Goal: Task Accomplishment & Management: Manage account settings

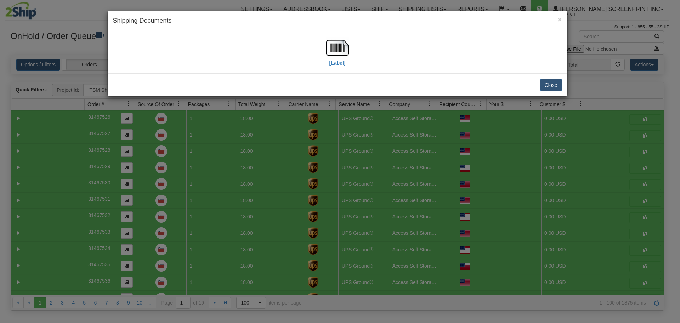
select select "TSM Ship List"
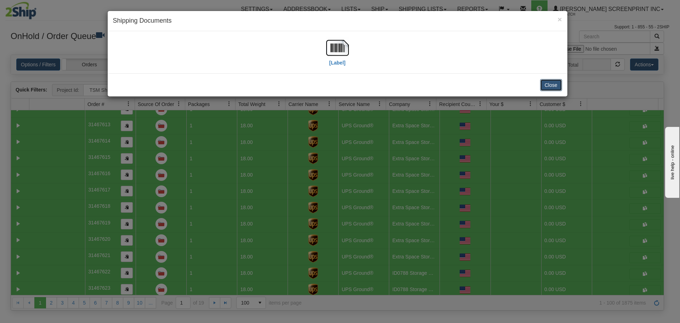
click at [550, 87] on button "Close" at bounding box center [551, 85] width 22 height 12
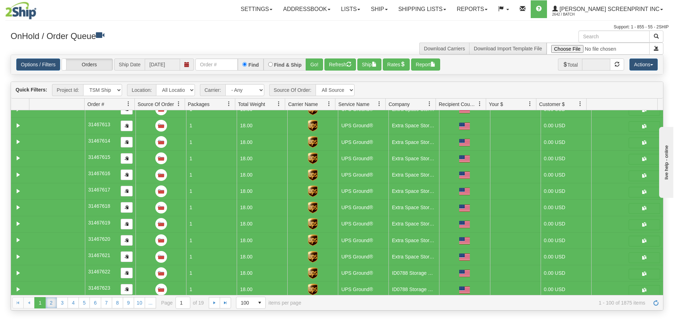
click at [55, 306] on link "2" at bounding box center [51, 302] width 11 height 11
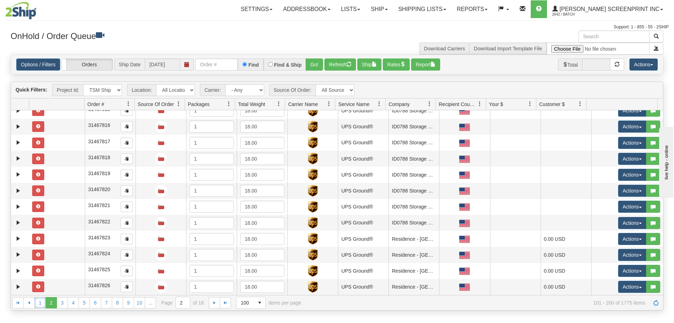
click at [37, 304] on link "1" at bounding box center [39, 302] width 11 height 11
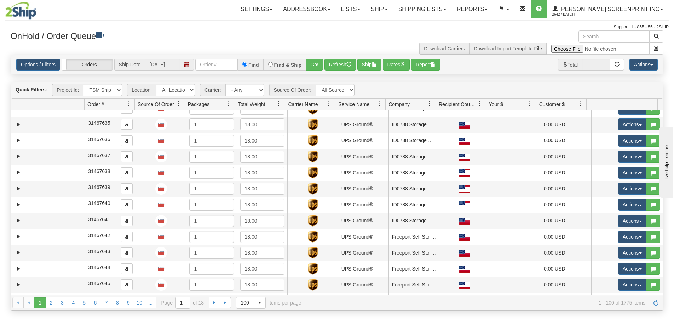
scroll to position [0, 0]
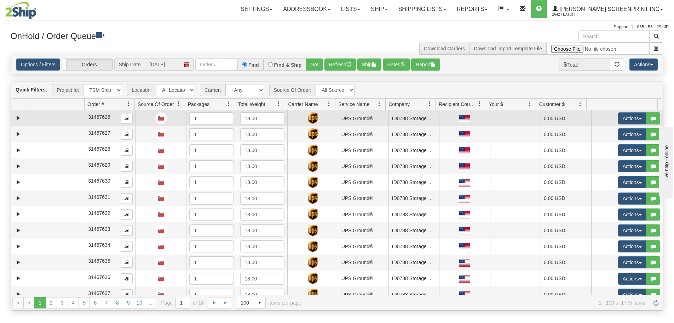
click at [56, 115] on td at bounding box center [57, 118] width 56 height 16
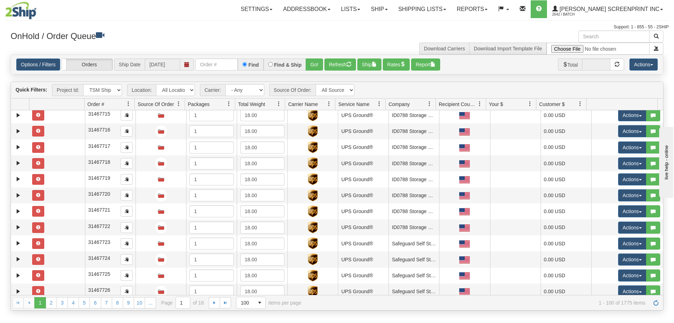
scroll to position [1415, 0]
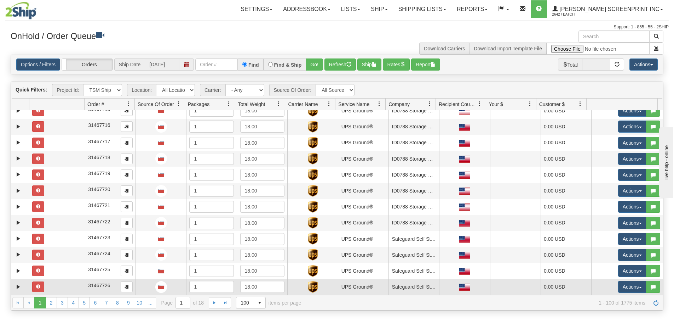
click at [59, 285] on td at bounding box center [57, 287] width 56 height 16
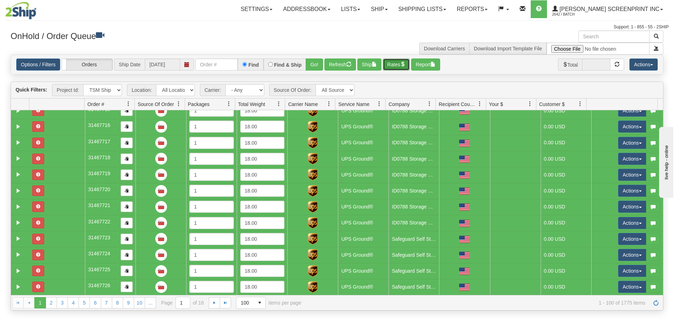
click at [399, 61] on button "Rates" at bounding box center [396, 64] width 27 height 12
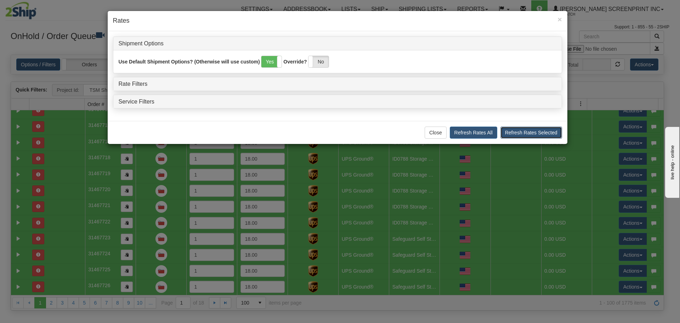
click at [542, 133] on button "Refresh Rates Selected" at bounding box center [531, 132] width 62 height 12
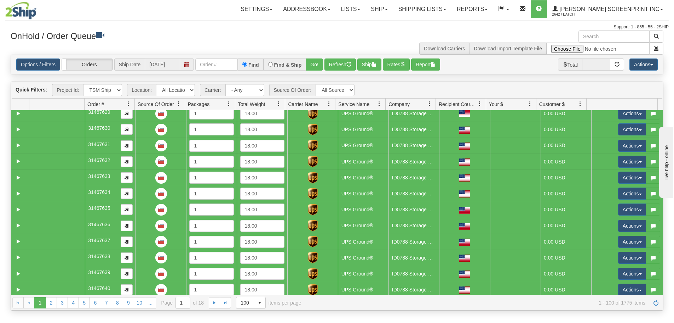
scroll to position [0, 0]
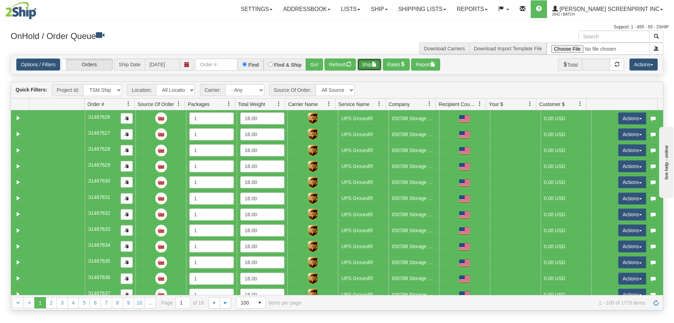
click at [368, 64] on button "Ship" at bounding box center [370, 64] width 24 height 12
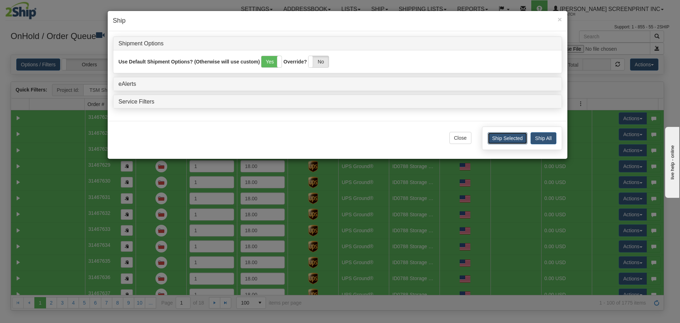
click at [507, 136] on button "Ship Selected" at bounding box center [507, 138] width 40 height 12
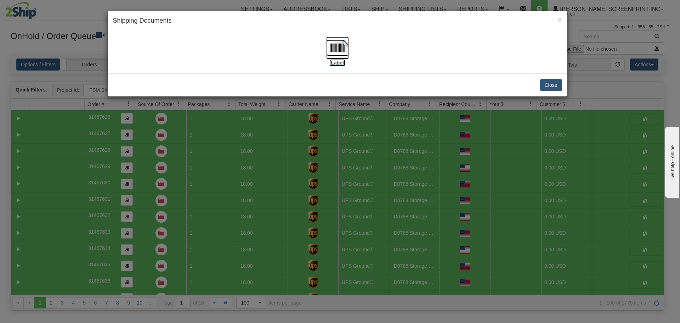
click at [339, 49] on img at bounding box center [337, 47] width 23 height 23
click at [551, 86] on button "Close" at bounding box center [551, 85] width 22 height 12
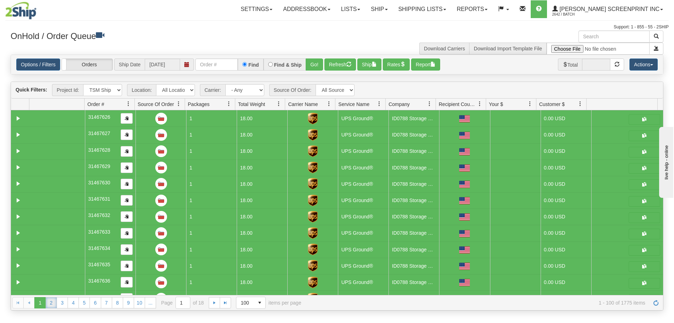
click at [53, 305] on link "2" at bounding box center [51, 302] width 11 height 11
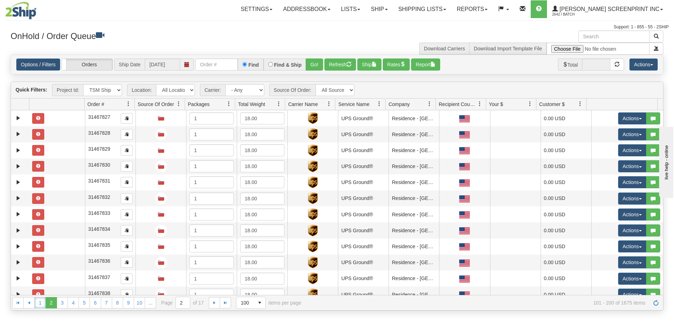
click at [38, 303] on link "1" at bounding box center [39, 302] width 11 height 11
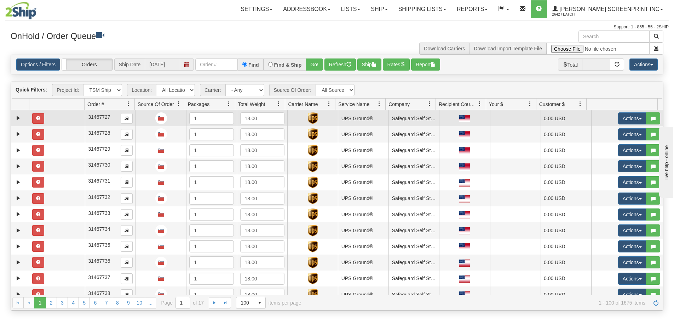
click at [53, 115] on td at bounding box center [57, 118] width 56 height 16
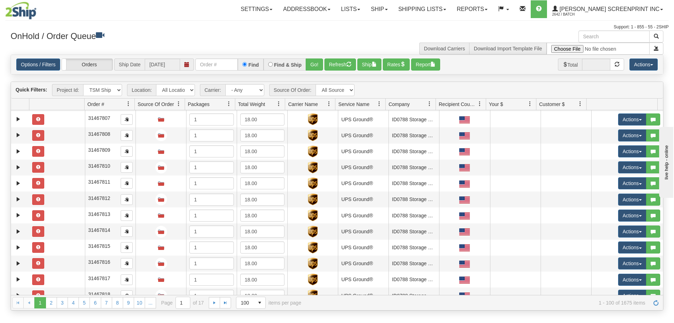
scroll to position [1415, 0]
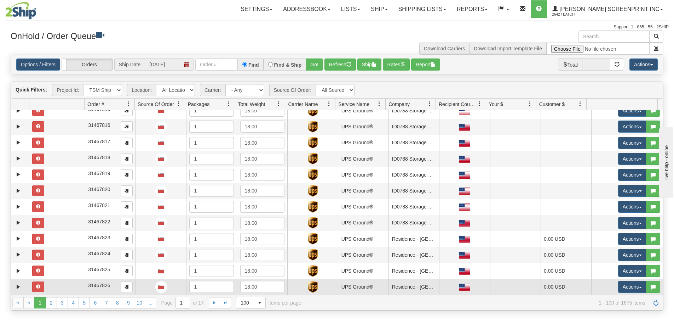
click at [67, 286] on td at bounding box center [57, 287] width 56 height 16
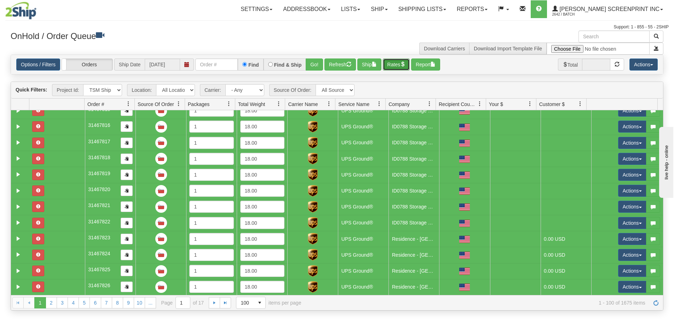
click at [404, 68] on button "Rates" at bounding box center [396, 64] width 27 height 12
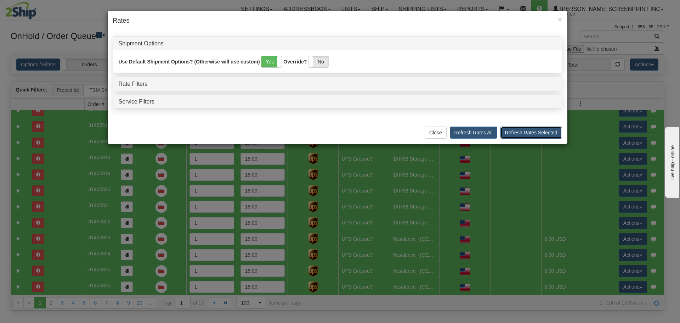
click at [515, 134] on button "Refresh Rates Selected" at bounding box center [531, 132] width 62 height 12
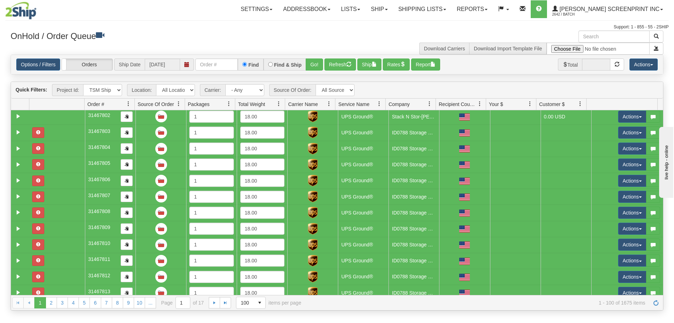
scroll to position [1185, 0]
click at [18, 148] on link "Expand" at bounding box center [18, 148] width 9 height 9
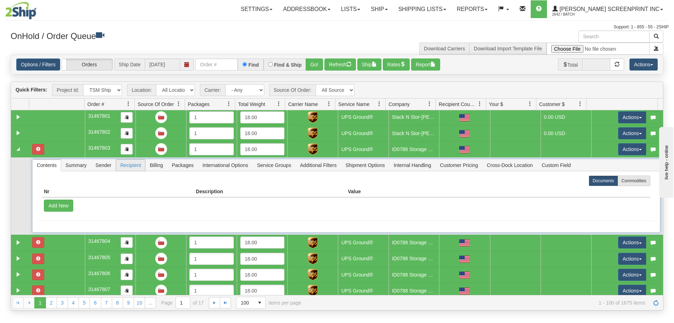
click at [134, 167] on span "Recipient" at bounding box center [130, 164] width 29 height 11
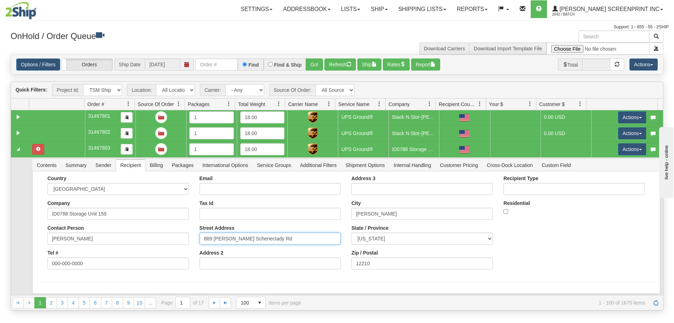
drag, startPoint x: 268, startPoint y: 237, endPoint x: 193, endPoint y: 236, distance: 74.4
click at [194, 236] on div "Email Tax Id Street Address [STREET_ADDRESS][PERSON_NAME] Address 2" at bounding box center [270, 224] width 152 height 99
drag, startPoint x: 363, startPoint y: 264, endPoint x: 359, endPoint y: 263, distance: 4.0
click at [359, 263] on input "12210" at bounding box center [423, 263] width 142 height 12
type input "12110"
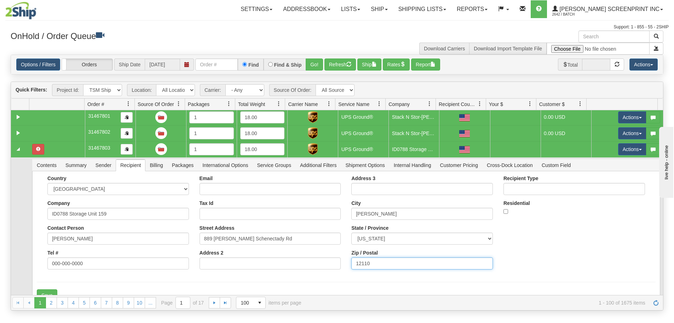
click at [37, 289] on button "Save" at bounding box center [47, 295] width 21 height 12
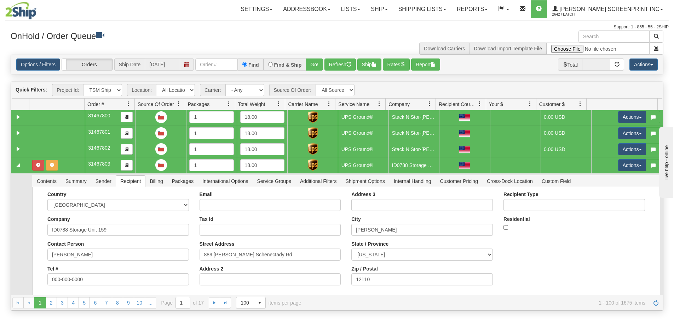
scroll to position [1114, 0]
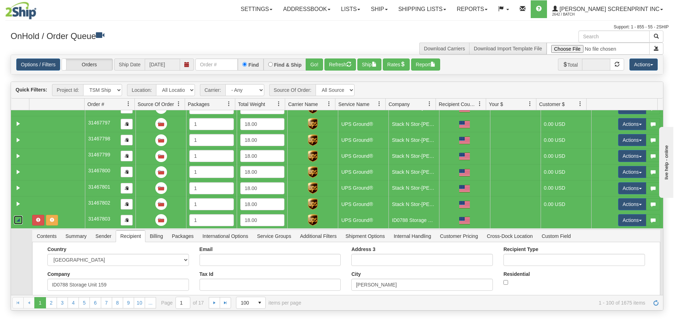
click at [18, 221] on link "Collapse" at bounding box center [18, 219] width 9 height 9
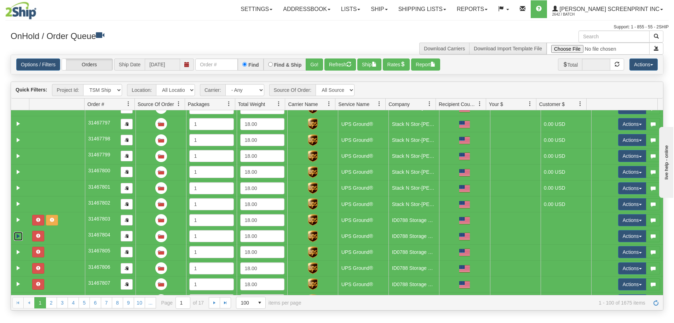
click at [18, 236] on link "Expand" at bounding box center [18, 236] width 9 height 9
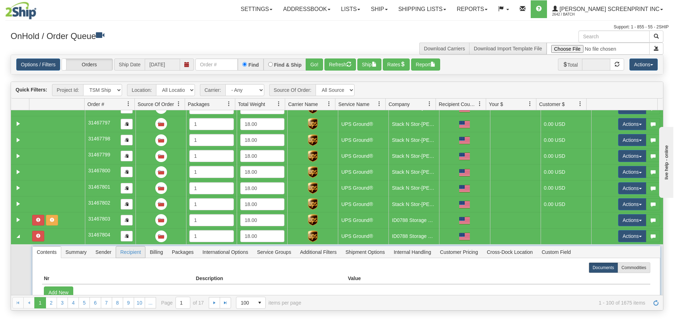
click at [138, 253] on span "Recipient" at bounding box center [130, 251] width 29 height 11
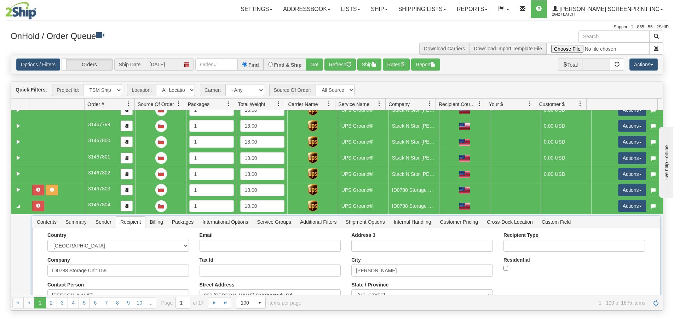
scroll to position [1256, 0]
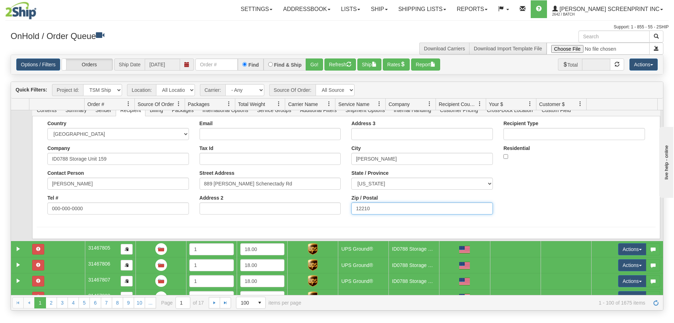
drag, startPoint x: 372, startPoint y: 207, endPoint x: 302, endPoint y: 208, distance: 70.5
click at [302, 208] on div "Country [GEOGRAPHIC_DATA] [GEOGRAPHIC_DATA] [GEOGRAPHIC_DATA] [GEOGRAPHIC_DATA]…" at bounding box center [346, 169] width 619 height 99
drag, startPoint x: 368, startPoint y: 211, endPoint x: 340, endPoint y: 206, distance: 28.3
click at [340, 206] on div "Country [GEOGRAPHIC_DATA] [GEOGRAPHIC_DATA] [GEOGRAPHIC_DATA] [GEOGRAPHIC_DATA]…" at bounding box center [346, 169] width 619 height 99
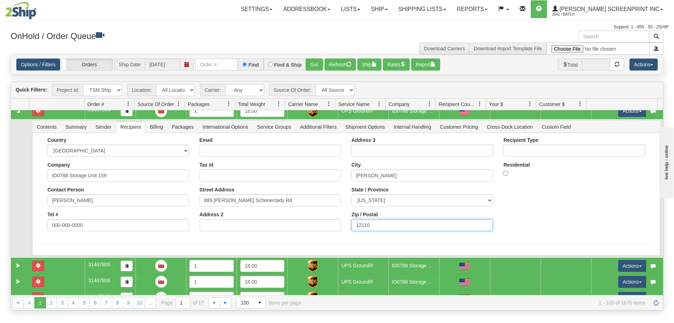
scroll to position [1220, 0]
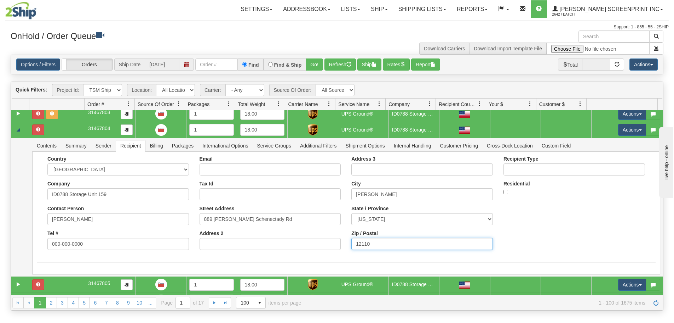
type input "12110"
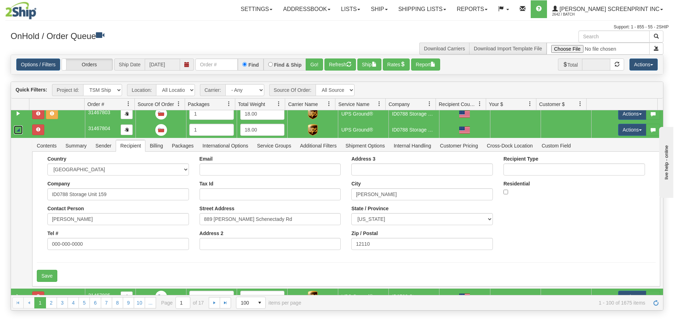
click at [16, 131] on link "Collapse" at bounding box center [18, 129] width 9 height 9
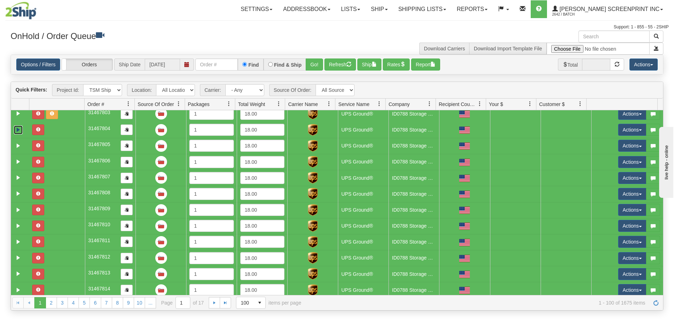
click at [19, 128] on link "Expand" at bounding box center [18, 129] width 9 height 9
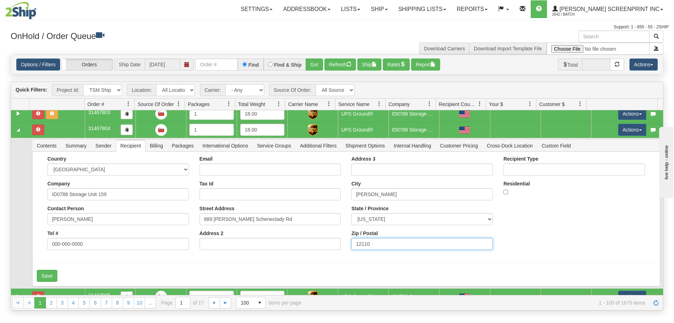
click at [392, 245] on input "12110" at bounding box center [423, 244] width 142 height 12
click at [37, 269] on button "Save" at bounding box center [47, 275] width 21 height 12
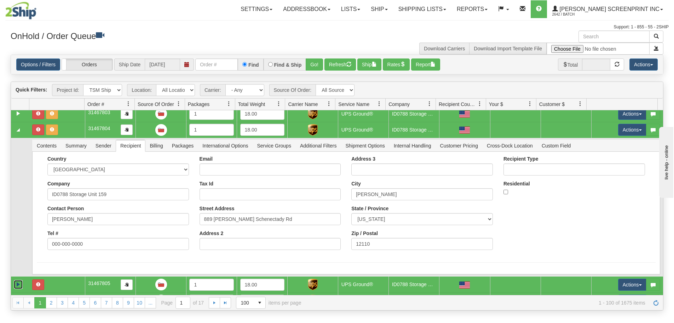
click at [18, 284] on link "Expand" at bounding box center [18, 284] width 9 height 9
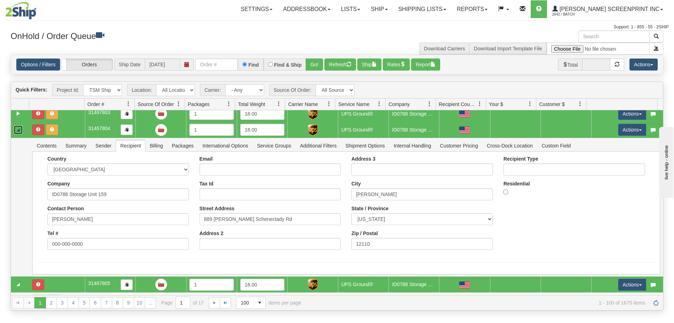
click at [18, 131] on link "Collapse" at bounding box center [18, 129] width 9 height 9
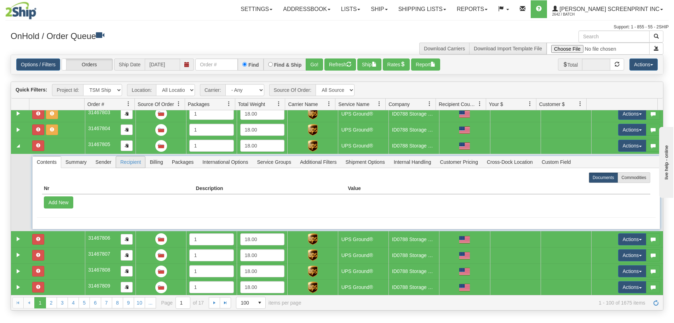
click at [134, 162] on span "Recipient" at bounding box center [130, 161] width 29 height 11
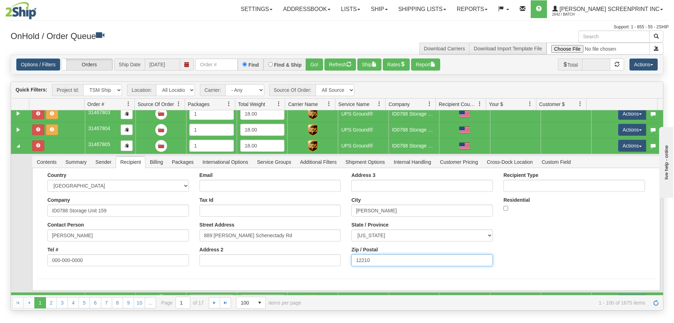
click at [365, 263] on input "12210" at bounding box center [423, 260] width 142 height 12
drag, startPoint x: 372, startPoint y: 262, endPoint x: 338, endPoint y: 261, distance: 34.0
click at [338, 261] on div "Country [GEOGRAPHIC_DATA] [GEOGRAPHIC_DATA] [GEOGRAPHIC_DATA] [GEOGRAPHIC_DATA]…" at bounding box center [346, 221] width 619 height 99
paste input "1"
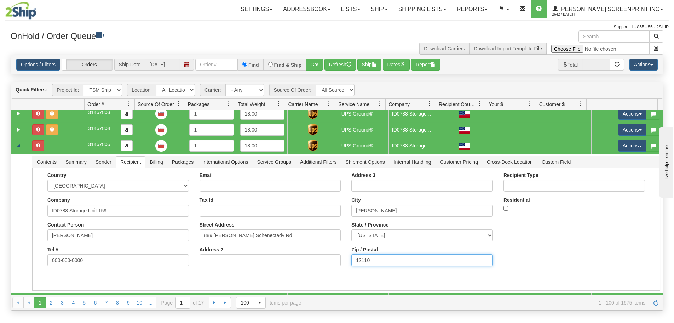
type input "12110"
click at [17, 148] on link "Collapse" at bounding box center [18, 145] width 9 height 9
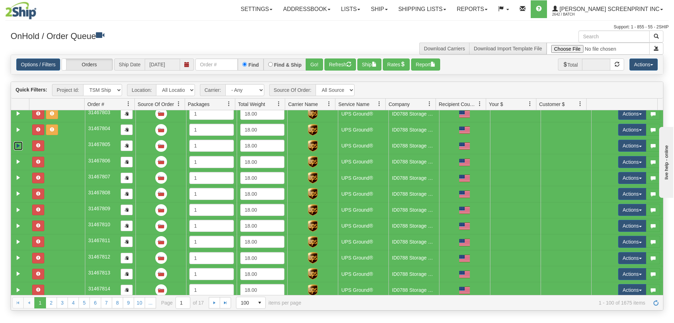
click at [21, 143] on link "Expand" at bounding box center [18, 145] width 9 height 9
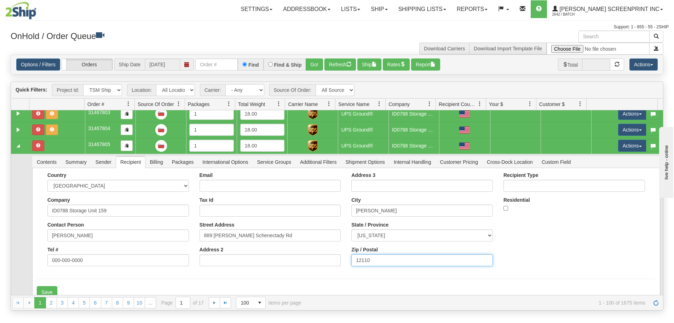
click at [389, 256] on input "12110" at bounding box center [423, 260] width 142 height 12
click at [37, 286] on button "Save" at bounding box center [47, 292] width 21 height 12
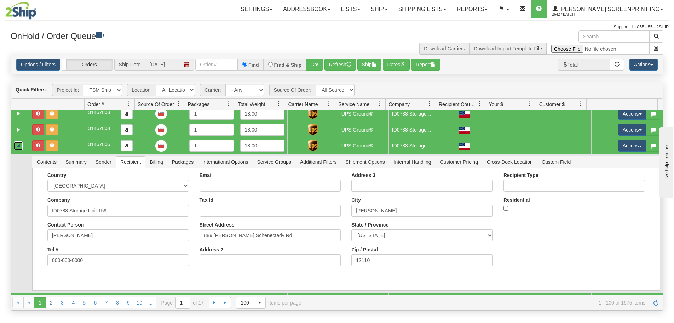
click at [19, 144] on link "Collapse" at bounding box center [18, 145] width 9 height 9
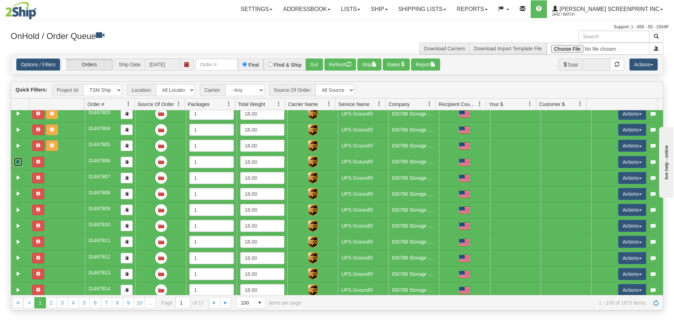
click at [18, 160] on link "Expand" at bounding box center [18, 161] width 9 height 9
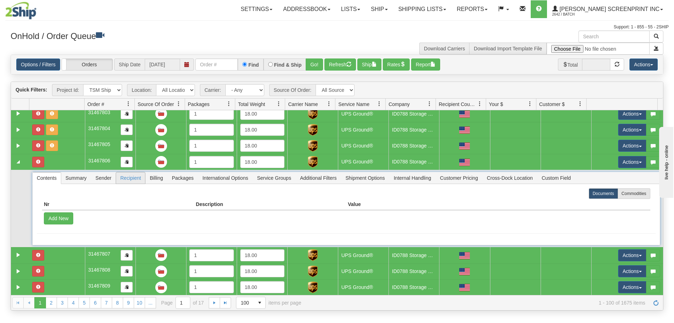
click at [136, 178] on span "Recipient" at bounding box center [130, 177] width 29 height 11
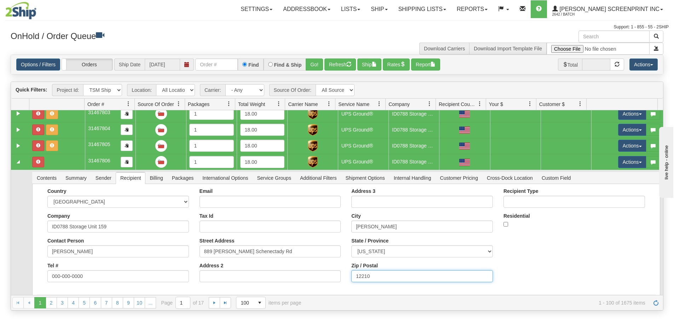
drag, startPoint x: 372, startPoint y: 272, endPoint x: 280, endPoint y: 269, distance: 91.7
click at [280, 269] on div "Country [GEOGRAPHIC_DATA] [GEOGRAPHIC_DATA] [GEOGRAPHIC_DATA] [GEOGRAPHIC_DATA]…" at bounding box center [346, 237] width 619 height 99
paste input "1"
type input "12110"
click at [0, 0] on button "Save" at bounding box center [0, 0] width 0 height 0
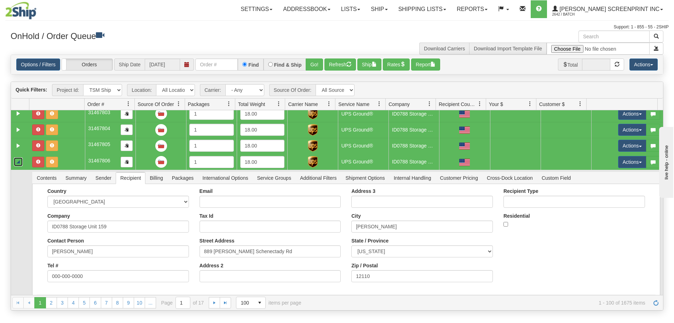
click at [18, 162] on link "Collapse" at bounding box center [18, 161] width 9 height 9
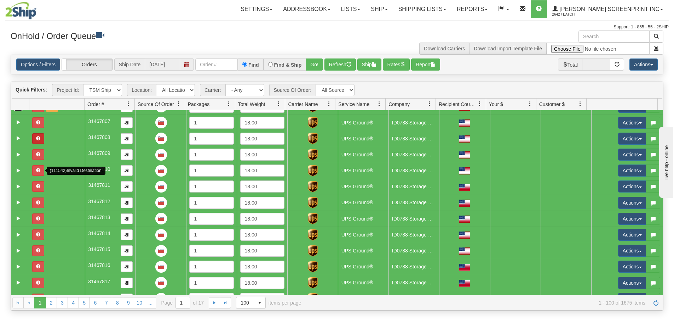
scroll to position [1256, 0]
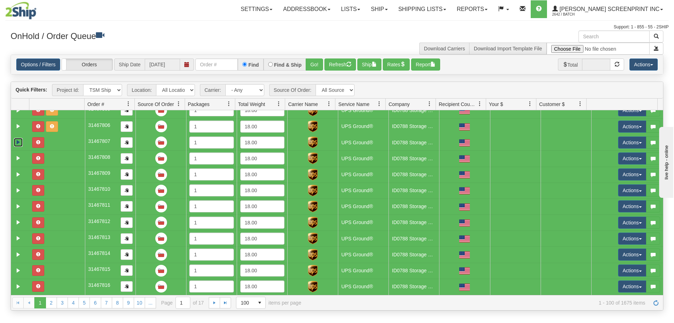
click at [20, 143] on link "Expand" at bounding box center [18, 142] width 9 height 9
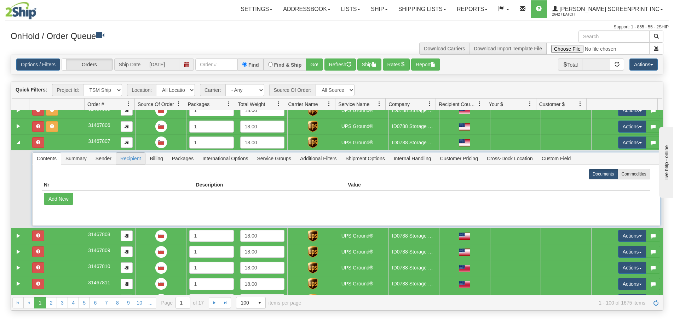
click at [138, 159] on span "Recipient" at bounding box center [130, 158] width 29 height 11
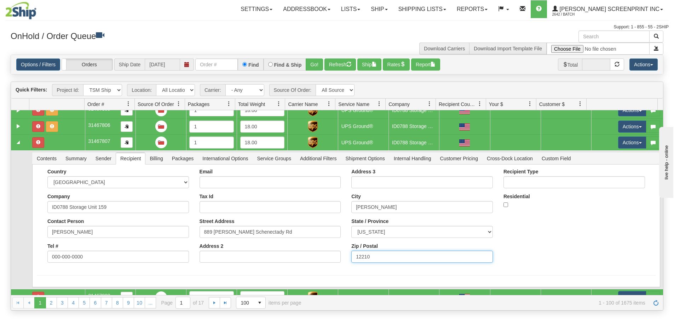
drag, startPoint x: 375, startPoint y: 255, endPoint x: 306, endPoint y: 254, distance: 69.0
click at [306, 254] on div "Country [GEOGRAPHIC_DATA] [GEOGRAPHIC_DATA] [GEOGRAPHIC_DATA] [GEOGRAPHIC_DATA]…" at bounding box center [346, 218] width 619 height 99
paste input "1"
type input "12110"
click at [0, 0] on button "Save" at bounding box center [0, 0] width 0 height 0
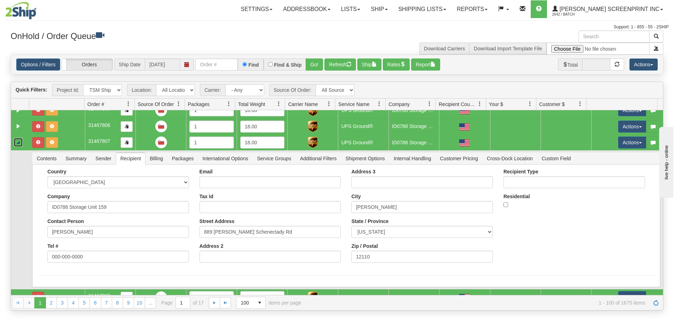
click at [15, 144] on link "Collapse" at bounding box center [18, 142] width 9 height 9
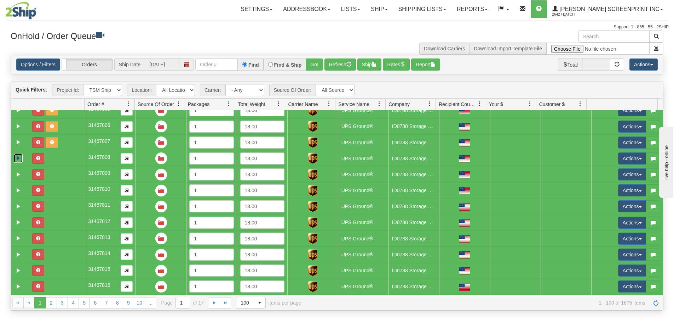
click at [19, 161] on link "Expand" at bounding box center [18, 158] width 9 height 9
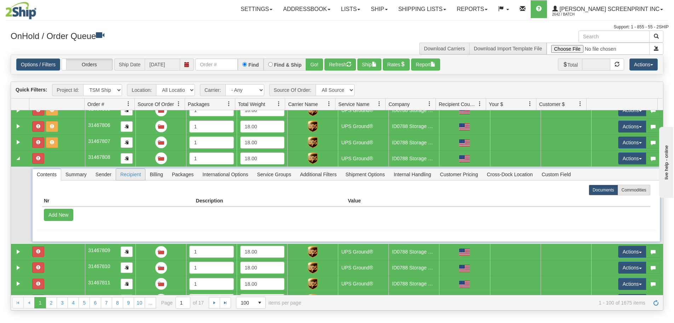
click at [124, 172] on span "Recipient" at bounding box center [130, 174] width 29 height 11
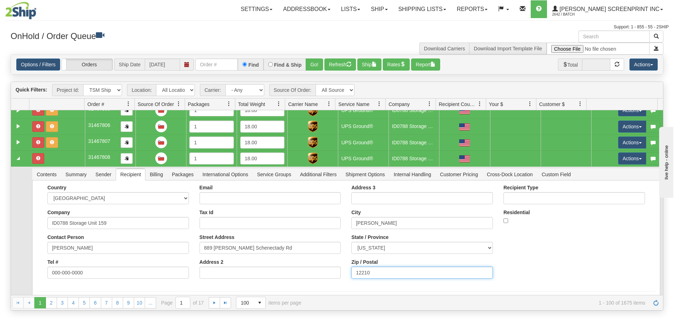
drag, startPoint x: 377, startPoint y: 270, endPoint x: 345, endPoint y: 275, distance: 32.5
click at [346, 275] on div "Address 3 [GEOGRAPHIC_DATA][PERSON_NAME] State / Province [US_STATE] [US_STATE]…" at bounding box center [422, 233] width 152 height 99
paste input "1"
type input "12110"
click at [0, 0] on button "Save" at bounding box center [0, 0] width 0 height 0
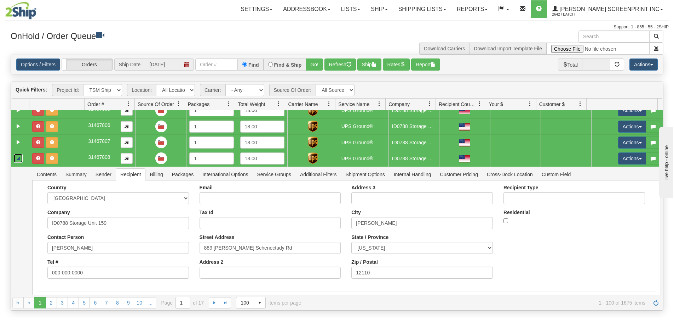
click at [21, 158] on link "Collapse" at bounding box center [18, 158] width 9 height 9
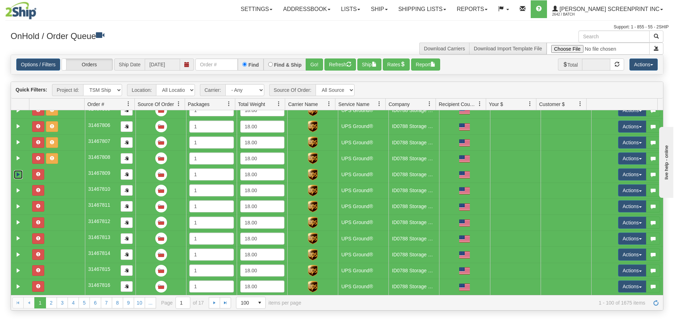
click at [18, 176] on link "Expand" at bounding box center [18, 174] width 9 height 9
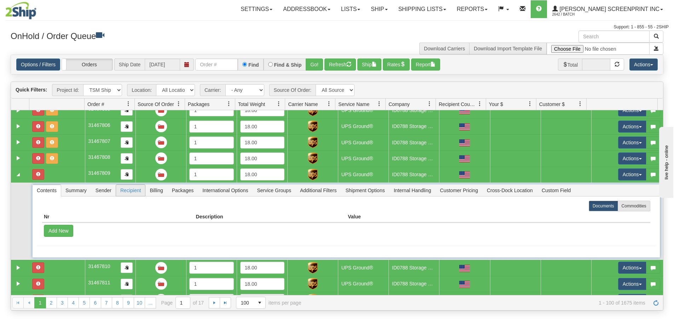
click at [138, 189] on span "Recipient" at bounding box center [130, 189] width 29 height 11
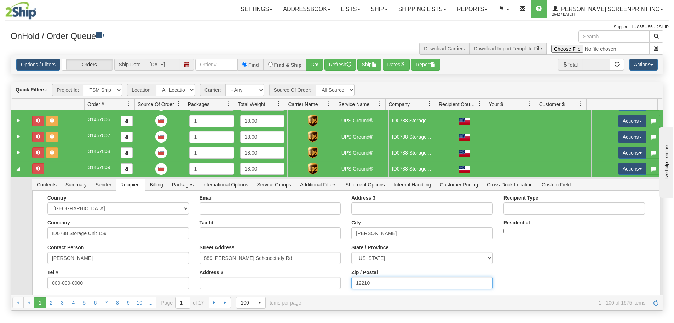
scroll to position [1268, 0]
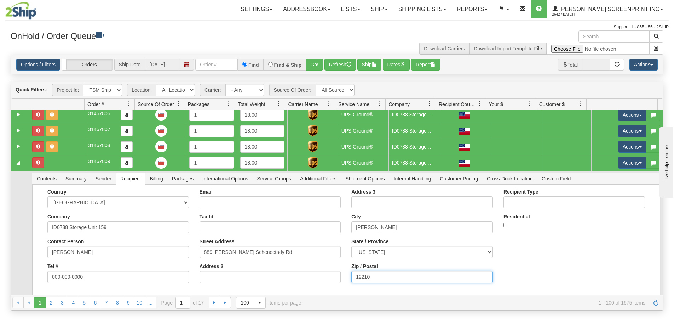
drag, startPoint x: 372, startPoint y: 286, endPoint x: 318, endPoint y: 288, distance: 53.5
click at [318, 288] on form "Country [GEOGRAPHIC_DATA] [GEOGRAPHIC_DATA] [GEOGRAPHIC_DATA] [GEOGRAPHIC_DATA]…" at bounding box center [346, 242] width 619 height 107
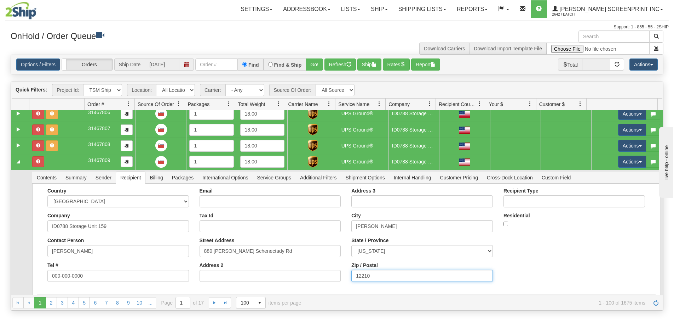
paste input "1"
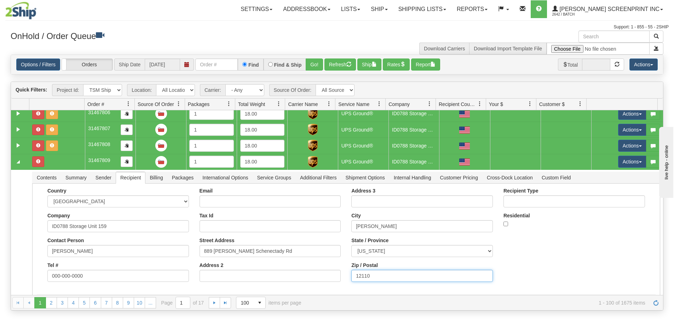
type input "12110"
click at [0, 0] on button "Save" at bounding box center [0, 0] width 0 height 0
click at [18, 160] on link "Collapse" at bounding box center [18, 161] width 9 height 9
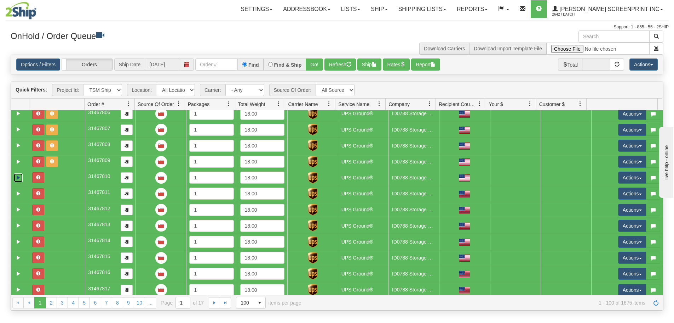
click at [19, 177] on link "Expand" at bounding box center [18, 177] width 9 height 9
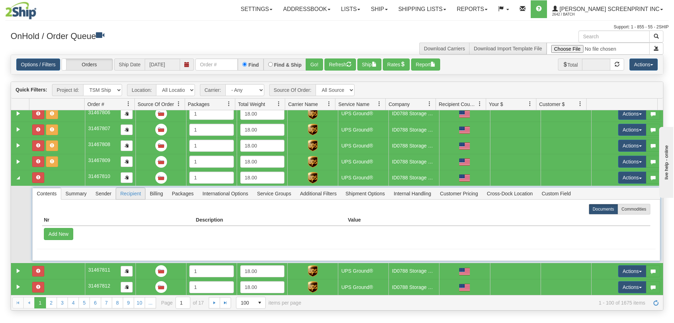
click at [132, 191] on span "Recipient" at bounding box center [130, 193] width 29 height 11
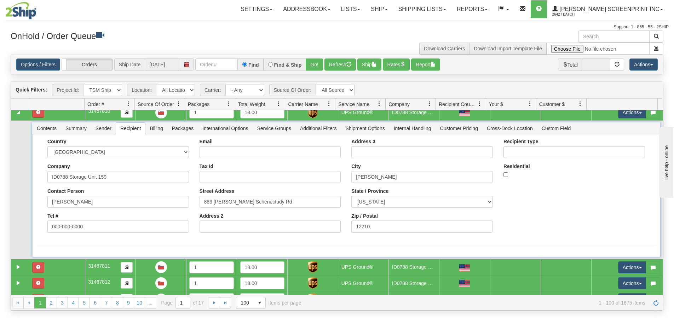
scroll to position [1339, 0]
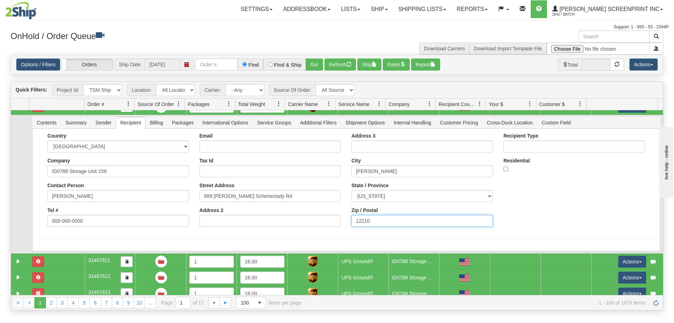
drag, startPoint x: 359, startPoint y: 221, endPoint x: 351, endPoint y: 222, distance: 7.8
click at [352, 222] on input "12210" at bounding box center [423, 221] width 142 height 12
paste input "1"
type input "12110"
click at [0, 0] on button "Save" at bounding box center [0, 0] width 0 height 0
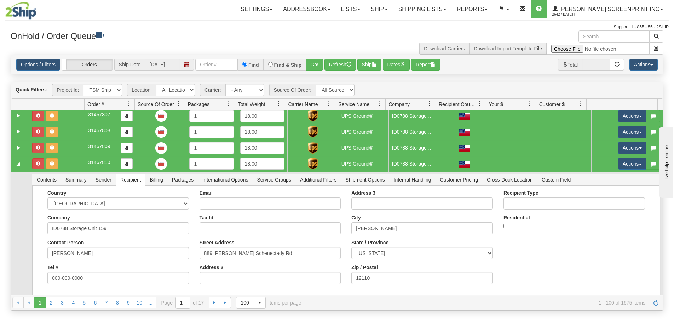
scroll to position [1268, 0]
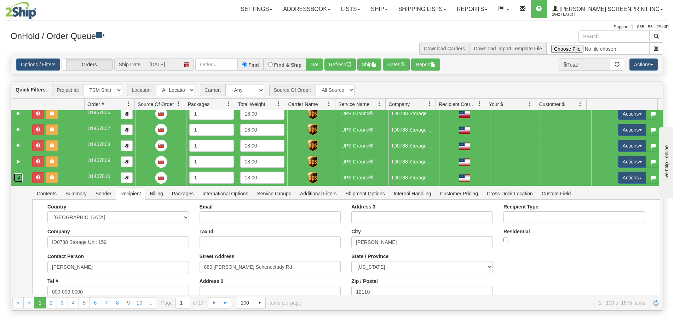
click at [17, 178] on link "Collapse" at bounding box center [18, 177] width 9 height 9
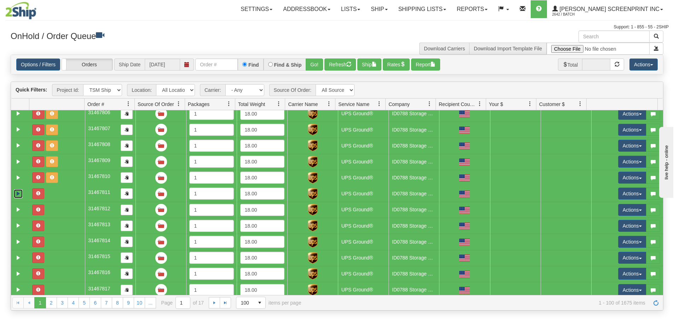
click at [17, 191] on link "Expand" at bounding box center [18, 193] width 9 height 9
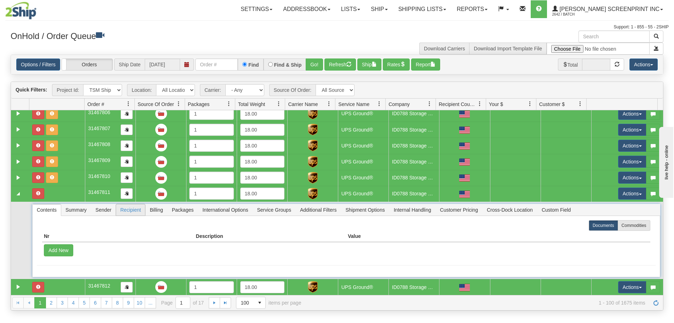
click at [133, 211] on span "Recipient" at bounding box center [130, 209] width 29 height 11
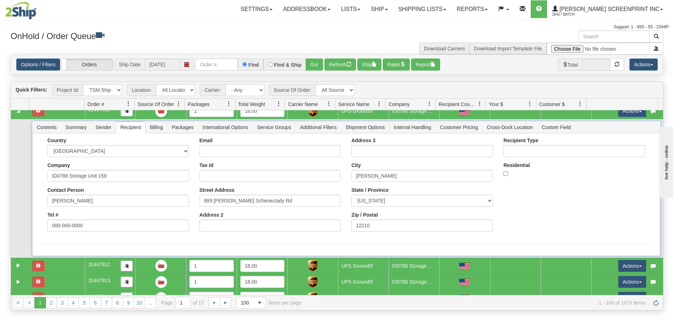
scroll to position [1410, 0]
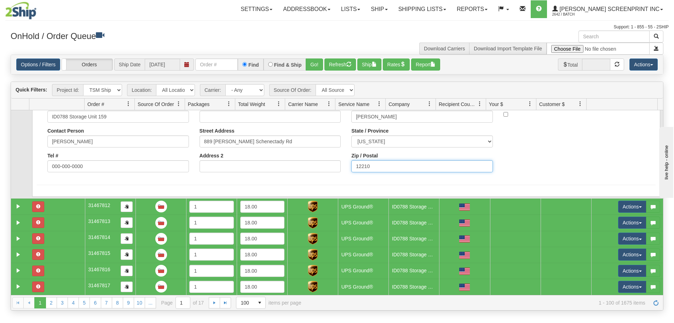
drag, startPoint x: 376, startPoint y: 168, endPoint x: 337, endPoint y: 171, distance: 39.4
click at [337, 171] on div "Country [GEOGRAPHIC_DATA] [GEOGRAPHIC_DATA] [GEOGRAPHIC_DATA] [GEOGRAPHIC_DATA]…" at bounding box center [346, 127] width 619 height 99
paste input "1"
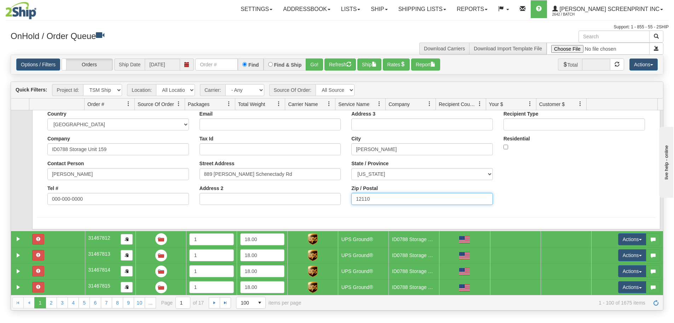
scroll to position [1375, 0]
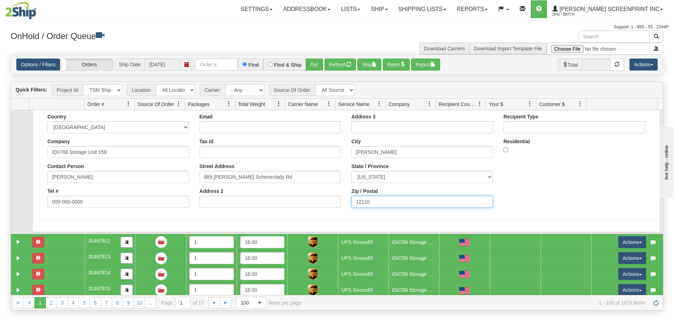
type input "12110"
click at [0, 0] on button "Save" at bounding box center [0, 0] width 0 height 0
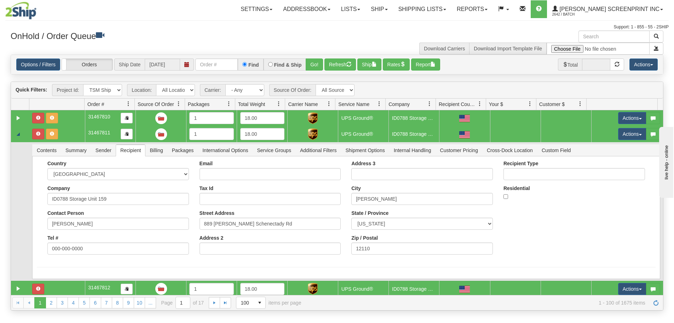
scroll to position [1304, 0]
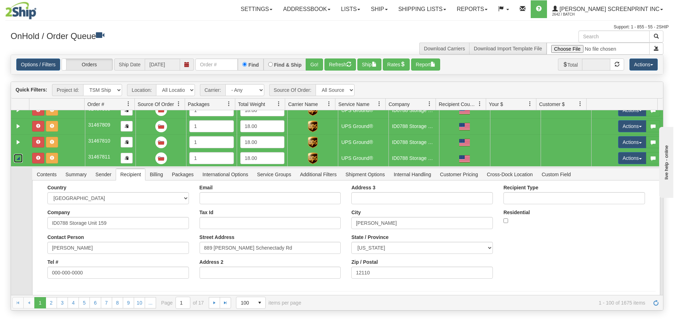
click at [20, 158] on link "Collapse" at bounding box center [18, 158] width 9 height 9
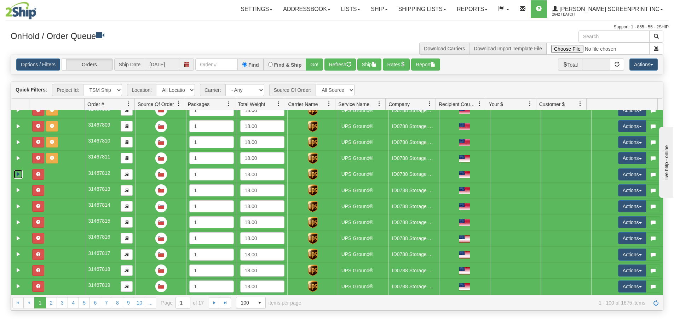
click at [21, 175] on link "Expand" at bounding box center [18, 174] width 9 height 9
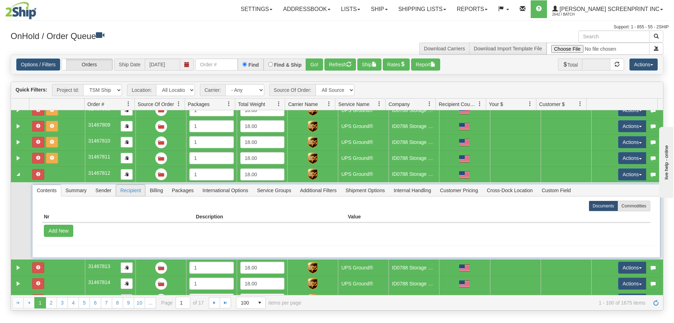
click at [130, 191] on span "Recipient" at bounding box center [130, 189] width 29 height 11
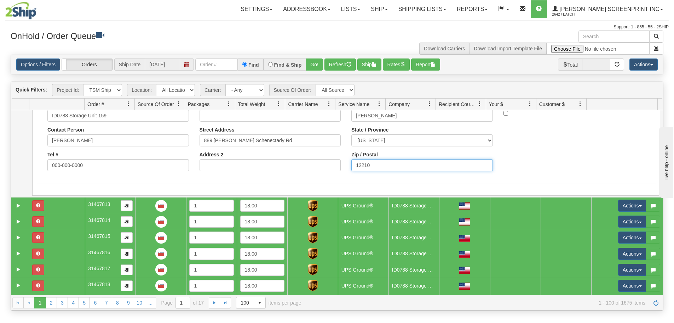
drag, startPoint x: 371, startPoint y: 291, endPoint x: 344, endPoint y: 289, distance: 26.6
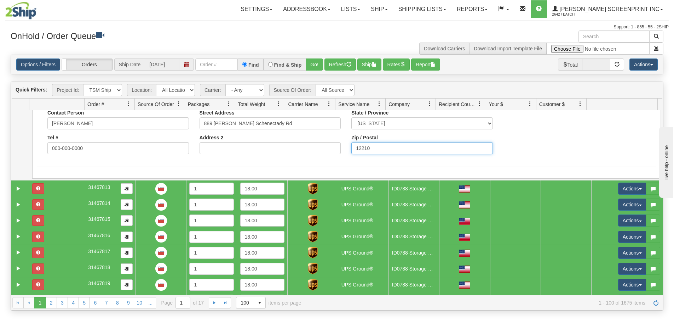
paste input "1"
type input "12110"
click at [0, 0] on button "Save" at bounding box center [0, 0] width 0 height 0
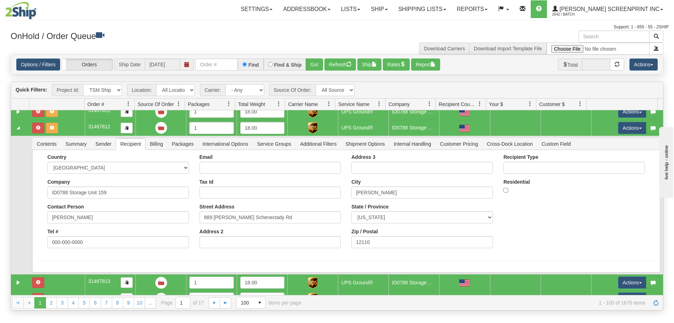
scroll to position [1338, 0]
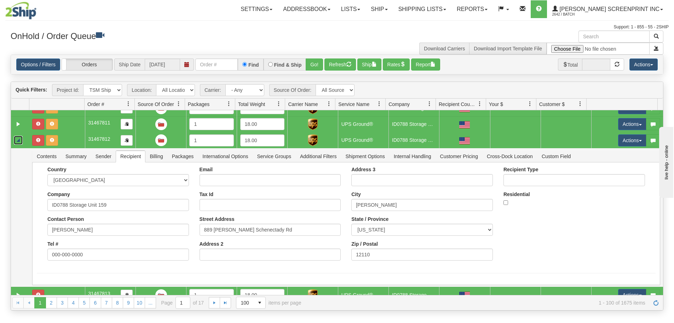
click at [18, 139] on link "Collapse" at bounding box center [18, 140] width 9 height 9
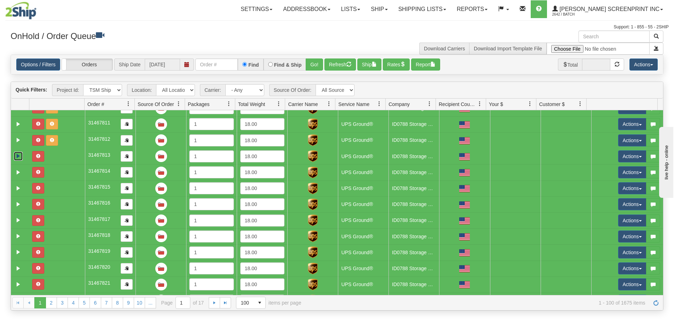
drag, startPoint x: 20, startPoint y: 155, endPoint x: 29, endPoint y: 161, distance: 10.5
click at [19, 156] on link "Expand" at bounding box center [18, 156] width 9 height 9
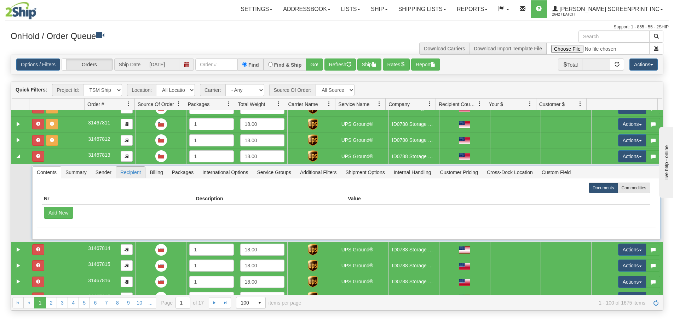
click at [126, 172] on span "Recipient" at bounding box center [130, 171] width 29 height 11
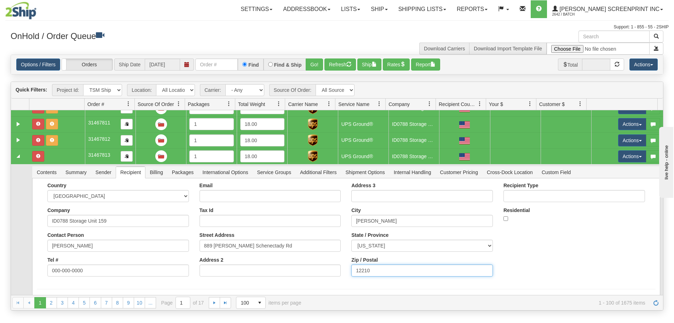
drag, startPoint x: 367, startPoint y: 270, endPoint x: 326, endPoint y: 270, distance: 41.1
click at [326, 270] on div "Country [GEOGRAPHIC_DATA] [GEOGRAPHIC_DATA] [GEOGRAPHIC_DATA] [GEOGRAPHIC_DATA]…" at bounding box center [346, 231] width 619 height 99
paste input "1"
type input "12110"
click at [0, 0] on button "Save" at bounding box center [0, 0] width 0 height 0
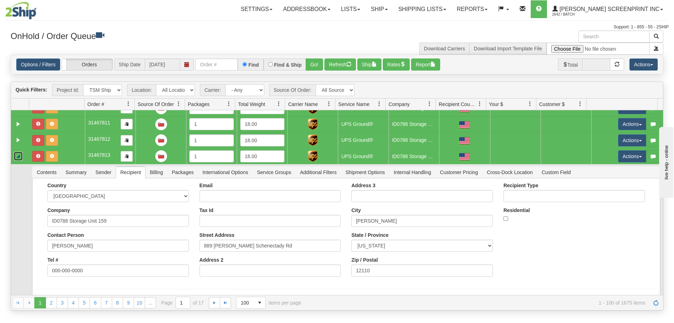
click at [21, 158] on link "Collapse" at bounding box center [18, 156] width 9 height 9
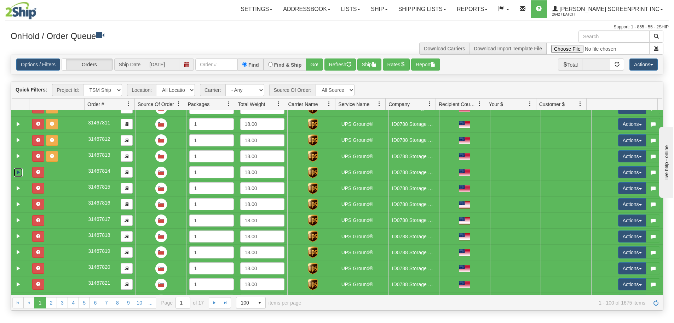
click at [17, 171] on link "Expand" at bounding box center [18, 172] width 9 height 9
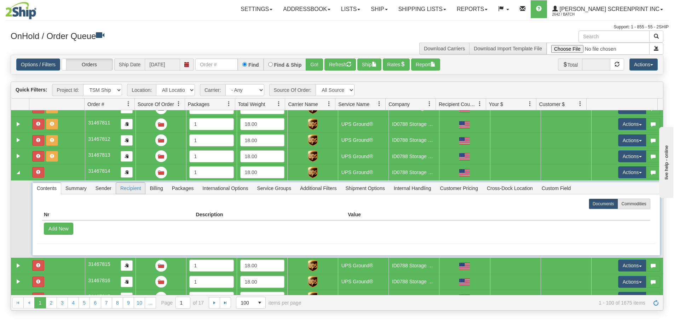
click at [127, 189] on span "Recipient" at bounding box center [130, 187] width 29 height 11
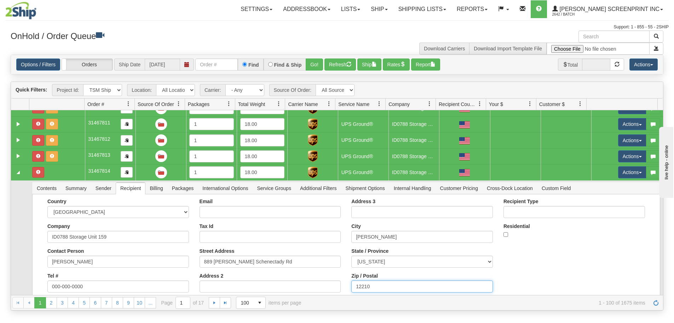
drag, startPoint x: 370, startPoint y: 283, endPoint x: 347, endPoint y: 285, distance: 22.8
click at [347, 285] on div "Address 3 [GEOGRAPHIC_DATA][PERSON_NAME] State / Province [US_STATE] [US_STATE]…" at bounding box center [422, 247] width 152 height 99
paste input "1"
type input "12110"
click at [0, 0] on button "Save" at bounding box center [0, 0] width 0 height 0
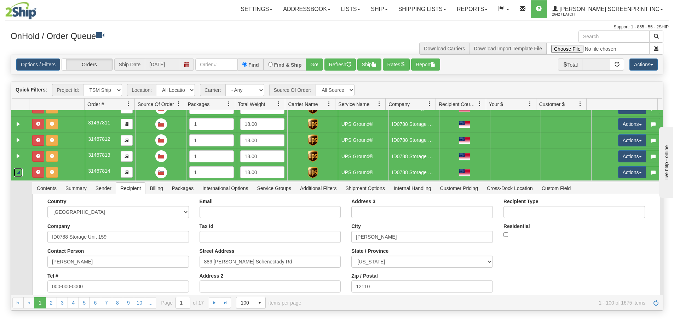
click at [16, 173] on link "Collapse" at bounding box center [18, 172] width 9 height 9
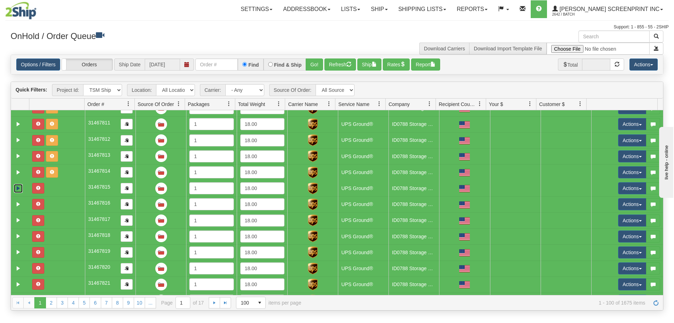
click at [19, 188] on link "Expand" at bounding box center [18, 188] width 9 height 9
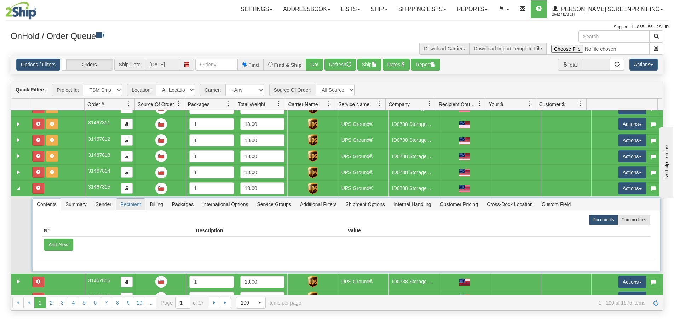
click at [139, 205] on span "Recipient" at bounding box center [130, 203] width 29 height 11
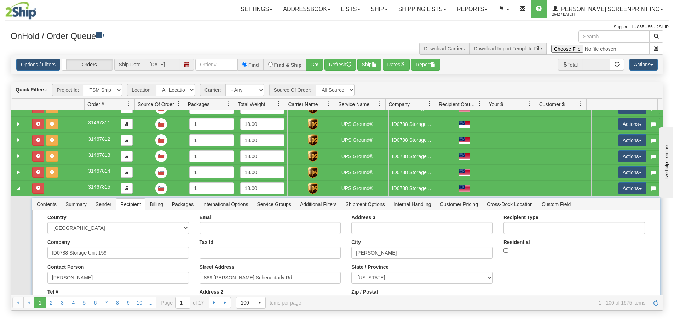
scroll to position [1373, 0]
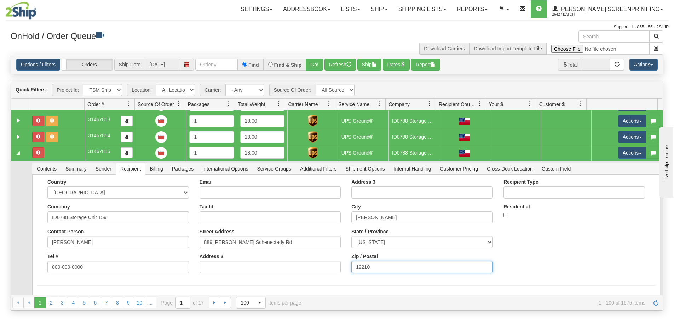
drag, startPoint x: 356, startPoint y: 271, endPoint x: 331, endPoint y: 273, distance: 25.2
click at [331, 273] on div "Country [GEOGRAPHIC_DATA] [GEOGRAPHIC_DATA] [GEOGRAPHIC_DATA] [GEOGRAPHIC_DATA]…" at bounding box center [346, 228] width 619 height 99
paste input "1"
type input "12110"
click at [0, 0] on button "Save" at bounding box center [0, 0] width 0 height 0
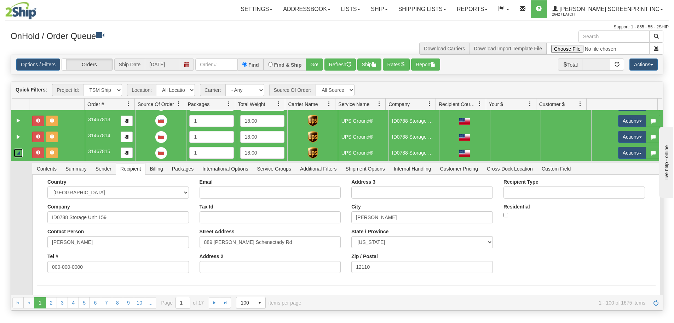
click at [17, 153] on link "Collapse" at bounding box center [18, 152] width 9 height 9
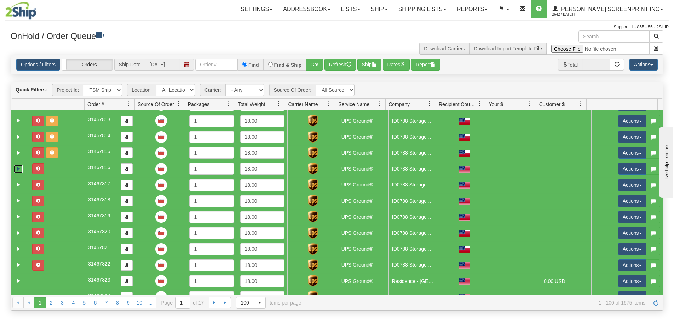
click at [16, 168] on link "Expand" at bounding box center [18, 168] width 9 height 9
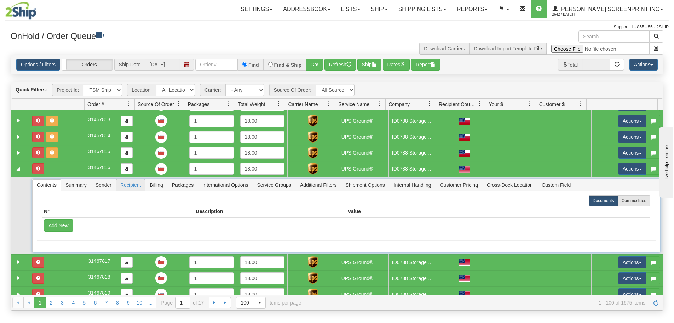
click at [129, 185] on span "Recipient" at bounding box center [130, 184] width 29 height 11
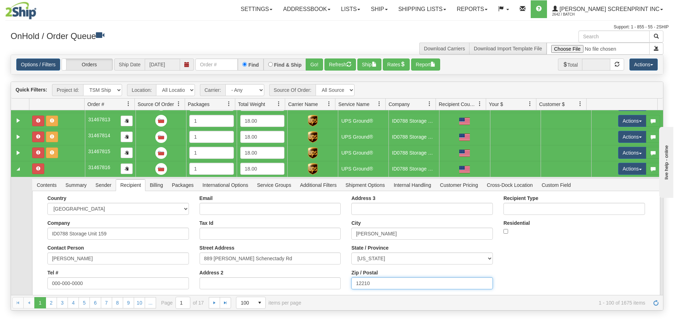
drag, startPoint x: 371, startPoint y: 287, endPoint x: 337, endPoint y: 287, distance: 33.6
click at [337, 287] on div "Country [GEOGRAPHIC_DATA] [GEOGRAPHIC_DATA] [GEOGRAPHIC_DATA] [GEOGRAPHIC_DATA]…" at bounding box center [346, 244] width 619 height 99
paste input "1"
type input "12110"
click at [0, 0] on button "Save" at bounding box center [0, 0] width 0 height 0
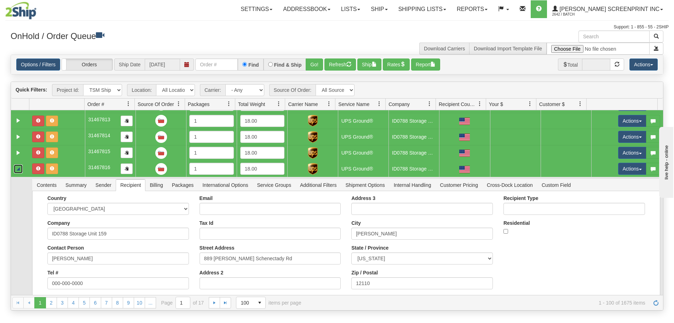
click at [17, 171] on link "Collapse" at bounding box center [18, 168] width 9 height 9
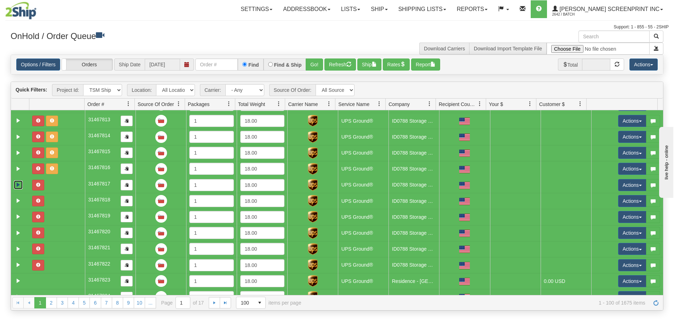
click at [17, 185] on link "Expand" at bounding box center [18, 184] width 9 height 9
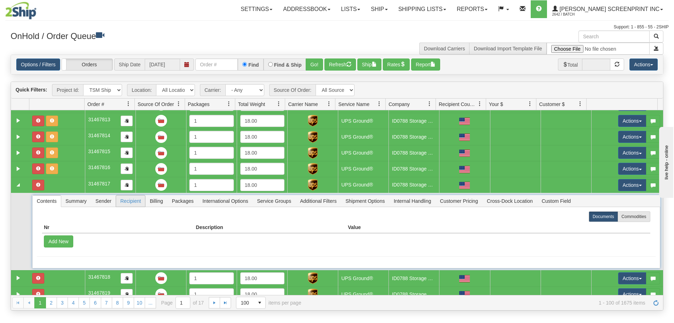
click at [120, 203] on span "Recipient" at bounding box center [130, 200] width 29 height 11
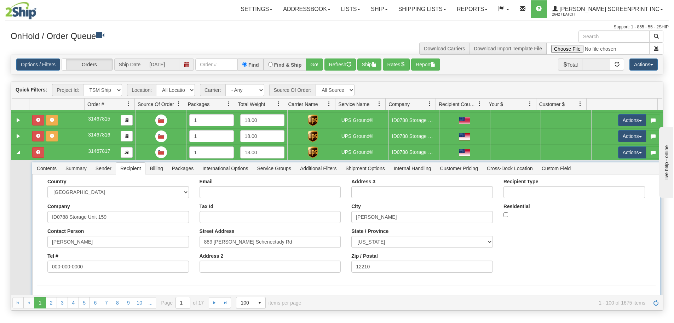
scroll to position [1409, 0]
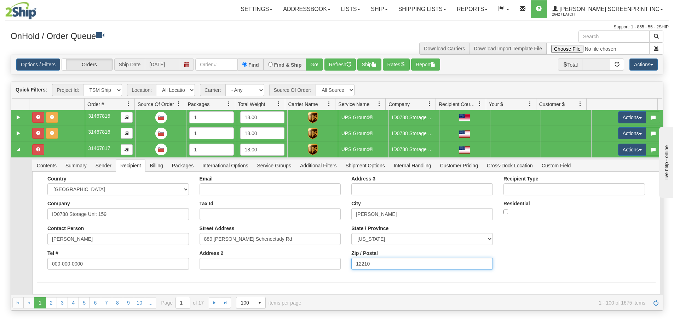
drag, startPoint x: 367, startPoint y: 265, endPoint x: 312, endPoint y: 270, distance: 55.4
click at [312, 270] on div "Country [GEOGRAPHIC_DATA] [GEOGRAPHIC_DATA] [GEOGRAPHIC_DATA] [GEOGRAPHIC_DATA]…" at bounding box center [346, 225] width 619 height 99
paste input "1"
type input "12110"
click at [0, 0] on button "Save" at bounding box center [0, 0] width 0 height 0
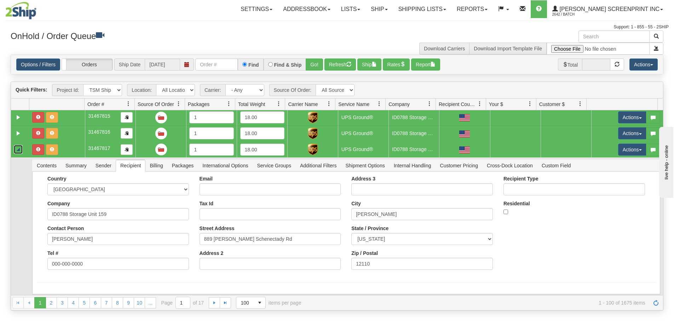
click at [16, 149] on link "Collapse" at bounding box center [18, 149] width 9 height 9
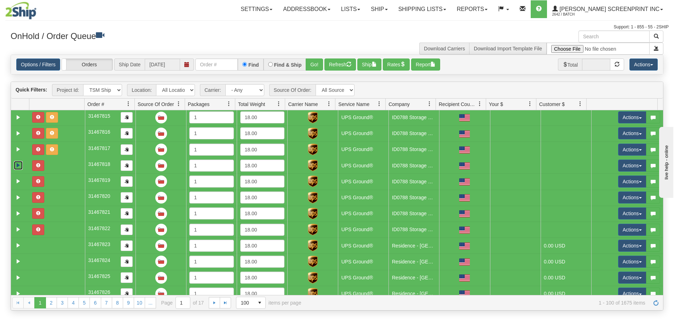
click at [16, 164] on link "Expand" at bounding box center [18, 165] width 9 height 9
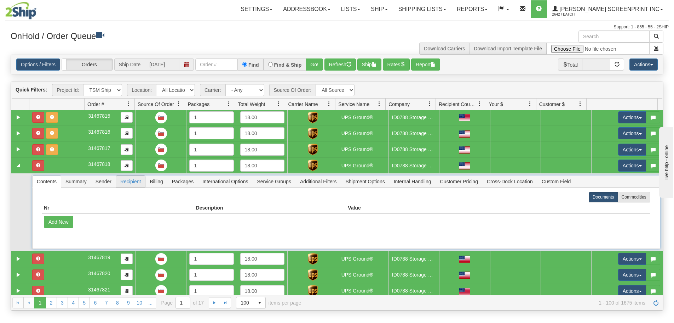
click at [125, 180] on span "Recipient" at bounding box center [130, 181] width 29 height 11
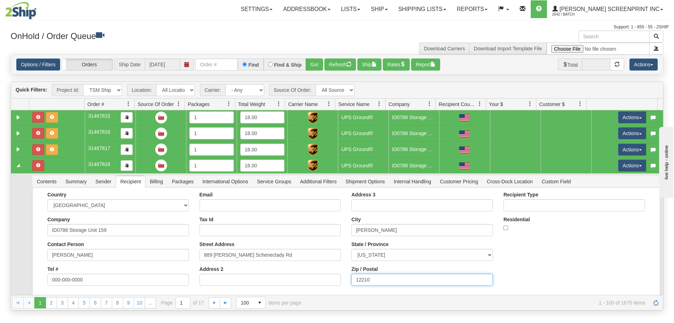
drag, startPoint x: 368, startPoint y: 279, endPoint x: 332, endPoint y: 279, distance: 35.8
click at [332, 279] on div "Country [GEOGRAPHIC_DATA] [GEOGRAPHIC_DATA] [GEOGRAPHIC_DATA] [GEOGRAPHIC_DATA]…" at bounding box center [346, 241] width 619 height 99
paste input "1"
type input "12110"
click at [0, 0] on button "Save" at bounding box center [0, 0] width 0 height 0
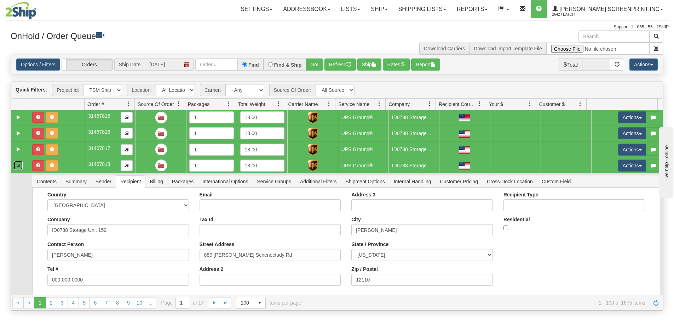
click at [19, 164] on link "Collapse" at bounding box center [18, 165] width 9 height 9
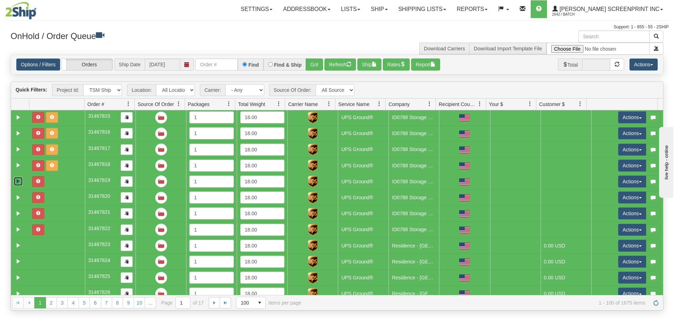
click at [17, 179] on link "Expand" at bounding box center [18, 181] width 9 height 9
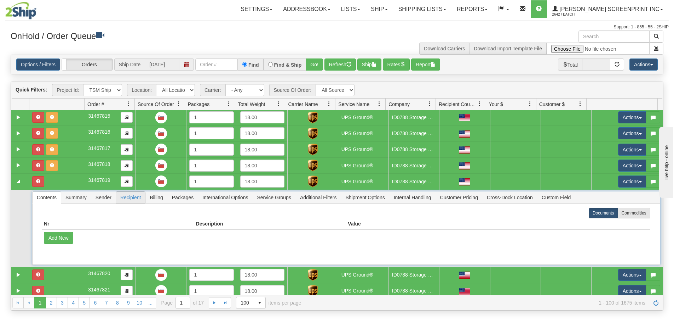
click at [128, 196] on span "Recipient" at bounding box center [130, 197] width 29 height 11
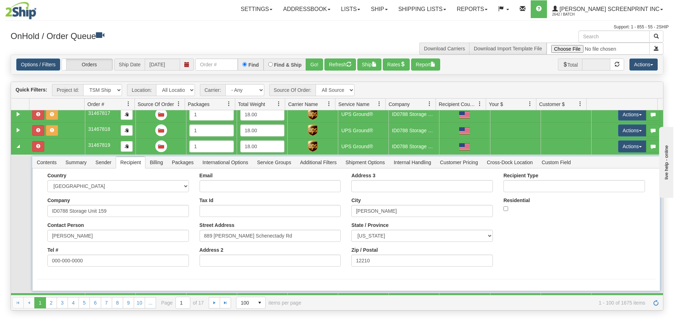
scroll to position [1444, 0]
drag, startPoint x: 373, startPoint y: 259, endPoint x: 333, endPoint y: 259, distance: 40.0
click at [333, 259] on div "Country [GEOGRAPHIC_DATA] [GEOGRAPHIC_DATA] [GEOGRAPHIC_DATA] [GEOGRAPHIC_DATA]…" at bounding box center [346, 221] width 619 height 99
paste input "1"
type input "12110"
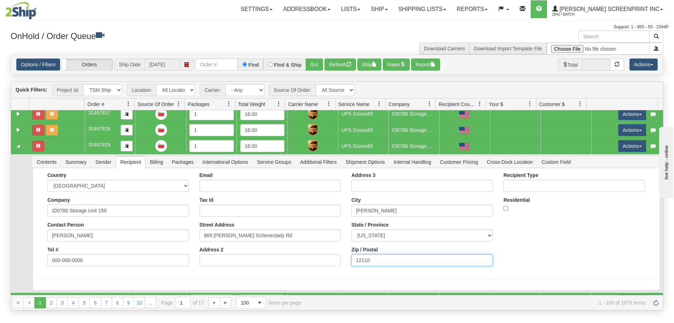
click at [0, 0] on button "Save" at bounding box center [0, 0] width 0 height 0
click at [17, 146] on link "Collapse" at bounding box center [18, 145] width 9 height 9
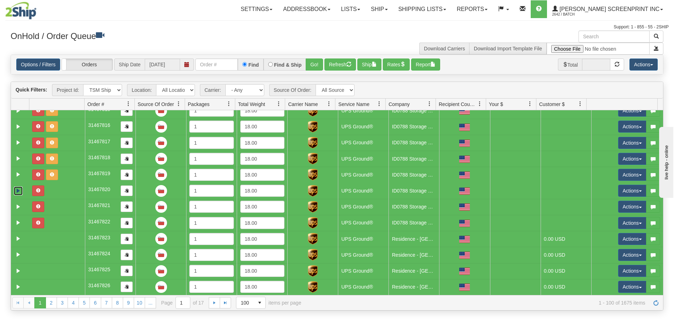
click at [18, 190] on link "Expand" at bounding box center [18, 190] width 9 height 9
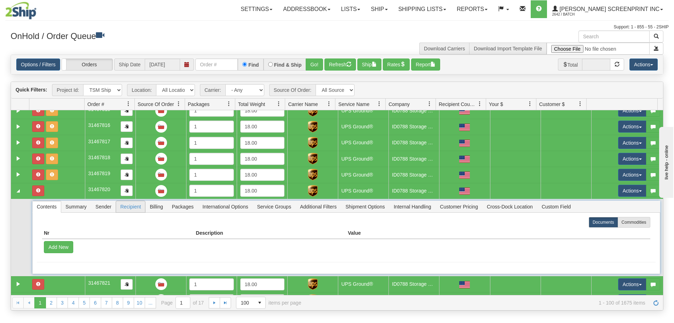
click at [125, 208] on span "Recipient" at bounding box center [130, 206] width 29 height 11
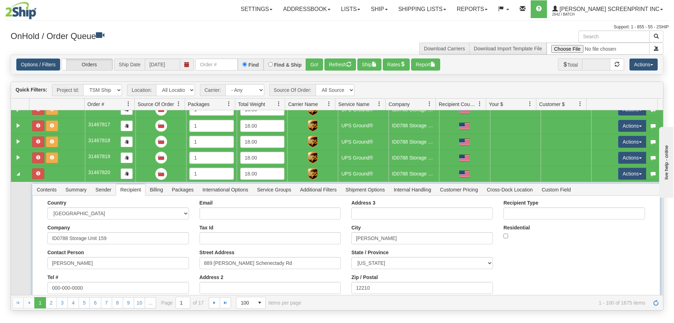
scroll to position [1451, 0]
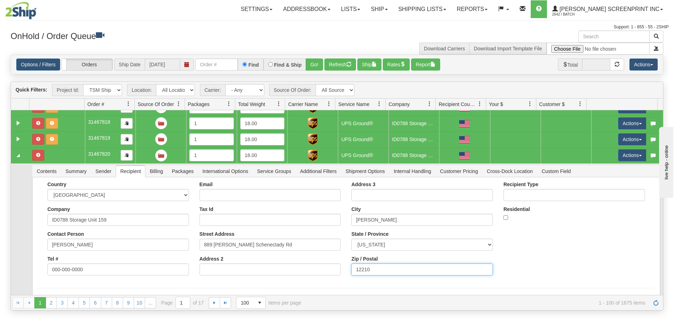
drag, startPoint x: 369, startPoint y: 265, endPoint x: 330, endPoint y: 265, distance: 38.9
click at [330, 265] on div "Country [GEOGRAPHIC_DATA] [GEOGRAPHIC_DATA] [GEOGRAPHIC_DATA] [GEOGRAPHIC_DATA]…" at bounding box center [346, 230] width 619 height 99
paste input "1"
type input "12110"
click at [0, 0] on button "Save" at bounding box center [0, 0] width 0 height 0
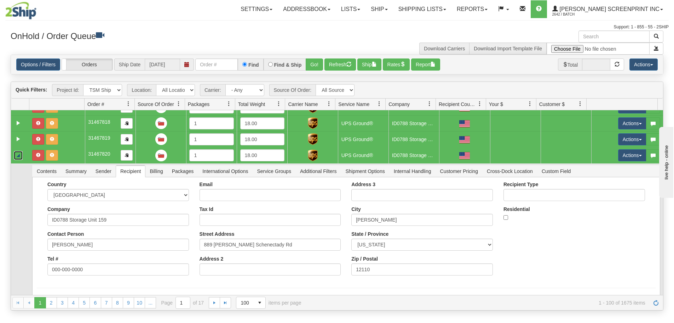
click at [16, 156] on link "Collapse" at bounding box center [18, 155] width 9 height 9
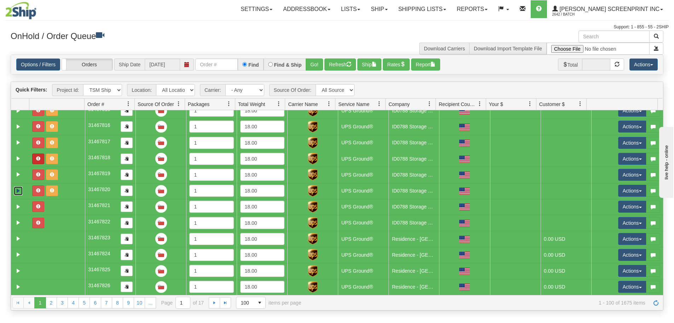
scroll to position [1415, 0]
click at [18, 207] on link "Expand" at bounding box center [18, 206] width 9 height 9
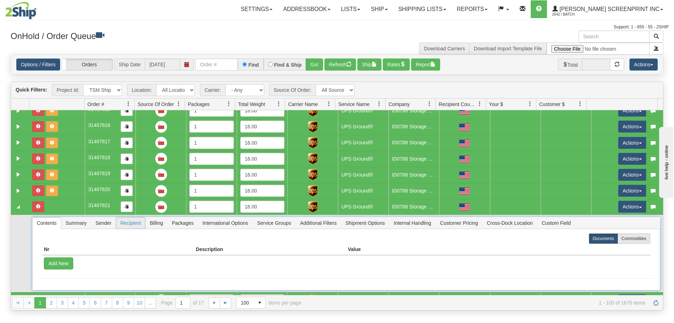
click at [137, 223] on span "Recipient" at bounding box center [130, 222] width 29 height 11
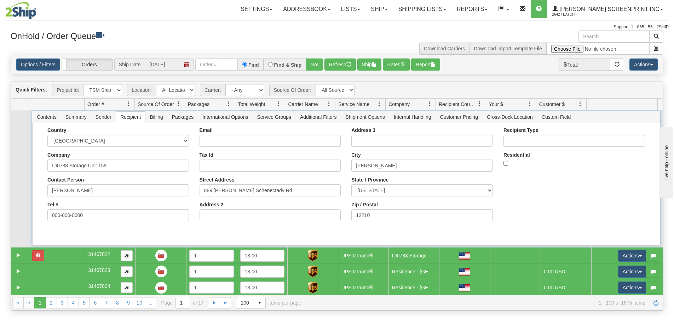
scroll to position [1522, 0]
drag, startPoint x: 369, startPoint y: 212, endPoint x: 348, endPoint y: 215, distance: 21.0
click at [348, 215] on div "Address 3 [GEOGRAPHIC_DATA][PERSON_NAME] State / Province [US_STATE] [US_STATE]…" at bounding box center [422, 176] width 152 height 99
paste input "1"
type input "12110"
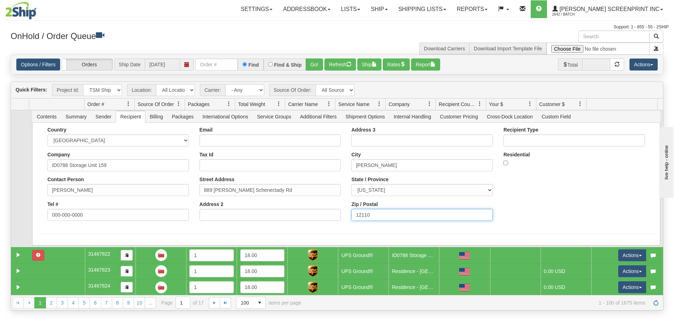
click at [0, 0] on button "Save" at bounding box center [0, 0] width 0 height 0
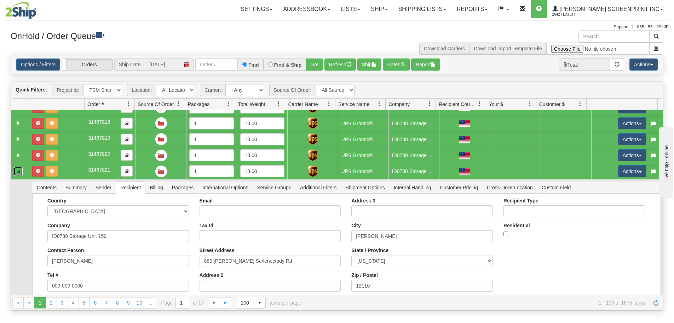
click at [17, 171] on link "Collapse" at bounding box center [18, 171] width 9 height 9
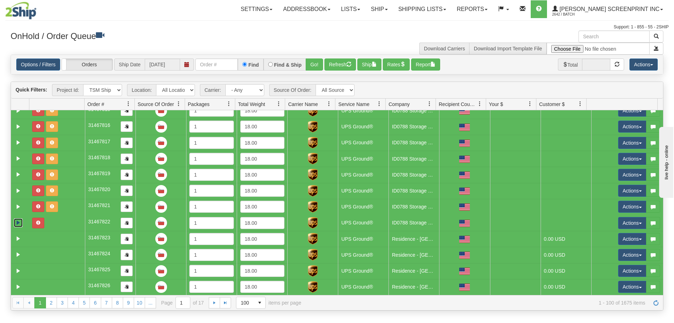
click at [19, 222] on link "Expand" at bounding box center [18, 222] width 9 height 9
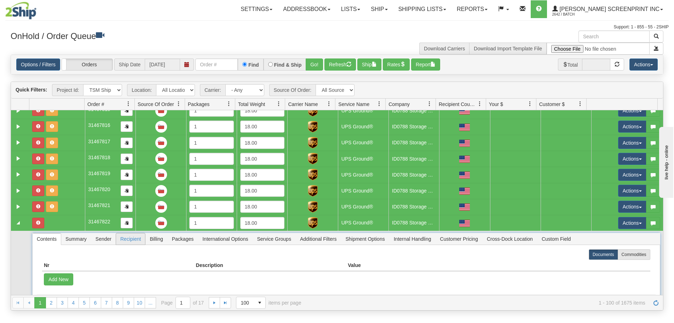
click at [130, 239] on span "Recipient" at bounding box center [130, 238] width 29 height 11
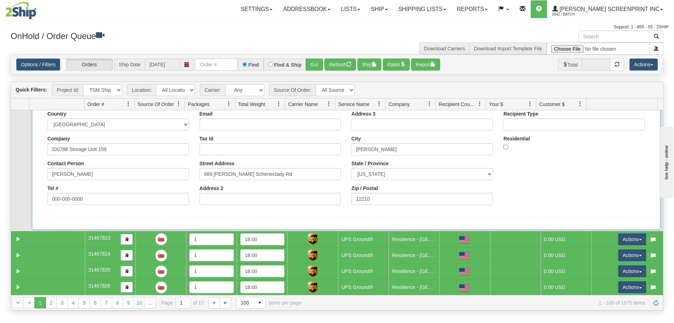
scroll to position [1554, 0]
drag, startPoint x: 379, startPoint y: 197, endPoint x: 307, endPoint y: 200, distance: 72.6
click at [307, 200] on div "Country [GEOGRAPHIC_DATA] [GEOGRAPHIC_DATA] [GEOGRAPHIC_DATA] [GEOGRAPHIC_DATA]…" at bounding box center [346, 159] width 619 height 99
paste input "1"
type input "12110"
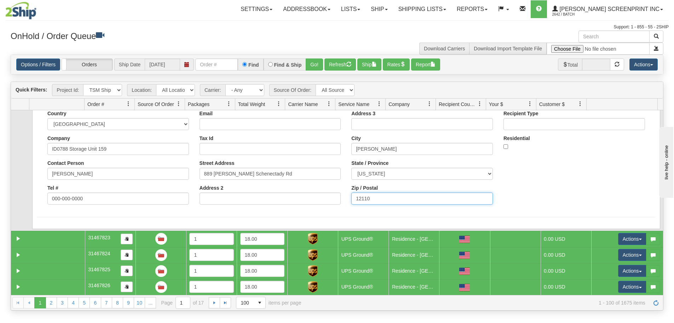
click at [0, 0] on button "Save" at bounding box center [0, 0] width 0 height 0
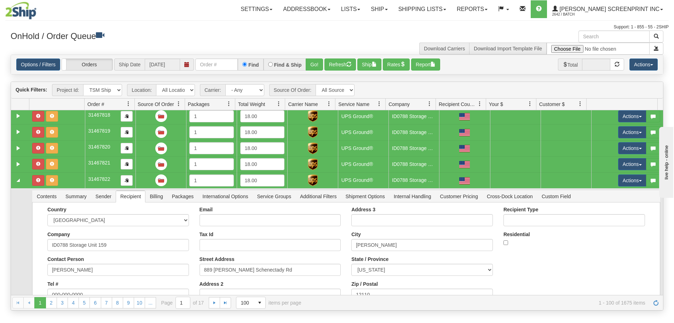
scroll to position [1412, 0]
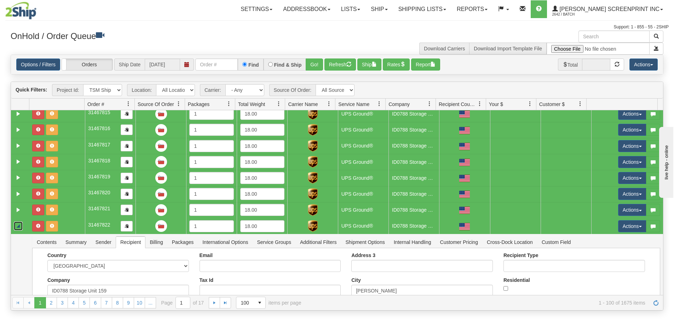
click at [19, 221] on link "Collapse" at bounding box center [18, 225] width 9 height 9
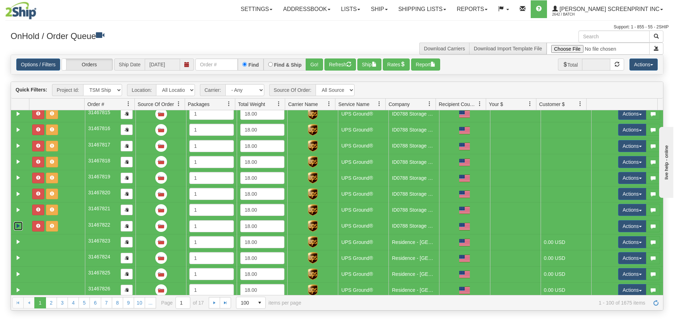
click at [73, 225] on td at bounding box center [57, 226] width 56 height 16
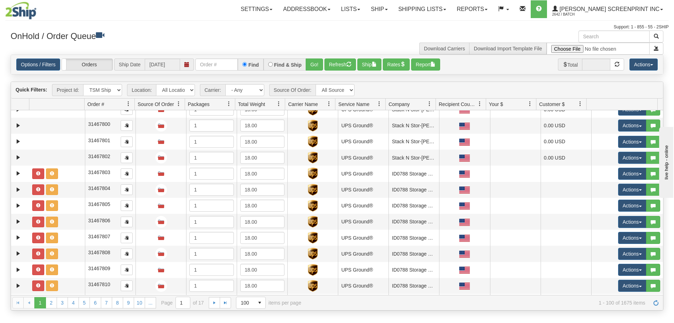
scroll to position [1129, 0]
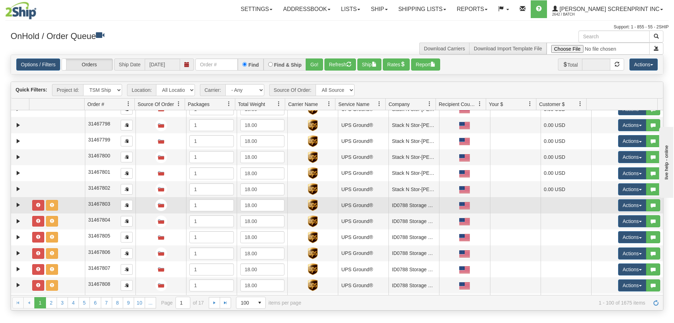
click at [70, 207] on td at bounding box center [57, 205] width 56 height 16
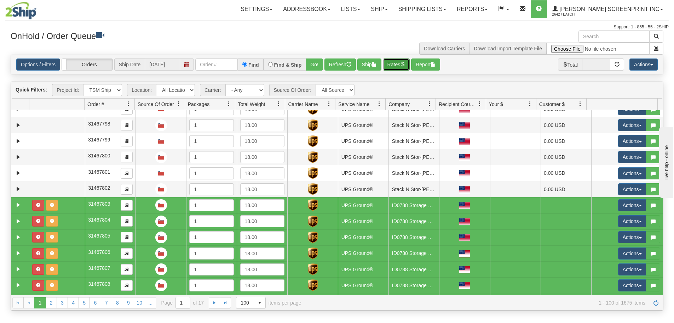
click at [405, 66] on span "button" at bounding box center [402, 64] width 5 height 5
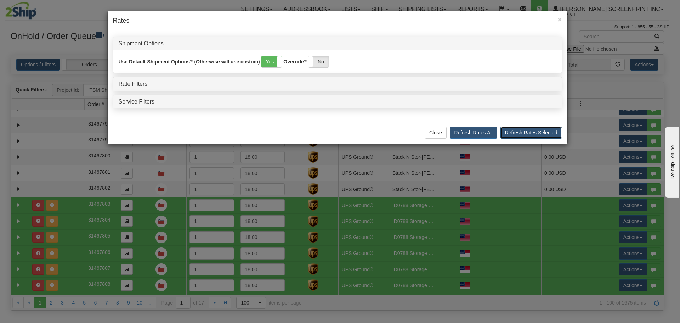
click at [523, 130] on button "Refresh Rates Selected" at bounding box center [531, 132] width 62 height 12
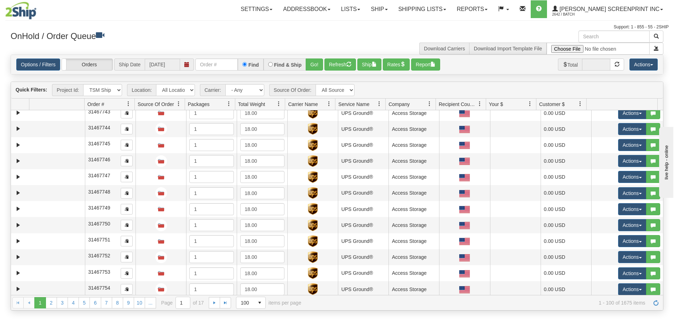
scroll to position [0, 0]
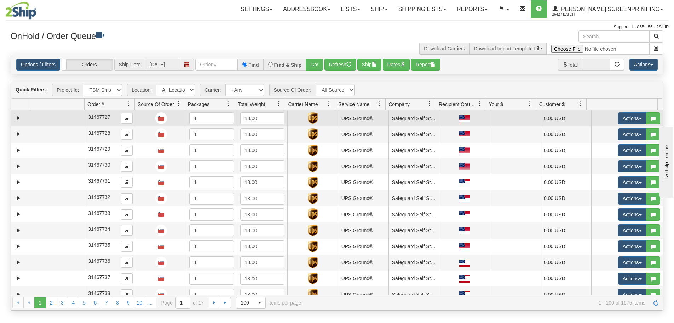
click at [59, 121] on td at bounding box center [57, 118] width 56 height 16
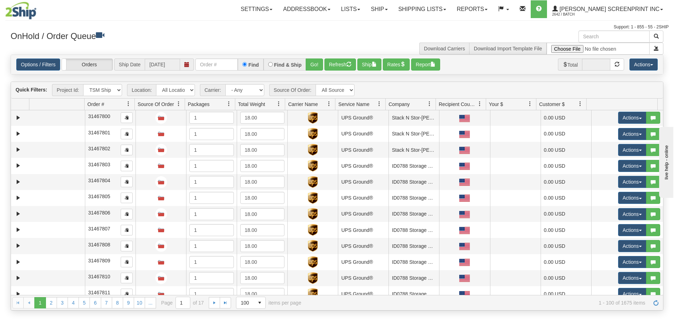
scroll to position [1415, 0]
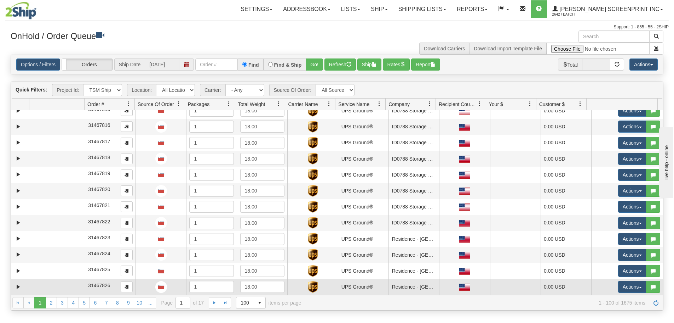
click at [55, 287] on td at bounding box center [57, 287] width 56 height 16
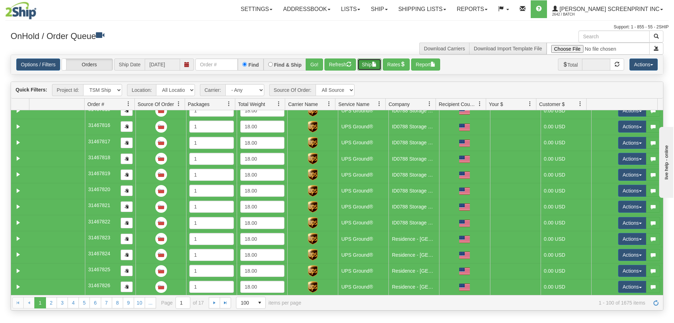
click at [382, 64] on button "Ship" at bounding box center [370, 64] width 24 height 12
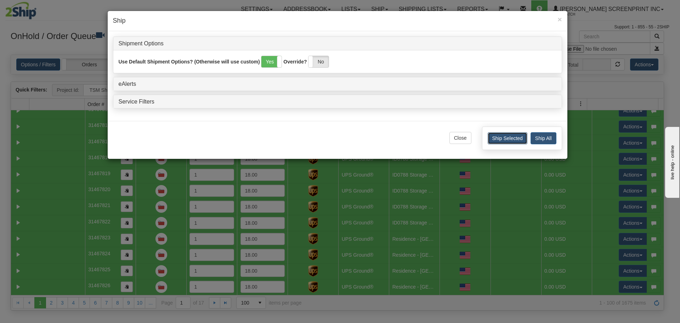
click at [517, 138] on button "Ship Selected" at bounding box center [507, 138] width 40 height 12
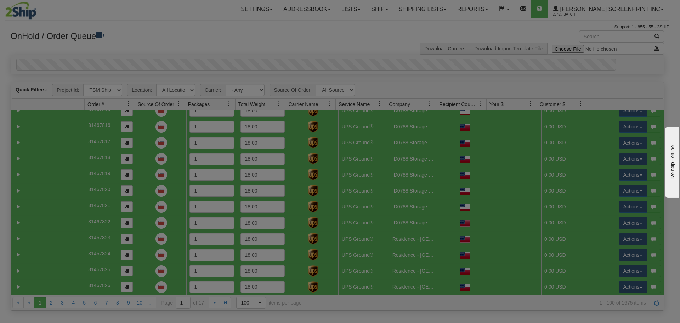
click at [517, 122] on div "Close Ship Selected Ship All" at bounding box center [338, 103] width 460 height 38
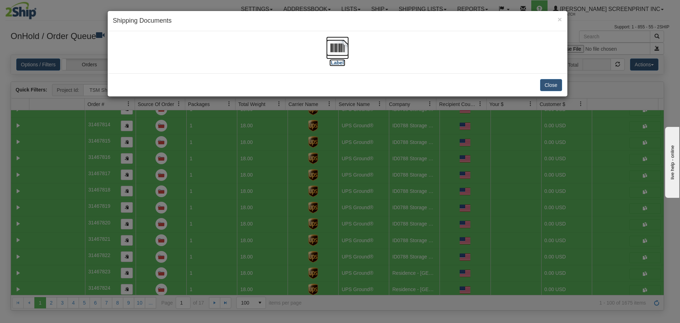
click at [342, 56] on img at bounding box center [337, 47] width 23 height 23
click at [555, 88] on button "Close" at bounding box center [551, 85] width 22 height 12
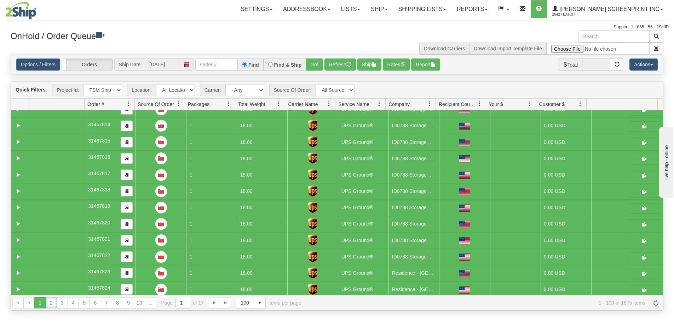
drag, startPoint x: 56, startPoint y: 303, endPoint x: 24, endPoint y: 307, distance: 31.7
click at [56, 303] on link "2" at bounding box center [51, 302] width 11 height 11
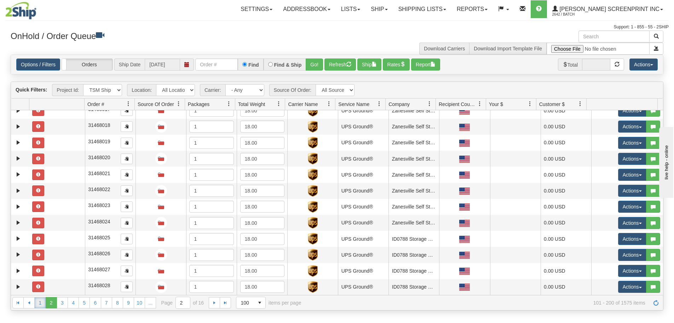
click at [40, 302] on link "1" at bounding box center [39, 302] width 11 height 11
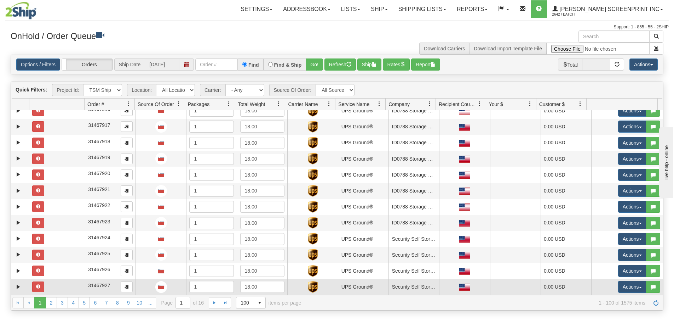
click at [67, 283] on td at bounding box center [57, 287] width 56 height 16
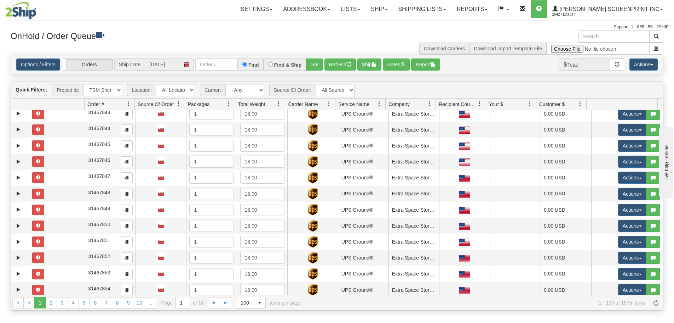
scroll to position [0, 0]
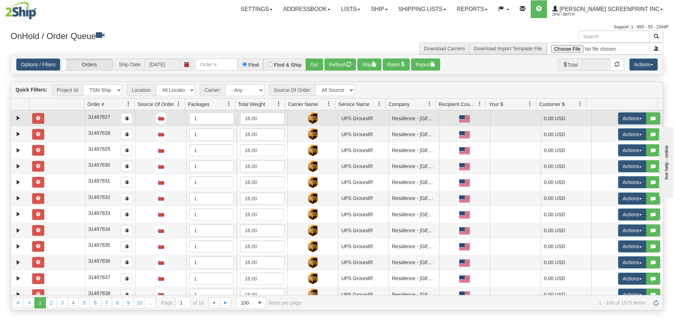
click at [62, 116] on td at bounding box center [57, 118] width 56 height 16
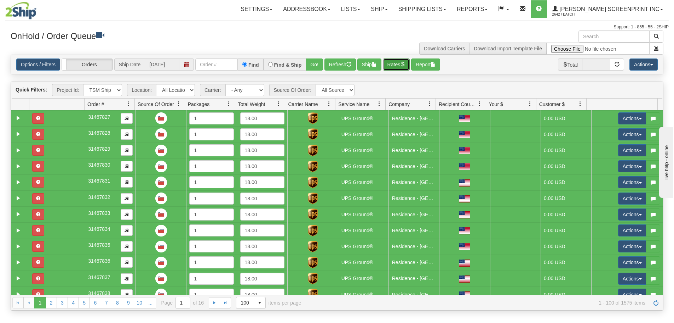
click at [400, 65] on button "Rates" at bounding box center [396, 64] width 27 height 12
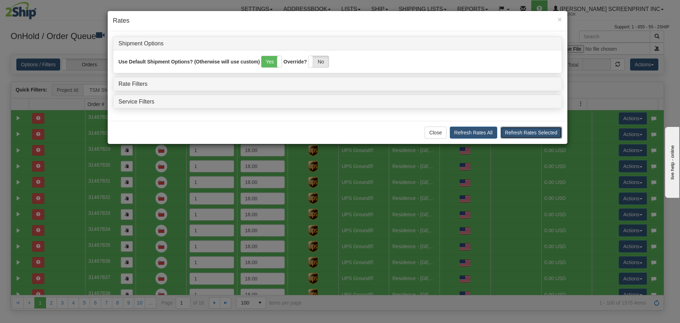
click at [526, 131] on button "Refresh Rates Selected" at bounding box center [531, 132] width 62 height 12
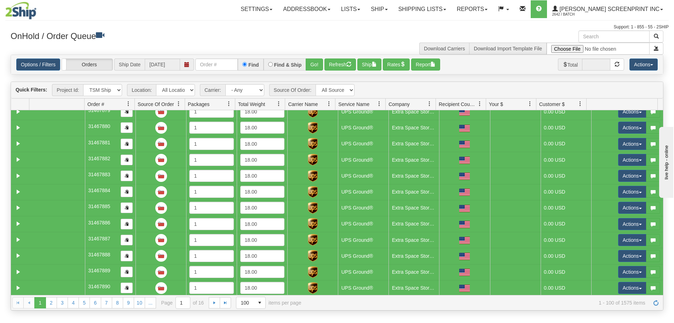
scroll to position [850, 0]
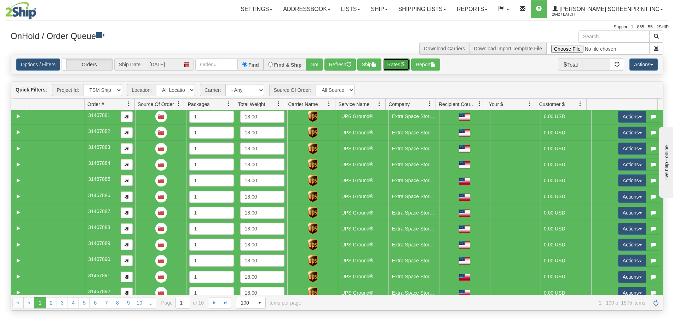
click at [405, 65] on span "button" at bounding box center [402, 64] width 5 height 5
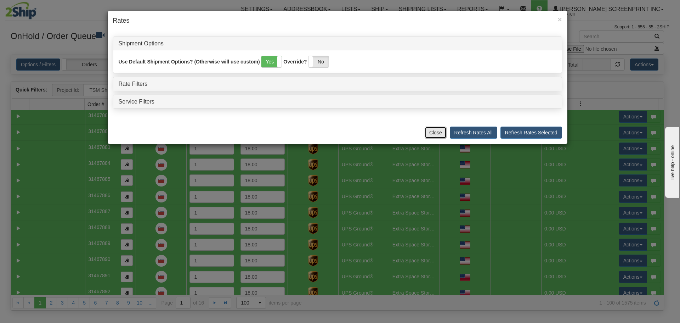
click at [436, 134] on button "Close" at bounding box center [435, 132] width 22 height 12
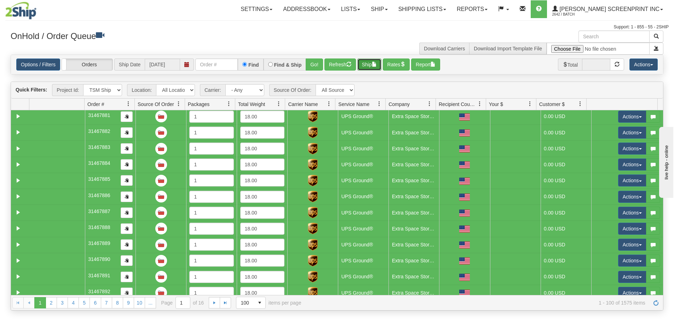
click at [370, 66] on button "Ship" at bounding box center [370, 64] width 24 height 12
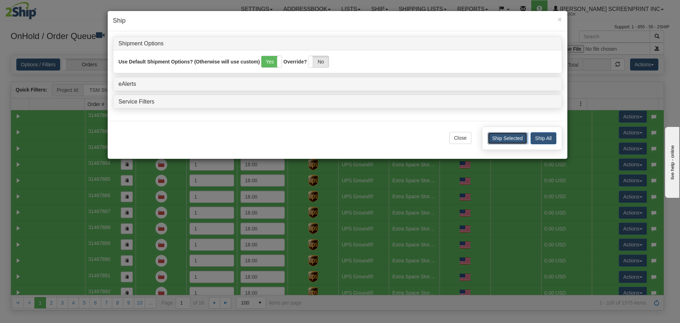
click at [508, 137] on button "Ship Selected" at bounding box center [507, 138] width 40 height 12
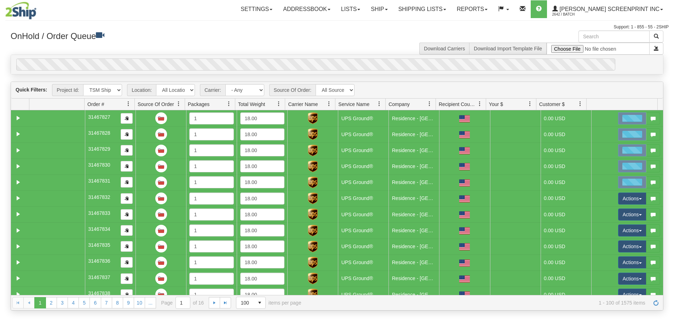
select select "TSM Ship List"
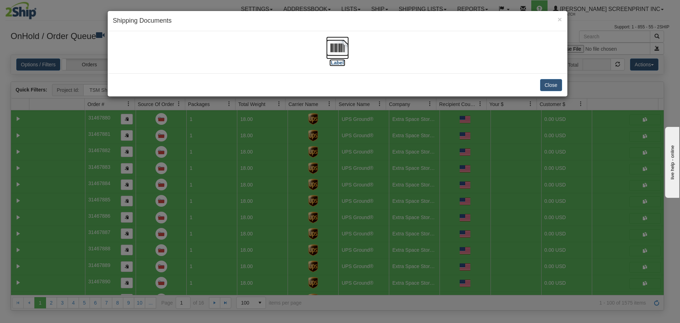
click at [337, 56] on img at bounding box center [337, 47] width 23 height 23
click at [552, 85] on button "Close" at bounding box center [551, 85] width 22 height 12
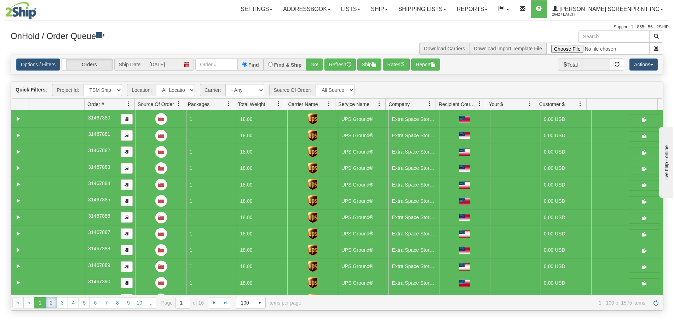
click at [49, 301] on link "2" at bounding box center [51, 302] width 11 height 11
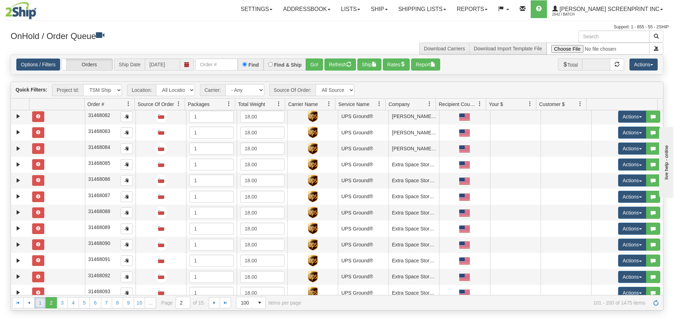
click at [39, 304] on link "1" at bounding box center [39, 302] width 11 height 11
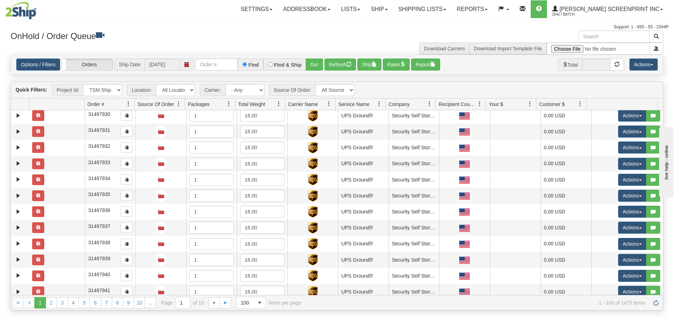
scroll to position [0, 0]
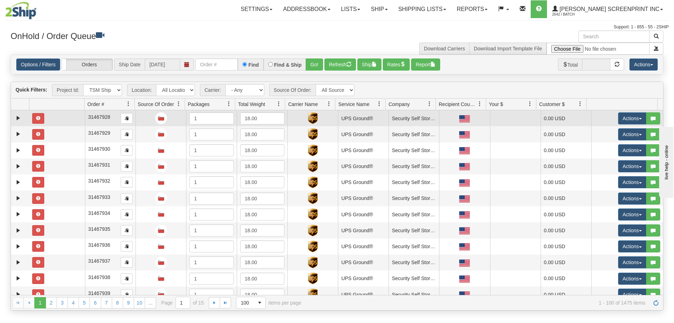
click at [55, 114] on td at bounding box center [57, 118] width 56 height 16
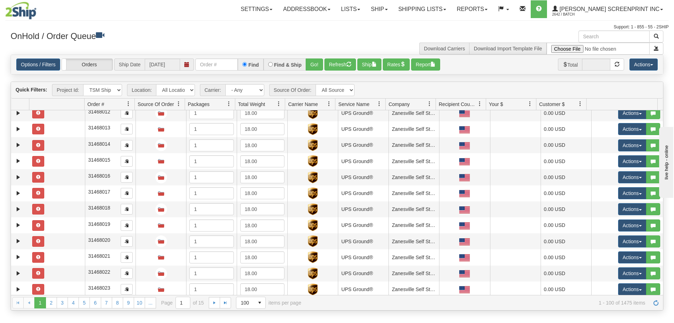
scroll to position [1415, 0]
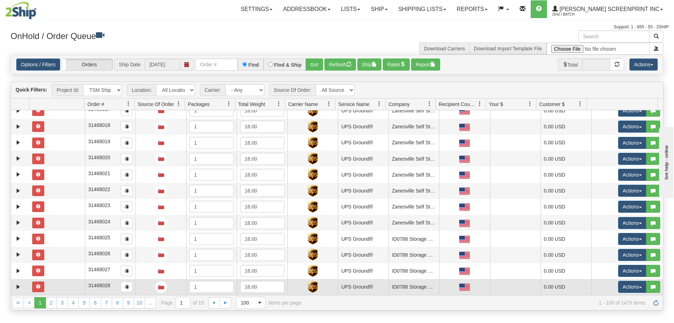
click at [53, 283] on td at bounding box center [57, 287] width 56 height 16
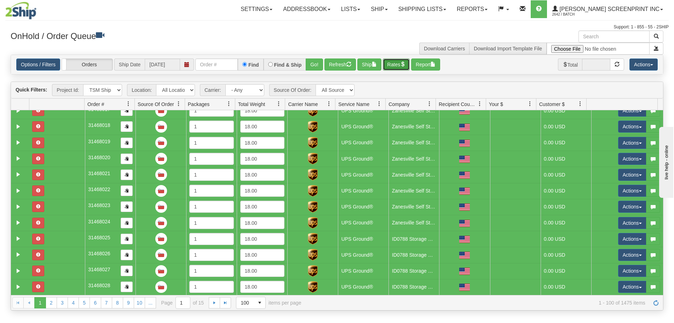
click at [397, 67] on button "Rates" at bounding box center [396, 64] width 27 height 12
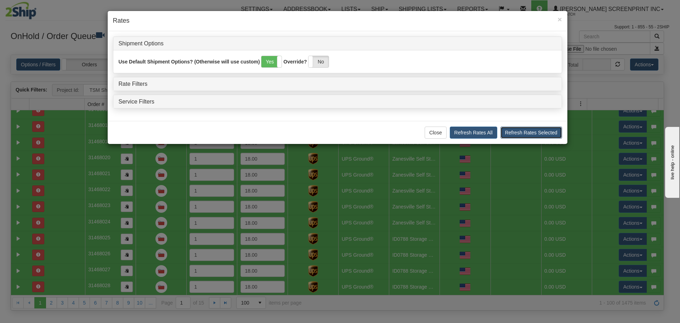
click at [527, 132] on button "Refresh Rates Selected" at bounding box center [531, 132] width 62 height 12
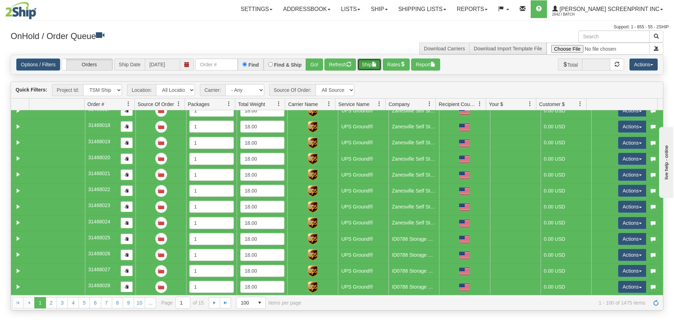
click at [372, 63] on button "Ship" at bounding box center [370, 64] width 24 height 12
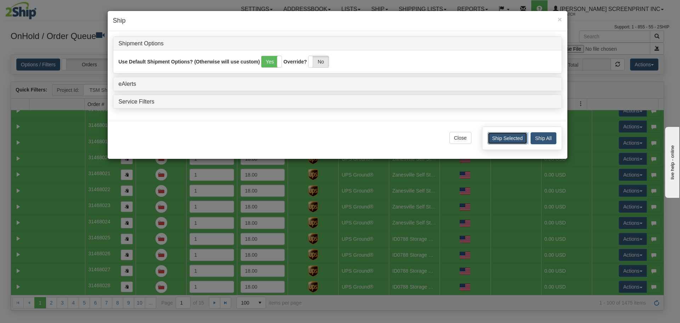
click at [511, 135] on button "Ship Selected" at bounding box center [507, 138] width 40 height 12
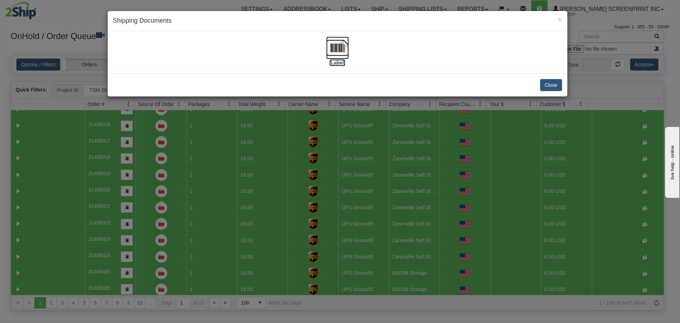
click at [332, 48] on img at bounding box center [337, 47] width 23 height 23
click at [554, 84] on button "Close" at bounding box center [551, 85] width 22 height 12
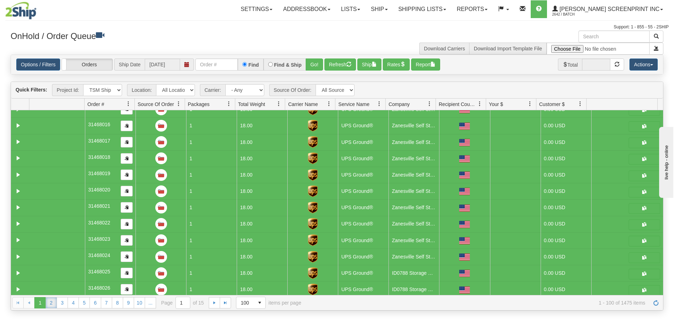
click at [51, 304] on link "2" at bounding box center [51, 302] width 11 height 11
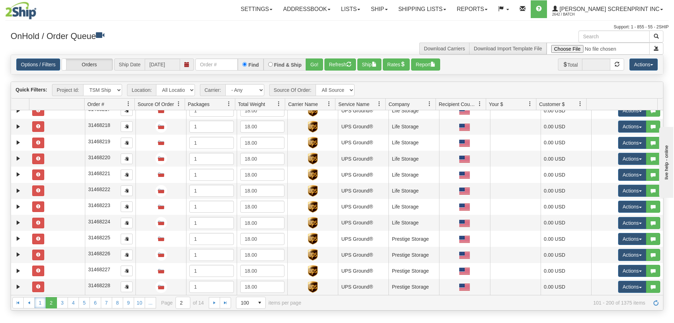
click at [39, 305] on link "1" at bounding box center [39, 302] width 11 height 11
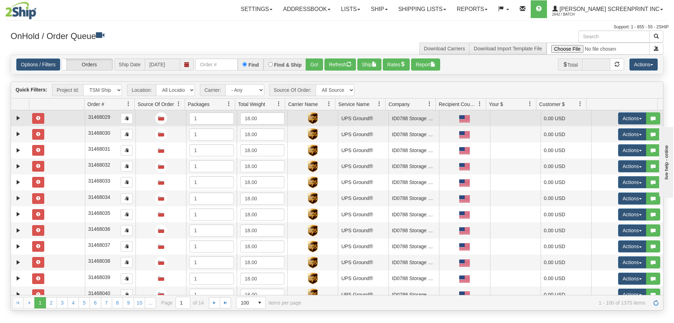
click at [70, 119] on td at bounding box center [57, 118] width 56 height 16
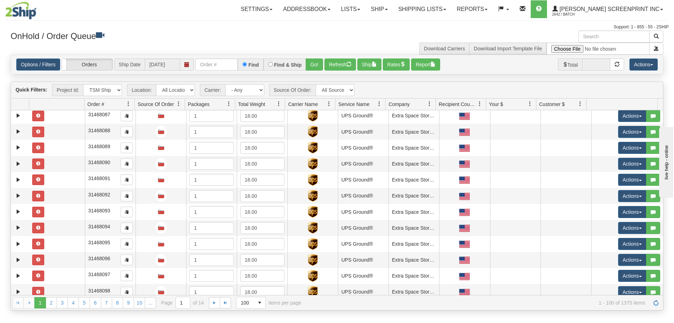
scroll to position [1415, 0]
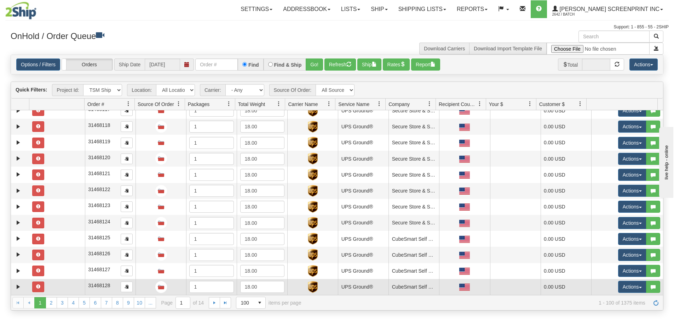
click at [69, 290] on td at bounding box center [57, 287] width 56 height 16
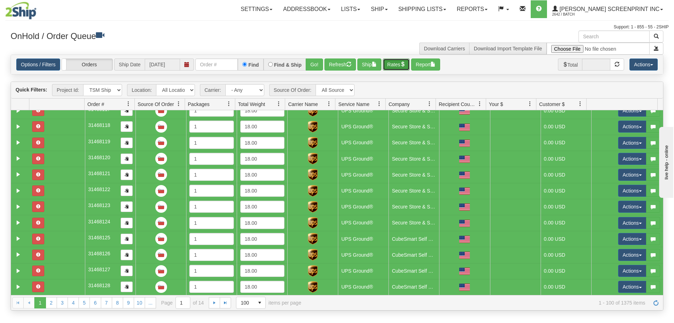
click at [389, 67] on button "Rates" at bounding box center [396, 64] width 27 height 12
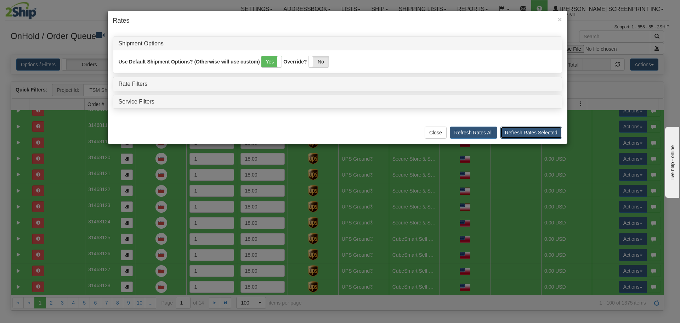
click at [511, 131] on button "Refresh Rates Selected" at bounding box center [531, 132] width 62 height 12
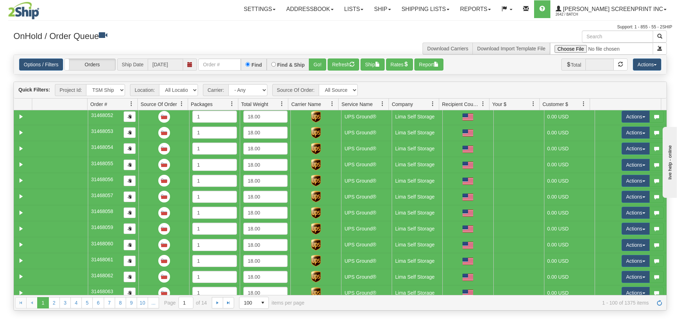
scroll to position [0, 0]
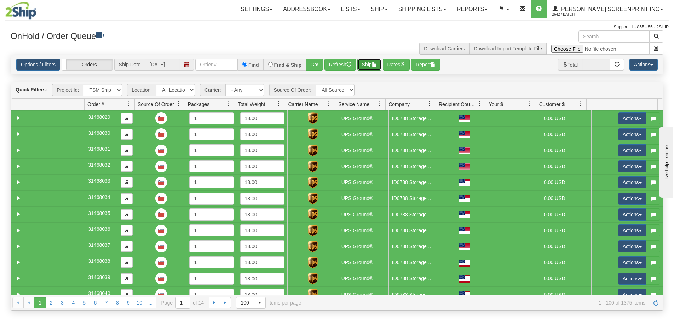
click at [370, 65] on button "Ship" at bounding box center [370, 64] width 24 height 12
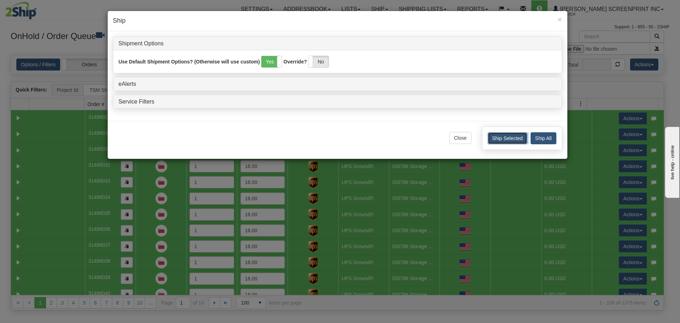
click at [515, 137] on button "Ship Selected" at bounding box center [507, 138] width 40 height 12
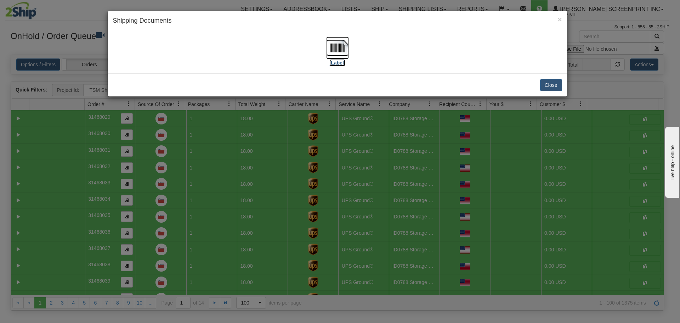
click at [338, 53] on img at bounding box center [337, 47] width 23 height 23
select select "TSM Ship List"
click at [553, 85] on button "Close" at bounding box center [551, 85] width 22 height 12
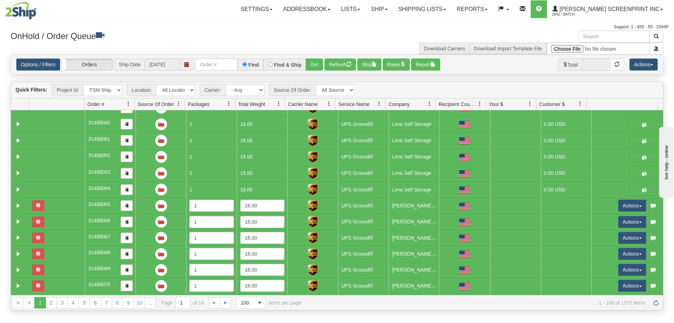
scroll to position [514, 0]
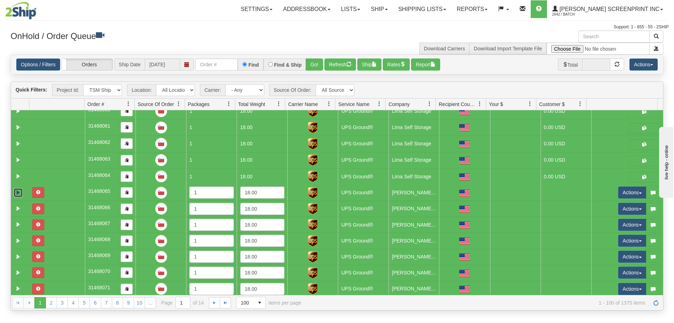
click at [20, 192] on link "Expand" at bounding box center [18, 192] width 9 height 9
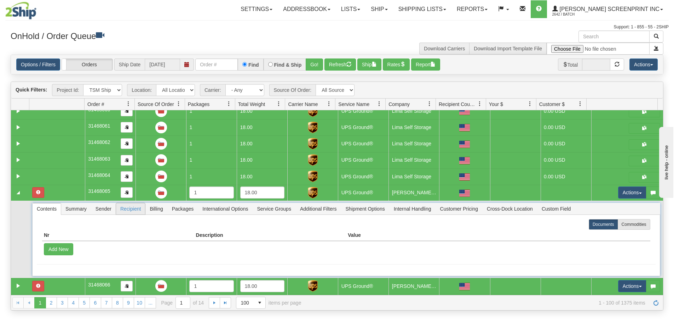
click at [127, 210] on span "Recipient" at bounding box center [130, 208] width 29 height 11
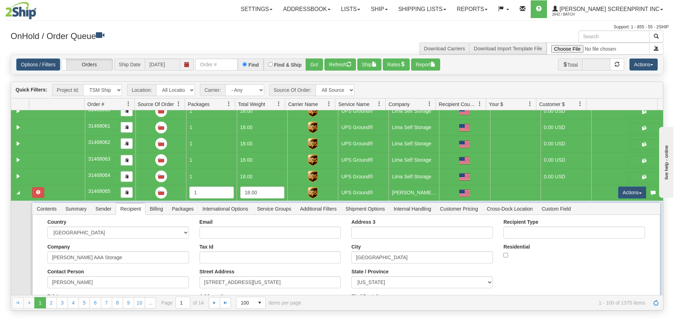
scroll to position [550, 0]
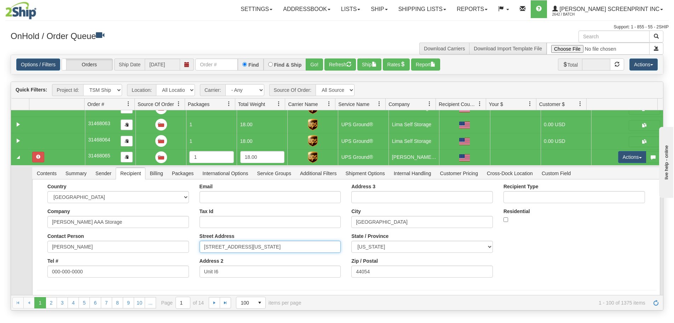
drag, startPoint x: 249, startPoint y: 247, endPoint x: 185, endPoint y: 248, distance: 64.1
click at [185, 248] on div "Country [GEOGRAPHIC_DATA] [GEOGRAPHIC_DATA] [GEOGRAPHIC_DATA] [GEOGRAPHIC_DATA]…" at bounding box center [346, 232] width 619 height 99
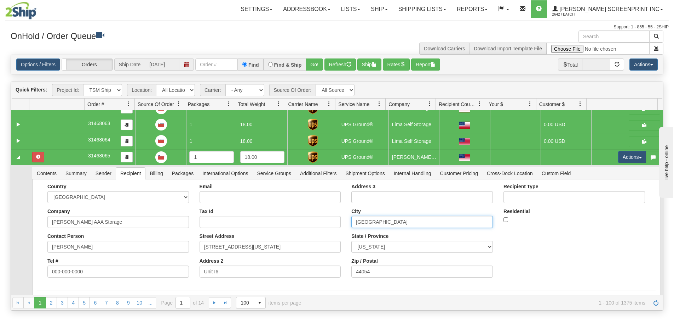
click at [402, 222] on input "Sheffield" at bounding box center [423, 222] width 142 height 12
type input "Sheffield Village"
click at [0, 0] on button "Save" at bounding box center [0, 0] width 0 height 0
click at [619, 159] on button "Actions" at bounding box center [632, 157] width 28 height 12
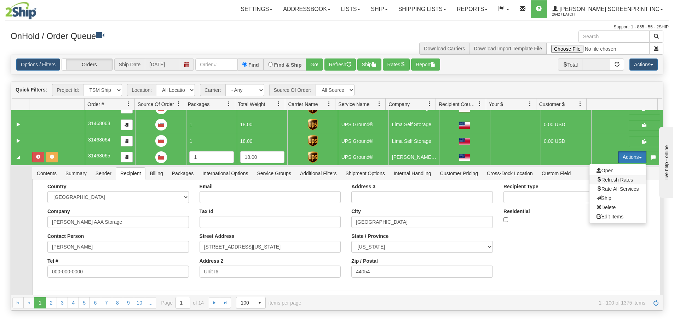
click at [617, 179] on span "Refresh Rates" at bounding box center [615, 180] width 36 height 6
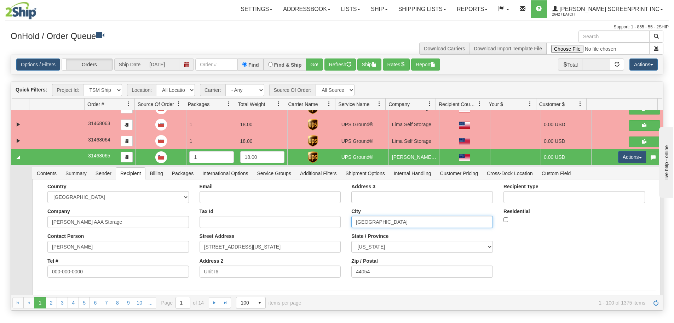
drag, startPoint x: 399, startPoint y: 223, endPoint x: 318, endPoint y: 218, distance: 81.6
click at [318, 218] on div "Country [GEOGRAPHIC_DATA] [GEOGRAPHIC_DATA] [GEOGRAPHIC_DATA] [GEOGRAPHIC_DATA]…" at bounding box center [346, 232] width 619 height 99
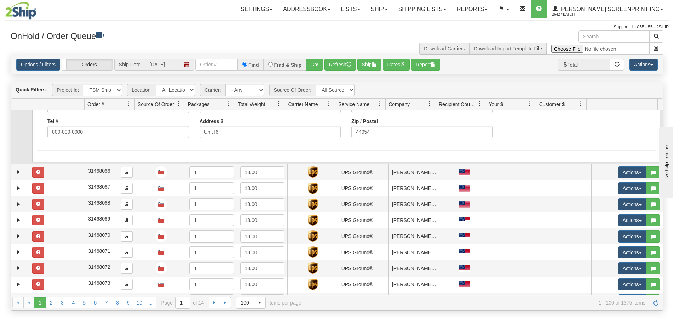
scroll to position [691, 0]
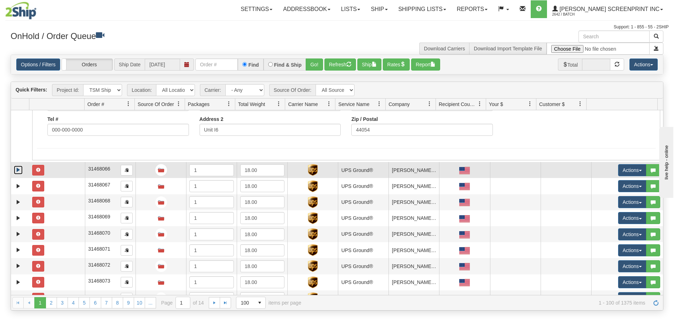
click at [16, 170] on link "Expand" at bounding box center [18, 169] width 9 height 9
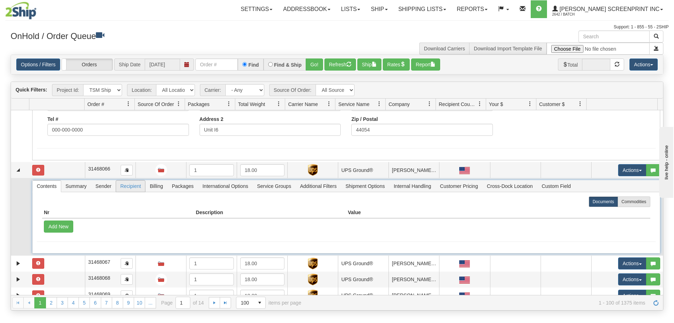
click at [132, 187] on span "Recipient" at bounding box center [130, 185] width 29 height 11
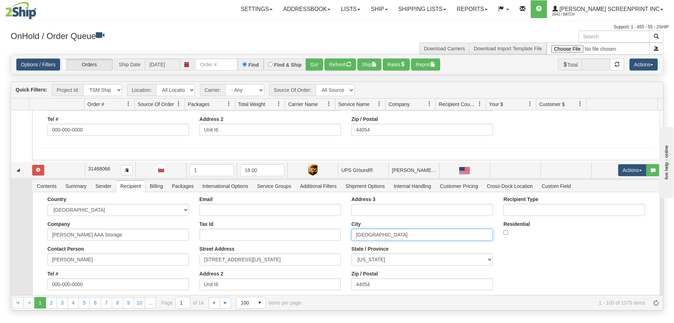
click at [394, 234] on input "Sheffield" at bounding box center [423, 234] width 142 height 12
paste input "Village"
type input "Sheffield Village"
click at [0, 0] on button "Save" at bounding box center [0, 0] width 0 height 0
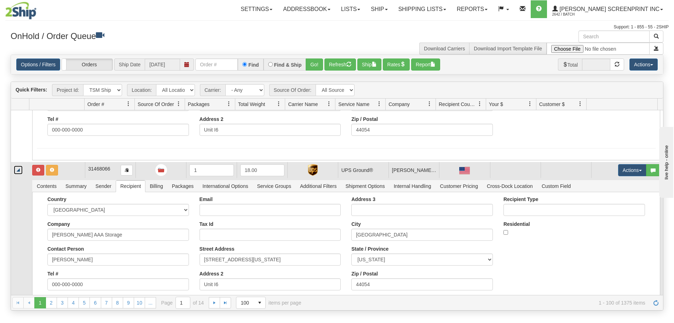
click at [17, 171] on link "Collapse" at bounding box center [18, 169] width 9 height 9
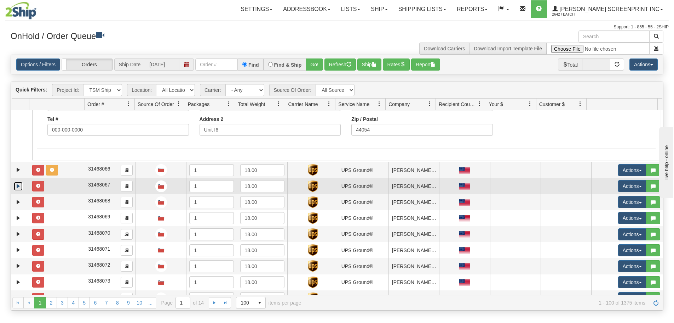
click at [16, 185] on link "Expand" at bounding box center [18, 186] width 9 height 9
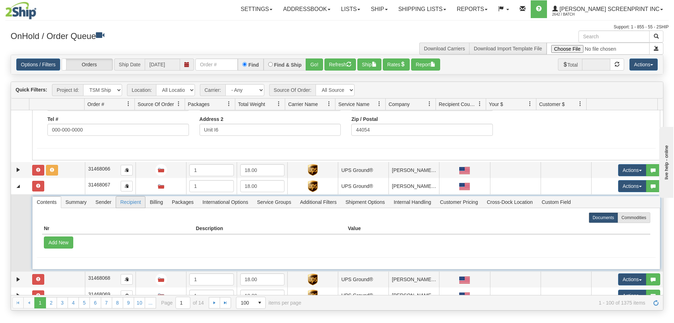
click at [133, 204] on span "Recipient" at bounding box center [130, 201] width 29 height 11
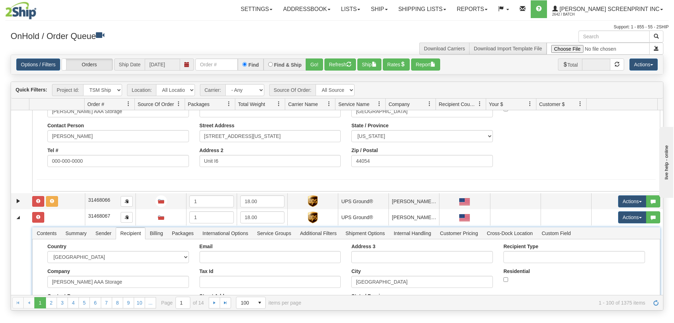
scroll to position [656, 0]
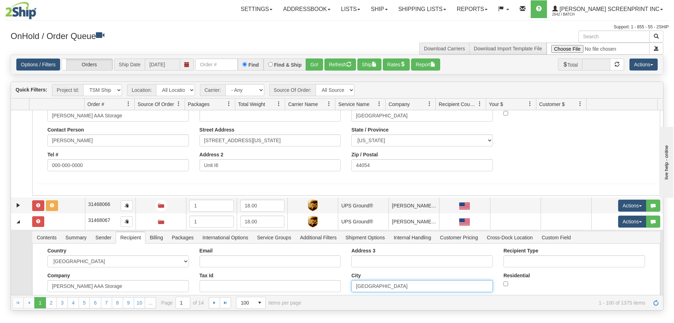
drag, startPoint x: 385, startPoint y: 285, endPoint x: 276, endPoint y: 283, distance: 109.4
click at [276, 283] on div "Country [GEOGRAPHIC_DATA] [GEOGRAPHIC_DATA] [GEOGRAPHIC_DATA] [GEOGRAPHIC_DATA]…" at bounding box center [346, 296] width 619 height 99
paste input "Village"
type input "Sheffield Village"
click at [0, 0] on button "Save" at bounding box center [0, 0] width 0 height 0
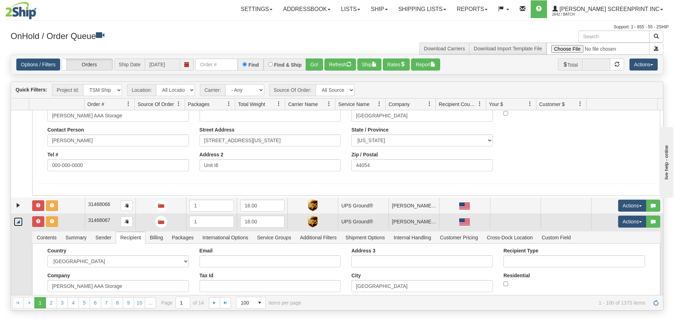
click at [20, 221] on link "Collapse" at bounding box center [18, 221] width 9 height 9
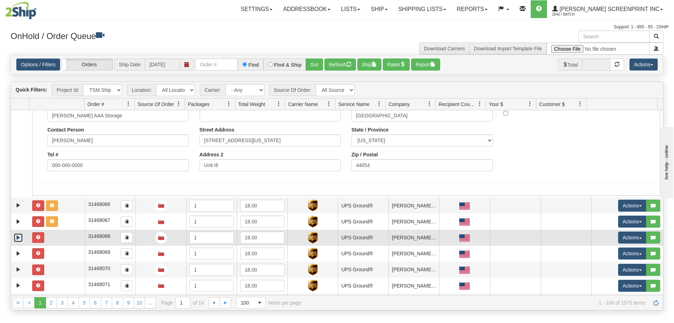
click at [16, 236] on link "Expand" at bounding box center [18, 237] width 9 height 9
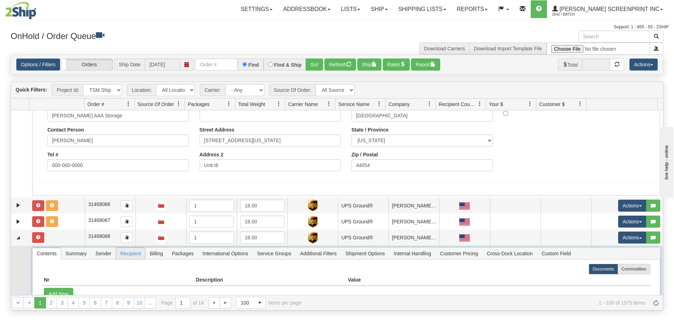
click at [124, 254] on span "Recipient" at bounding box center [130, 252] width 29 height 11
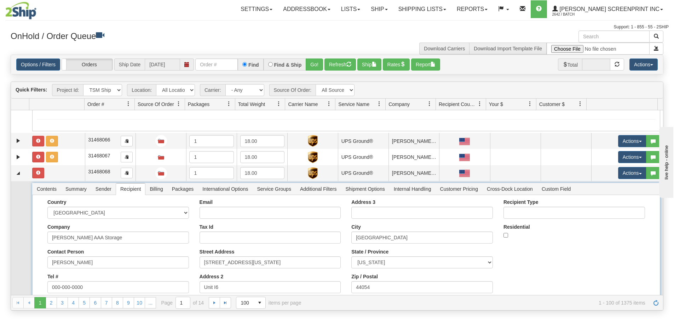
scroll to position [727, 0]
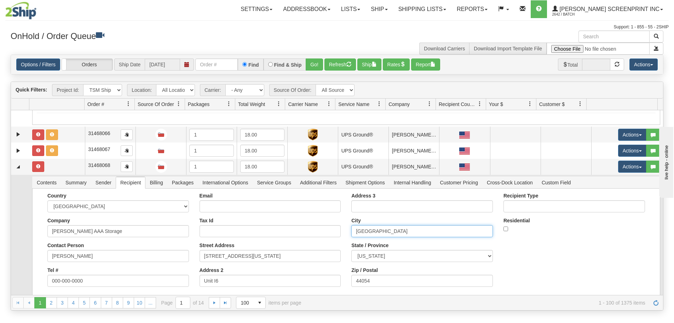
drag, startPoint x: 392, startPoint y: 230, endPoint x: 273, endPoint y: 223, distance: 118.9
click at [273, 223] on div "Country [GEOGRAPHIC_DATA] [GEOGRAPHIC_DATA] [GEOGRAPHIC_DATA] [GEOGRAPHIC_DATA]…" at bounding box center [346, 242] width 619 height 99
paste input "Village"
type input "Sheffield Village"
click at [0, 0] on button "Save" at bounding box center [0, 0] width 0 height 0
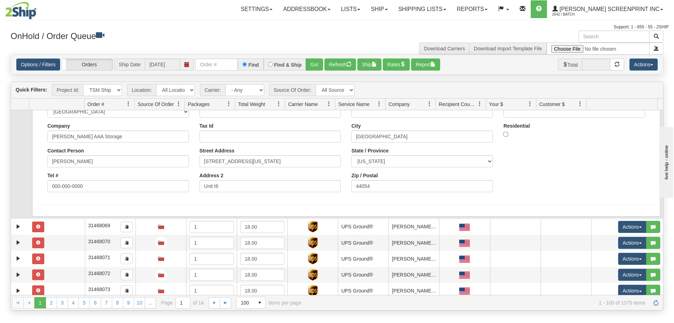
scroll to position [762, 0]
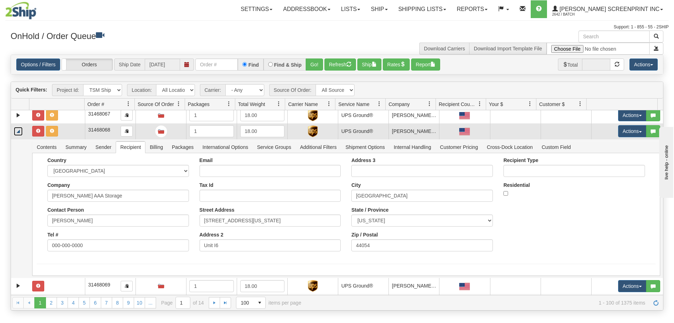
click at [18, 134] on link "Collapse" at bounding box center [18, 131] width 9 height 9
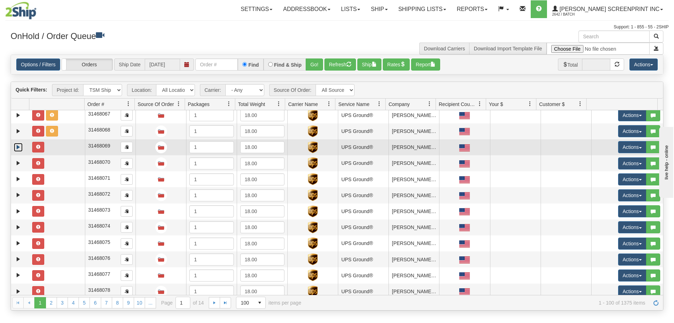
click at [17, 146] on link "Expand" at bounding box center [18, 147] width 9 height 9
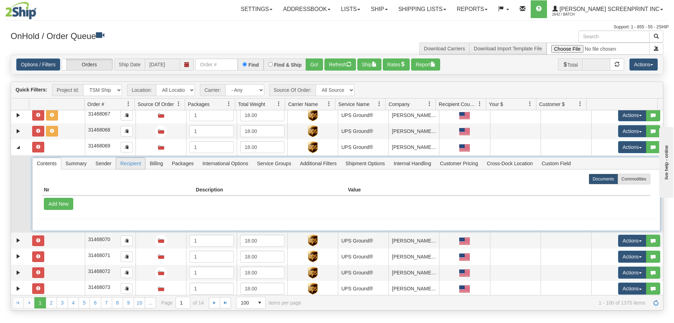
click at [132, 162] on span "Recipient" at bounding box center [130, 163] width 29 height 11
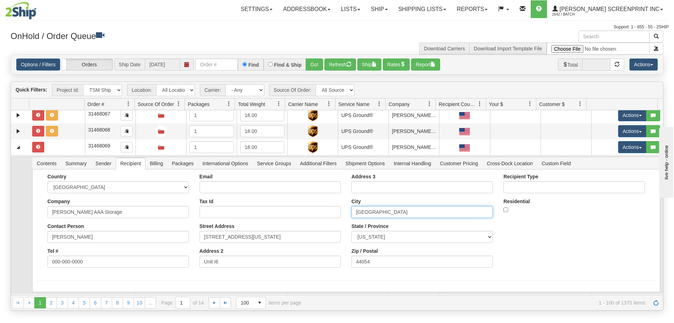
drag, startPoint x: 384, startPoint y: 214, endPoint x: 329, endPoint y: 212, distance: 54.9
click at [329, 212] on div "Country [GEOGRAPHIC_DATA] [GEOGRAPHIC_DATA] [GEOGRAPHIC_DATA] [GEOGRAPHIC_DATA]…" at bounding box center [346, 222] width 619 height 99
paste input "Village"
type input "Sheffield Village"
click at [0, 0] on button "Save" at bounding box center [0, 0] width 0 height 0
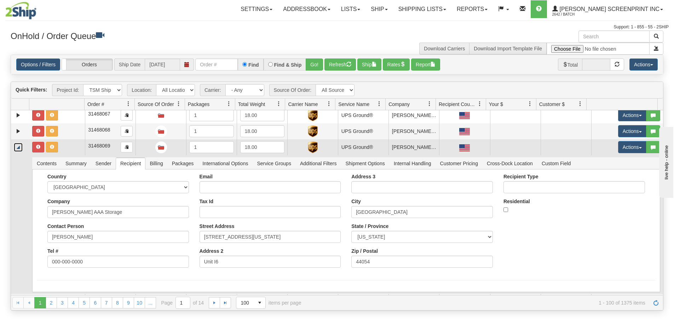
click at [18, 149] on link "Collapse" at bounding box center [18, 147] width 9 height 9
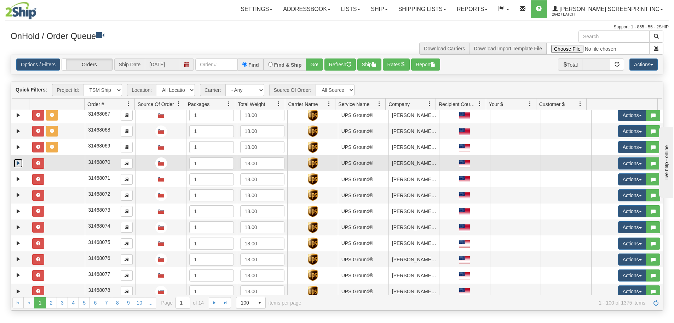
click at [19, 161] on link "Expand" at bounding box center [18, 163] width 9 height 9
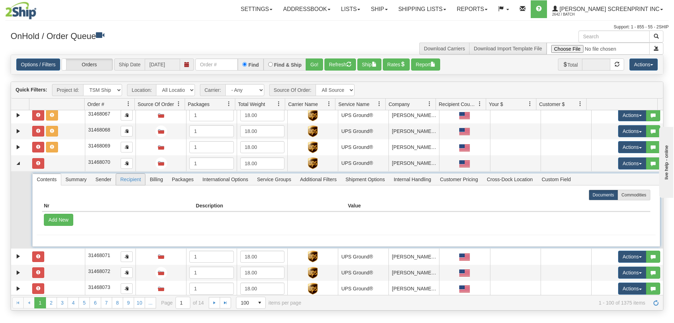
click at [132, 177] on span "Recipient" at bounding box center [130, 178] width 29 height 11
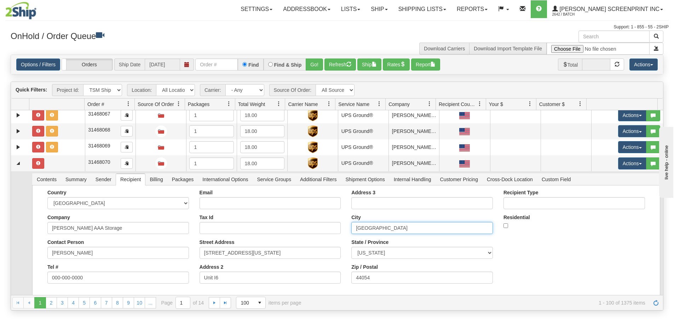
click at [390, 229] on input "Sheffield" at bounding box center [423, 228] width 142 height 12
drag, startPoint x: 390, startPoint y: 229, endPoint x: 185, endPoint y: 209, distance: 206.7
click at [185, 209] on div "Country [GEOGRAPHIC_DATA] [GEOGRAPHIC_DATA] [GEOGRAPHIC_DATA] [GEOGRAPHIC_DATA]…" at bounding box center [346, 238] width 619 height 99
paste input "Village"
type input "Sheffield Village"
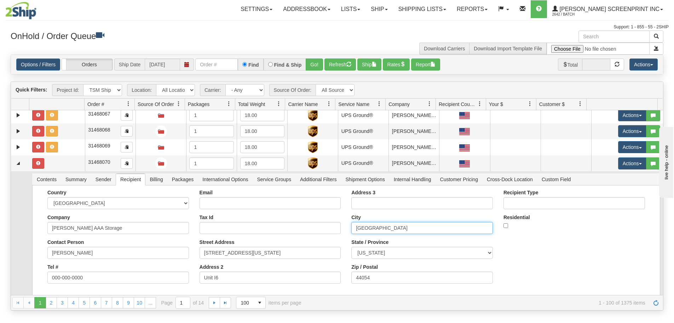
click at [0, 0] on button "Save" at bounding box center [0, 0] width 0 height 0
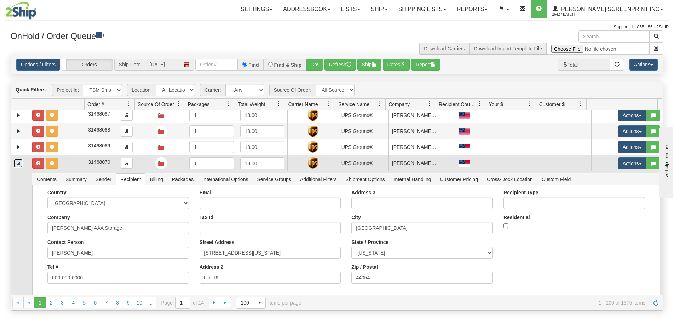
click at [20, 162] on link "Collapse" at bounding box center [18, 163] width 9 height 9
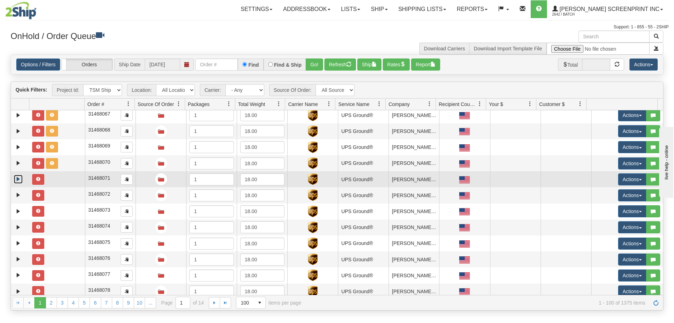
click at [18, 178] on link "Expand" at bounding box center [18, 179] width 9 height 9
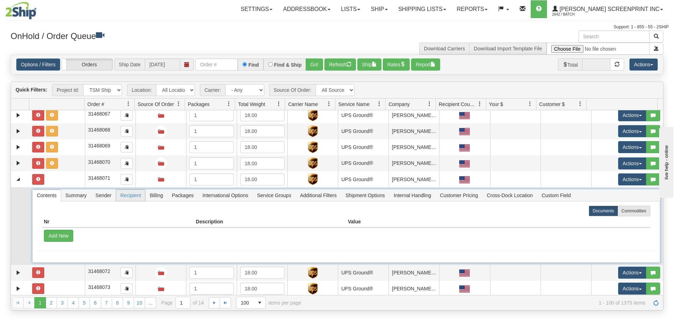
click at [134, 197] on span "Recipient" at bounding box center [130, 194] width 29 height 11
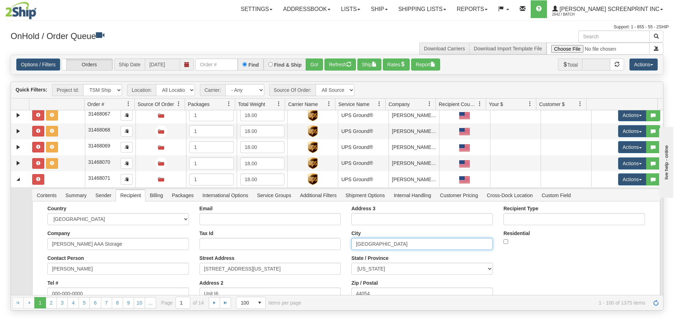
drag, startPoint x: 384, startPoint y: 240, endPoint x: 286, endPoint y: 246, distance: 97.5
click at [286, 246] on div "Country [GEOGRAPHIC_DATA] [GEOGRAPHIC_DATA] [GEOGRAPHIC_DATA] [GEOGRAPHIC_DATA]…" at bounding box center [346, 254] width 619 height 99
paste input "Village"
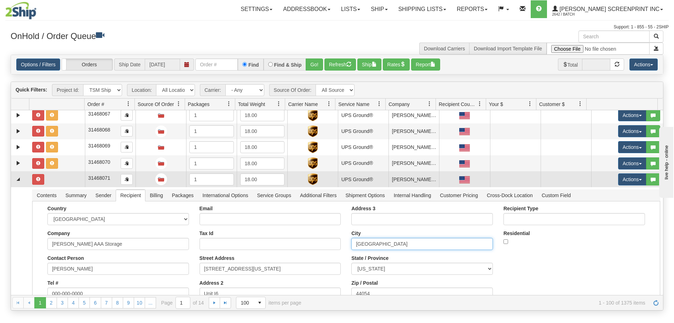
type input "Sheffield Village"
click at [0, 0] on button "Save" at bounding box center [0, 0] width 0 height 0
click at [16, 181] on link "Collapse" at bounding box center [18, 179] width 9 height 9
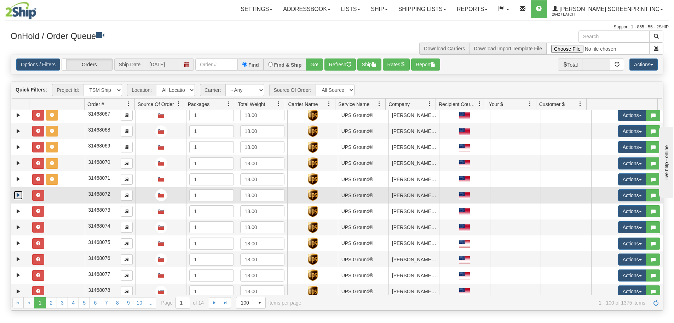
click at [19, 194] on link "Expand" at bounding box center [18, 194] width 9 height 9
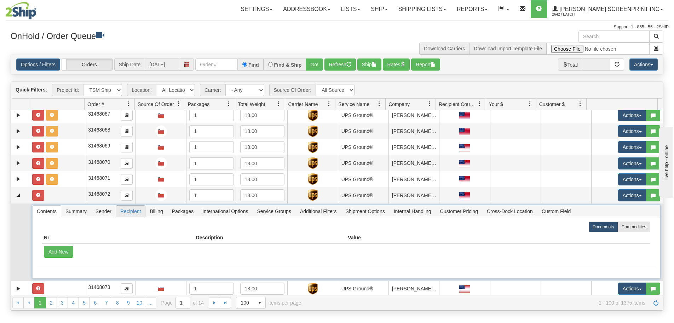
click at [131, 211] on span "Recipient" at bounding box center [130, 210] width 29 height 11
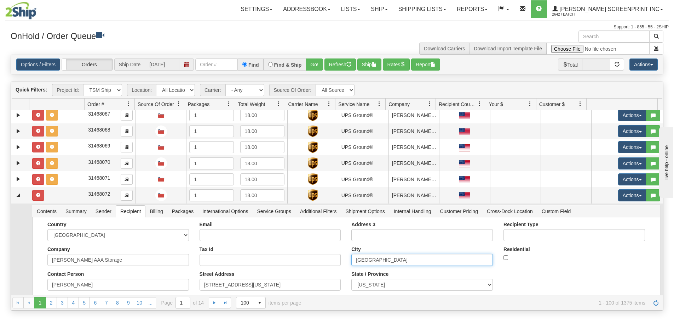
drag, startPoint x: 380, startPoint y: 259, endPoint x: 337, endPoint y: 257, distance: 43.2
click at [337, 257] on div "Country [GEOGRAPHIC_DATA] [GEOGRAPHIC_DATA] [GEOGRAPHIC_DATA] [GEOGRAPHIC_DATA]…" at bounding box center [346, 270] width 619 height 99
paste input "Village"
type input "Sheffield Village"
click at [0, 0] on button "Save" at bounding box center [0, 0] width 0 height 0
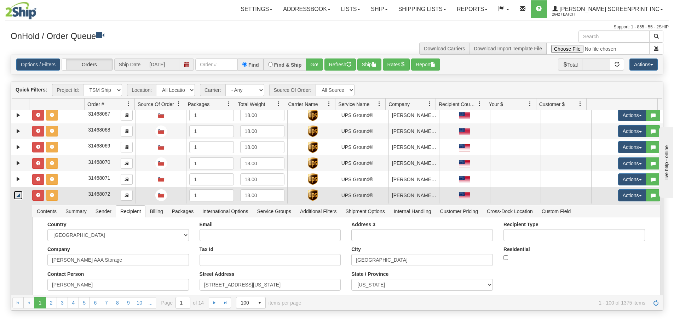
click at [18, 194] on link "Collapse" at bounding box center [18, 194] width 9 height 9
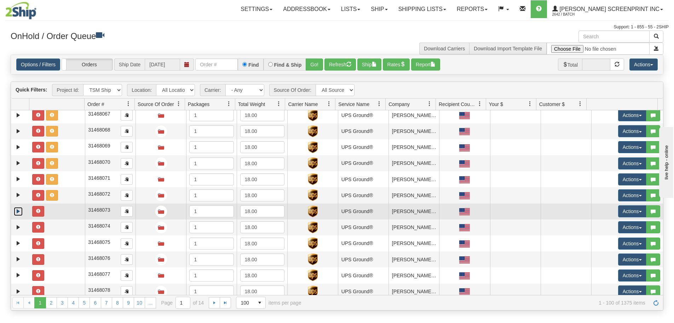
click at [18, 207] on link "Expand" at bounding box center [18, 211] width 9 height 9
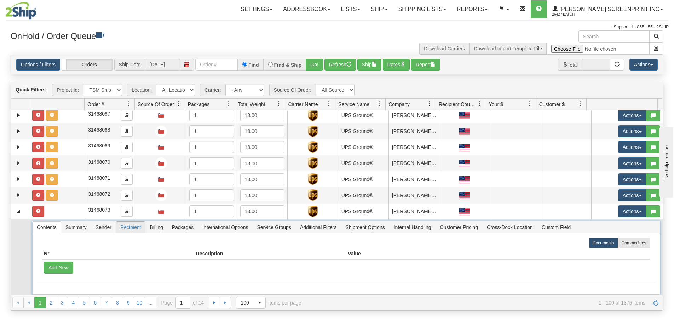
click at [124, 229] on span "Recipient" at bounding box center [130, 226] width 29 height 11
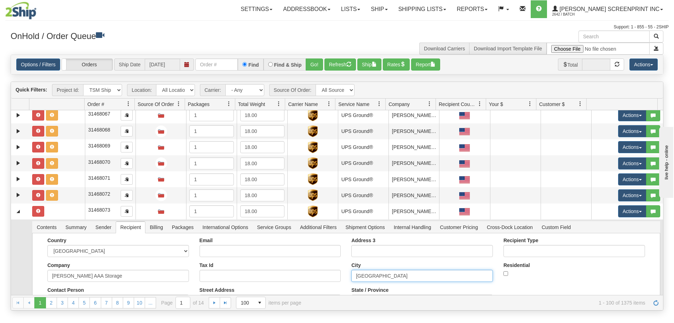
drag, startPoint x: 400, startPoint y: 273, endPoint x: 233, endPoint y: 268, distance: 167.2
click at [233, 268] on div "Country [GEOGRAPHIC_DATA] [GEOGRAPHIC_DATA] [GEOGRAPHIC_DATA] [GEOGRAPHIC_DATA]…" at bounding box center [346, 286] width 619 height 99
paste input "Village"
type input "Sheffield Village"
click at [0, 0] on button "Save" at bounding box center [0, 0] width 0 height 0
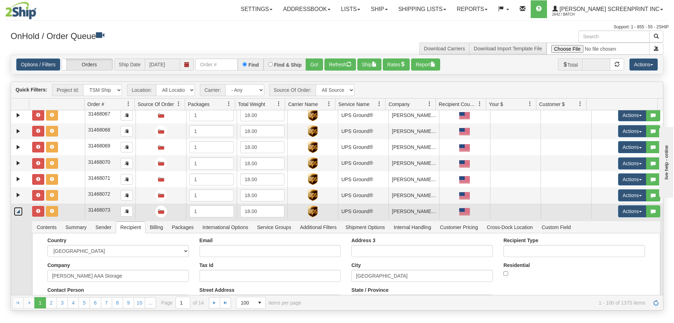
click at [19, 210] on link "Collapse" at bounding box center [18, 211] width 9 height 9
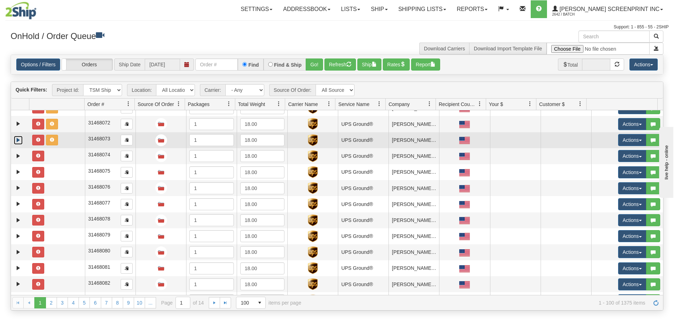
scroll to position [833, 0]
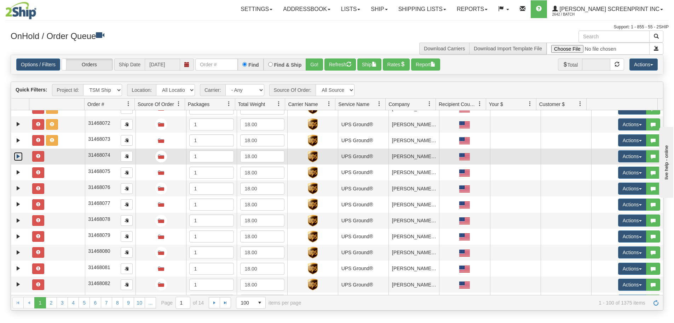
click at [16, 156] on link "Expand" at bounding box center [18, 156] width 9 height 9
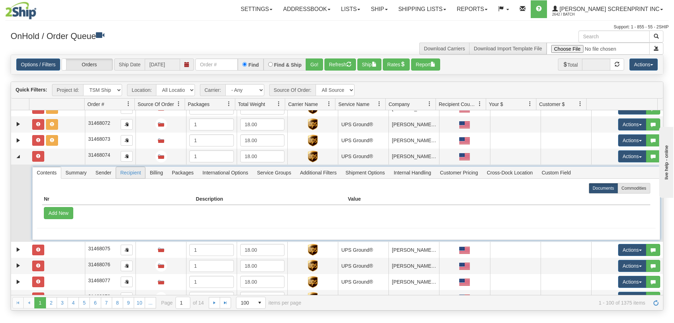
click at [129, 175] on span "Recipient" at bounding box center [130, 172] width 29 height 11
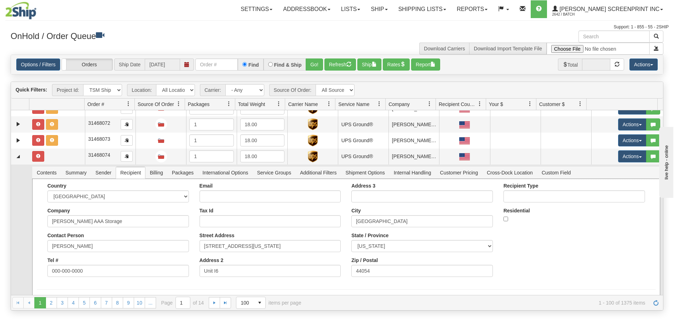
click at [388, 235] on div "State / Province ALABAMA ALASKA ARIZONA ARKANSAS Armed Forces America Armed For…" at bounding box center [423, 241] width 142 height 19
drag, startPoint x: 384, startPoint y: 222, endPoint x: 326, endPoint y: 226, distance: 58.2
click at [326, 226] on div "Country [GEOGRAPHIC_DATA] [GEOGRAPHIC_DATA] [GEOGRAPHIC_DATA] [GEOGRAPHIC_DATA]…" at bounding box center [346, 232] width 619 height 99
paste input "Village"
type input "Sheffield Village"
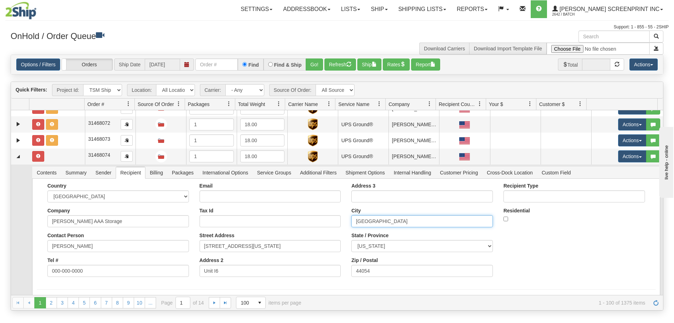
click at [0, 0] on button "Save" at bounding box center [0, 0] width 0 height 0
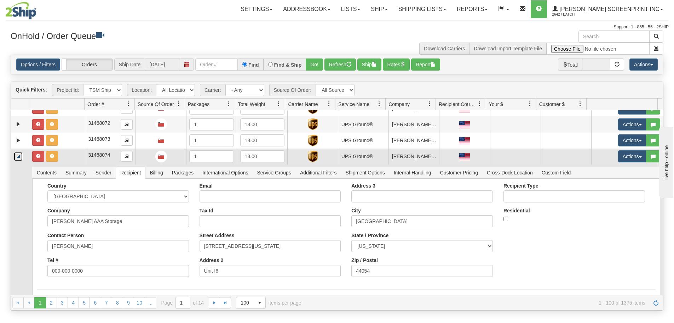
click at [20, 155] on link "Collapse" at bounding box center [18, 156] width 9 height 9
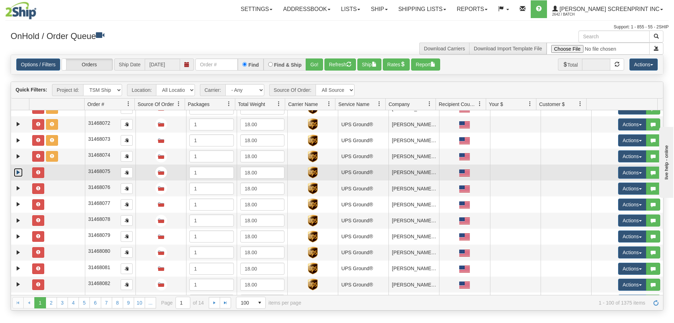
click at [18, 173] on link "Expand" at bounding box center [18, 172] width 9 height 9
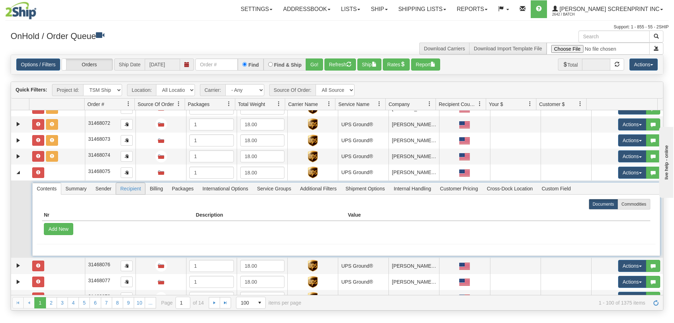
click at [138, 191] on span "Recipient" at bounding box center [130, 188] width 29 height 11
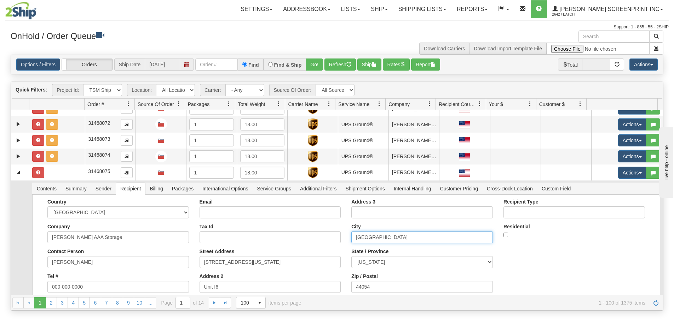
drag, startPoint x: 393, startPoint y: 240, endPoint x: 276, endPoint y: 242, distance: 116.8
click at [276, 242] on div "Country [GEOGRAPHIC_DATA] [GEOGRAPHIC_DATA] [GEOGRAPHIC_DATA] [GEOGRAPHIC_DATA]…" at bounding box center [346, 248] width 619 height 99
paste input "Village"
type input "Sheffield Village"
click at [0, 0] on button "Save" at bounding box center [0, 0] width 0 height 0
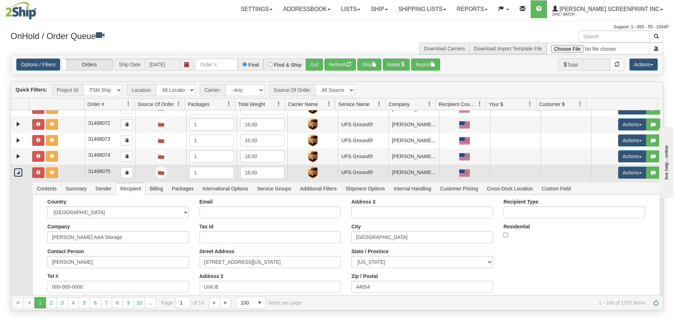
click at [17, 173] on link "Collapse" at bounding box center [18, 172] width 9 height 9
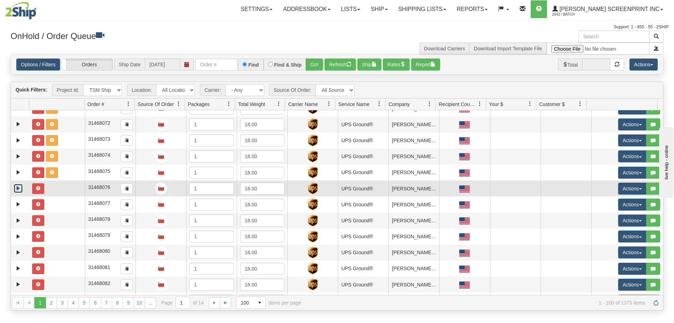
click at [17, 187] on link "Expand" at bounding box center [18, 188] width 9 height 9
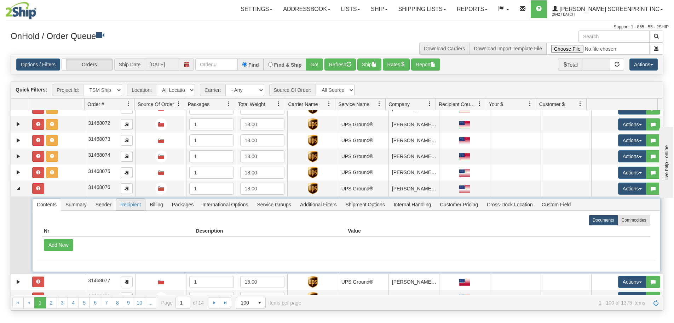
click at [137, 204] on span "Recipient" at bounding box center [130, 204] width 29 height 11
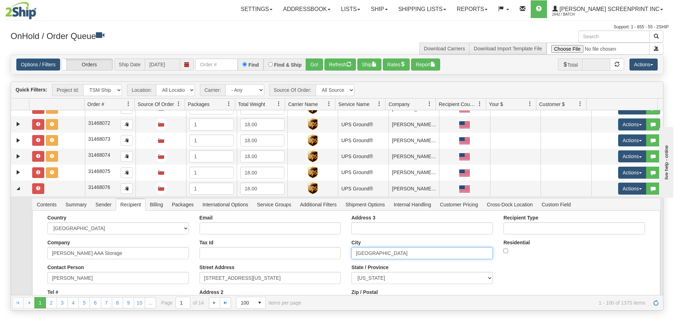
drag, startPoint x: 375, startPoint y: 255, endPoint x: 308, endPoint y: 258, distance: 66.7
click at [308, 258] on div "Country [GEOGRAPHIC_DATA] [GEOGRAPHIC_DATA] [GEOGRAPHIC_DATA] [GEOGRAPHIC_DATA]…" at bounding box center [346, 264] width 619 height 99
paste input "Village"
type input "Sheffield Village"
click at [0, 0] on button "Save" at bounding box center [0, 0] width 0 height 0
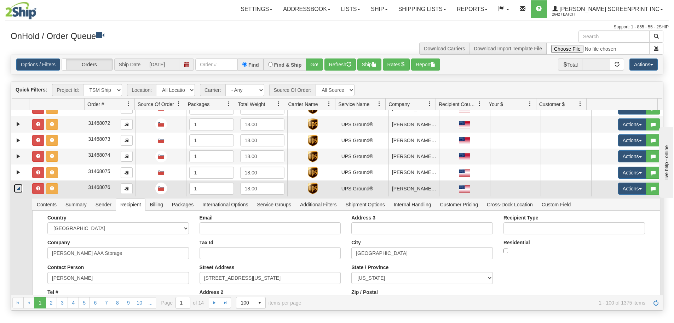
click at [18, 187] on link "Collapse" at bounding box center [18, 188] width 9 height 9
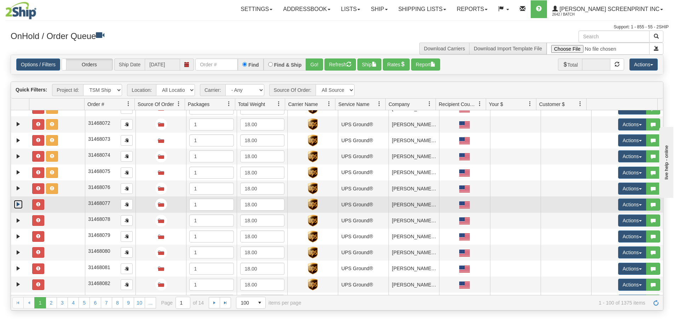
click at [17, 201] on link "Expand" at bounding box center [18, 204] width 9 height 9
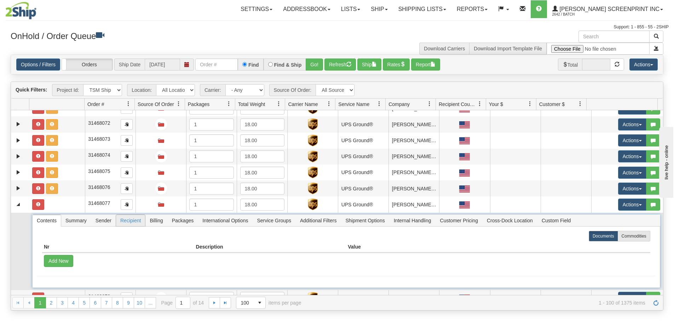
click at [133, 224] on span "Recipient" at bounding box center [130, 220] width 29 height 11
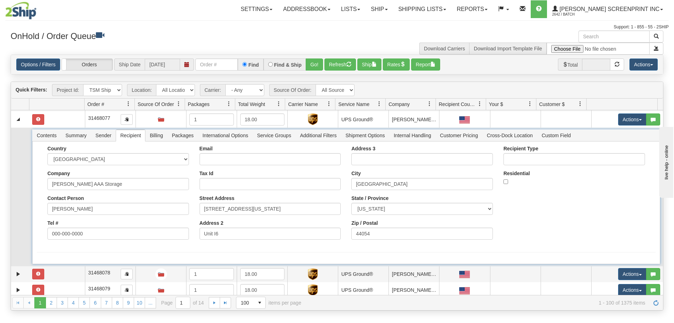
scroll to position [939, 0]
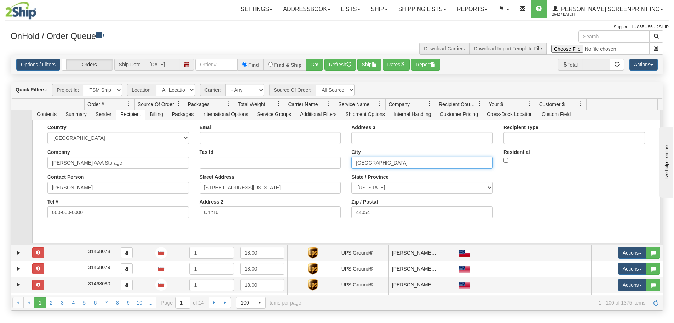
drag, startPoint x: 378, startPoint y: 165, endPoint x: 352, endPoint y: 165, distance: 26.6
click at [352, 165] on input "Sheffield" at bounding box center [423, 162] width 142 height 12
paste input "Village"
type input "Sheffield Village"
click at [0, 0] on button "Save" at bounding box center [0, 0] width 0 height 0
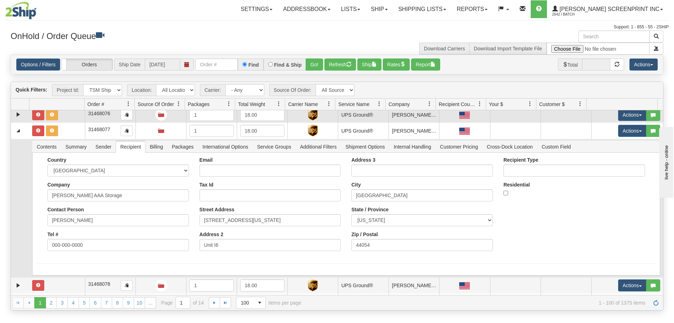
scroll to position [904, 0]
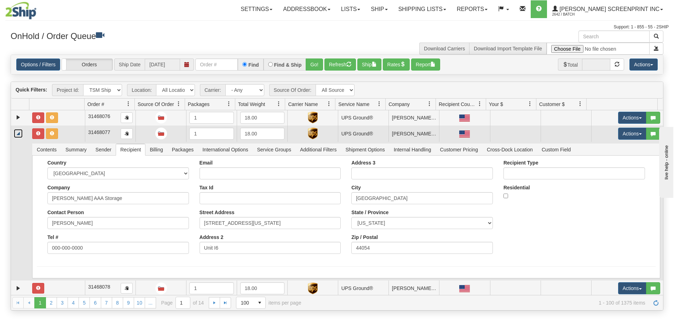
click at [17, 132] on link "Collapse" at bounding box center [18, 133] width 9 height 9
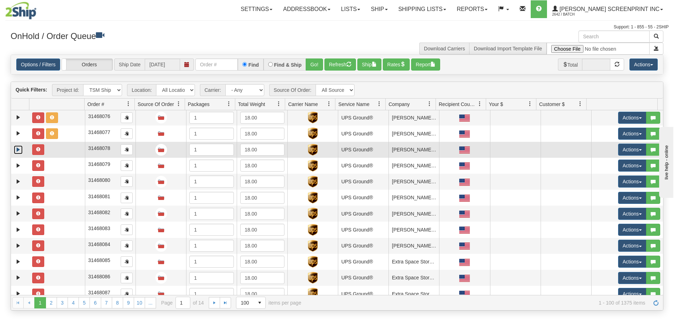
click at [14, 149] on link "Expand" at bounding box center [18, 149] width 9 height 9
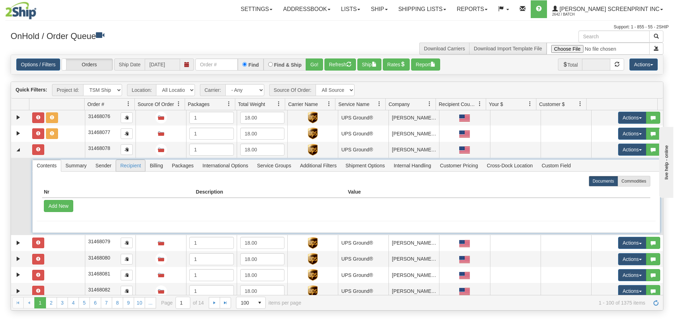
click at [139, 166] on span "Recipient" at bounding box center [130, 165] width 29 height 11
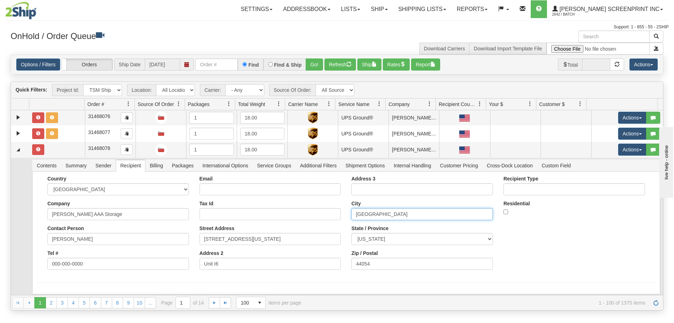
drag, startPoint x: 381, startPoint y: 212, endPoint x: 333, endPoint y: 217, distance: 47.7
click at [333, 217] on div "Country [GEOGRAPHIC_DATA] [GEOGRAPHIC_DATA] [GEOGRAPHIC_DATA] [GEOGRAPHIC_DATA]…" at bounding box center [346, 225] width 619 height 99
paste input "Village"
type input "Sheffield Village"
click at [0, 0] on button "Save" at bounding box center [0, 0] width 0 height 0
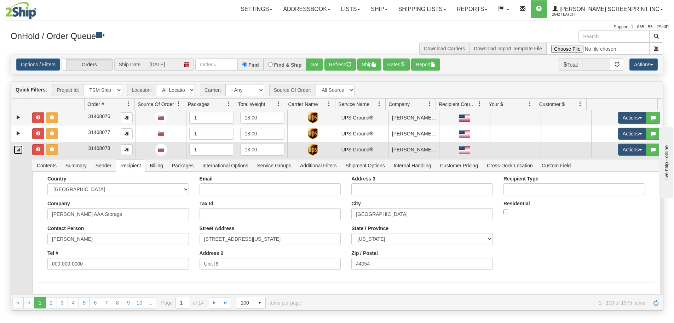
click at [19, 147] on link "Collapse" at bounding box center [18, 149] width 9 height 9
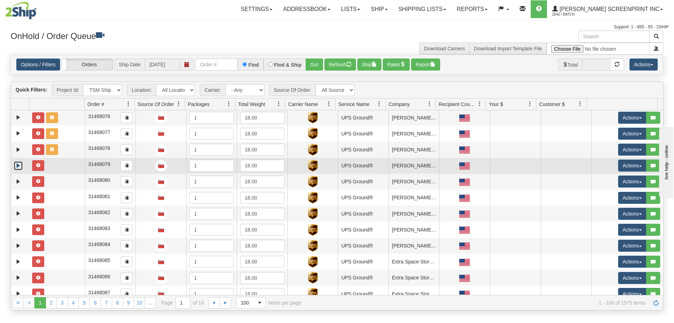
click at [17, 166] on link "Expand" at bounding box center [18, 165] width 9 height 9
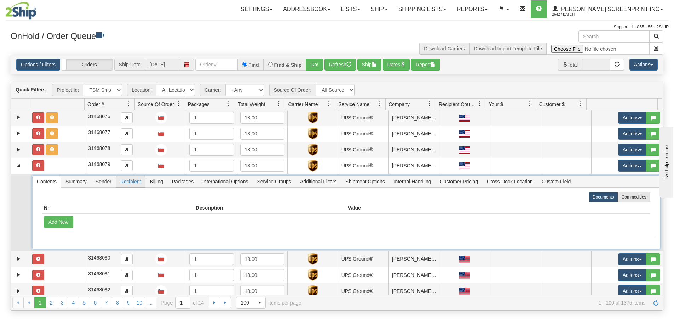
click at [134, 181] on span "Recipient" at bounding box center [130, 181] width 29 height 11
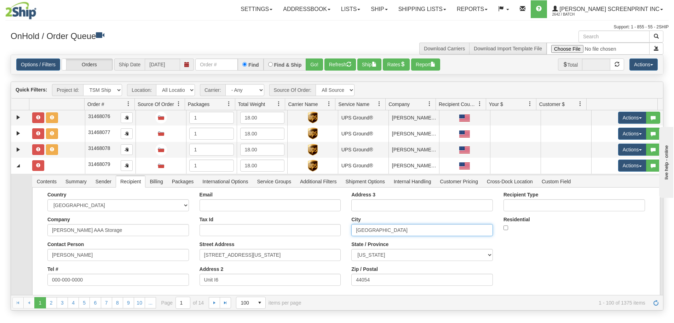
drag, startPoint x: 383, startPoint y: 227, endPoint x: 261, endPoint y: 231, distance: 121.8
click at [261, 231] on div "Country [GEOGRAPHIC_DATA] [GEOGRAPHIC_DATA] [GEOGRAPHIC_DATA] [GEOGRAPHIC_DATA]…" at bounding box center [346, 241] width 619 height 99
paste input "Village"
type input "Sheffield Village"
click at [0, 0] on button "Save" at bounding box center [0, 0] width 0 height 0
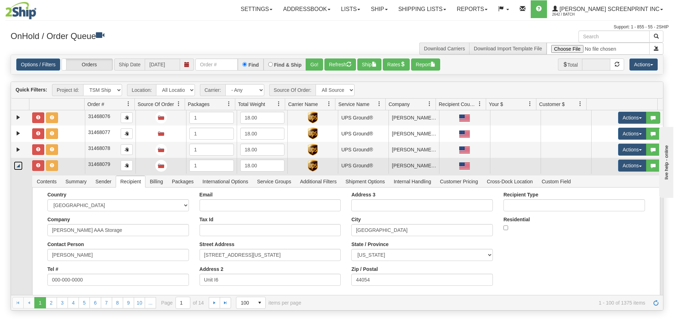
click at [18, 163] on link "Collapse" at bounding box center [18, 165] width 9 height 9
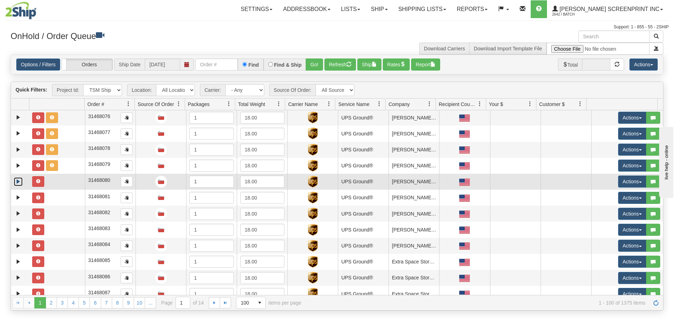
click at [16, 182] on link "Expand" at bounding box center [18, 181] width 9 height 9
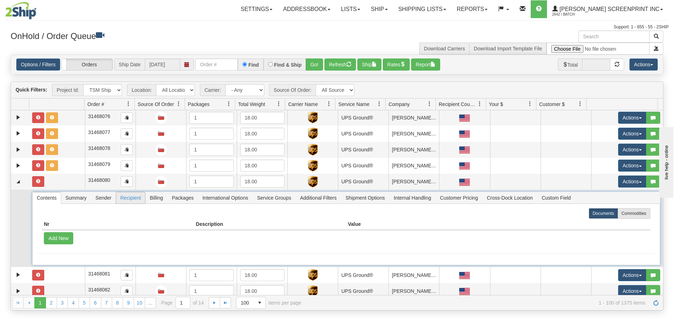
click at [138, 197] on span "Recipient" at bounding box center [130, 197] width 29 height 11
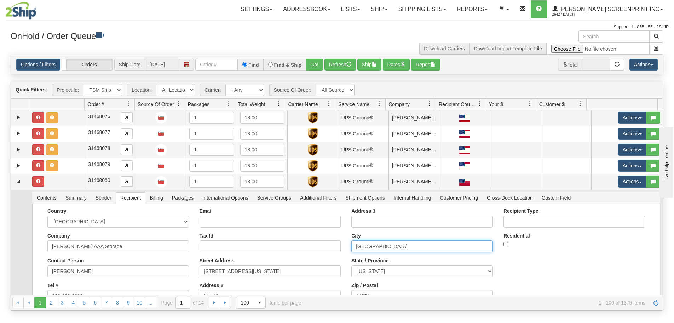
drag, startPoint x: 377, startPoint y: 246, endPoint x: 299, endPoint y: 247, distance: 78.2
click at [299, 247] on div "Country [GEOGRAPHIC_DATA] [GEOGRAPHIC_DATA] [GEOGRAPHIC_DATA] [GEOGRAPHIC_DATA]…" at bounding box center [346, 257] width 619 height 99
paste input "Village"
type input "Sheffield Village"
click at [0, 0] on button "Save" at bounding box center [0, 0] width 0 height 0
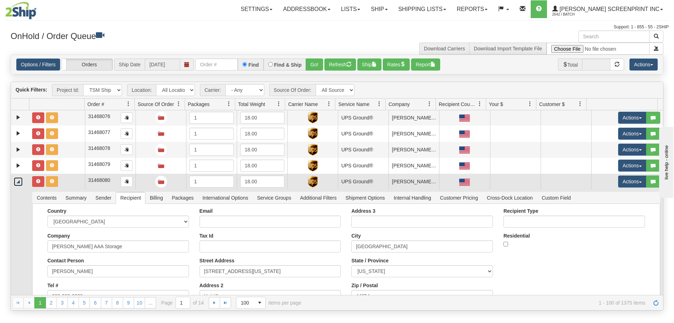
click at [19, 180] on link "Collapse" at bounding box center [18, 181] width 9 height 9
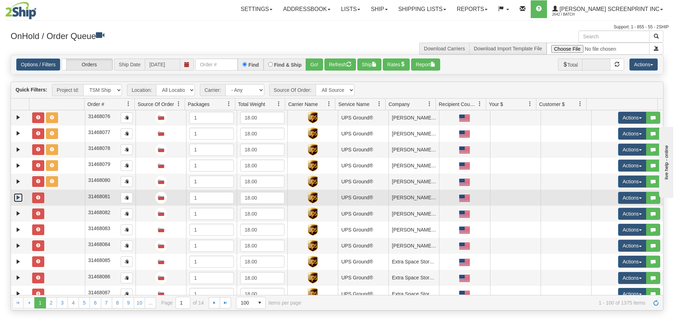
click at [18, 194] on link "Expand" at bounding box center [18, 197] width 9 height 9
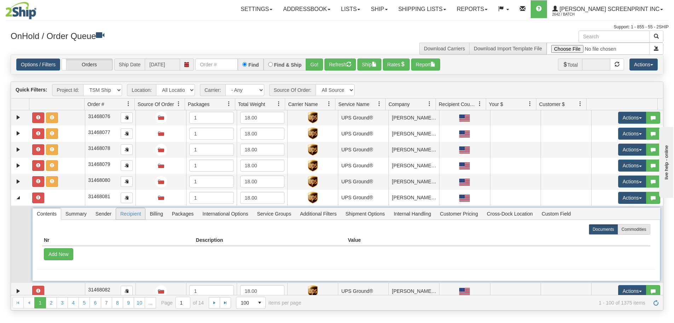
click at [126, 215] on span "Recipient" at bounding box center [130, 213] width 29 height 11
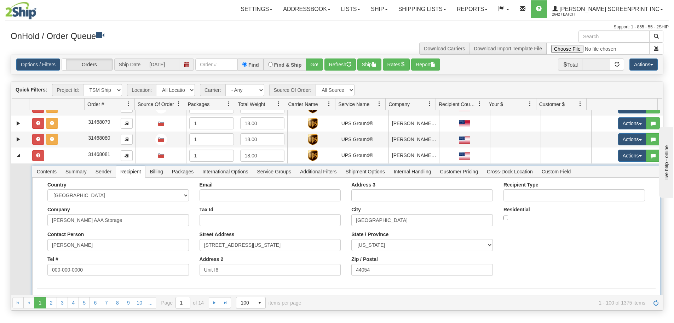
scroll to position [975, 0]
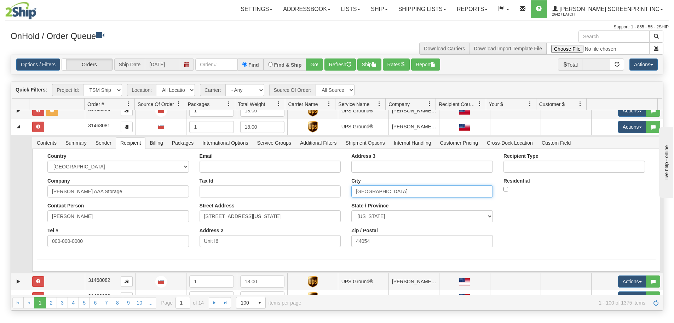
drag, startPoint x: 375, startPoint y: 189, endPoint x: 295, endPoint y: 192, distance: 80.1
click at [295, 192] on div "Country [GEOGRAPHIC_DATA] [GEOGRAPHIC_DATA] [GEOGRAPHIC_DATA] [GEOGRAPHIC_DATA]…" at bounding box center [346, 202] width 619 height 99
paste input "Village"
type input "Sheffield Village"
click at [0, 0] on button "Save" at bounding box center [0, 0] width 0 height 0
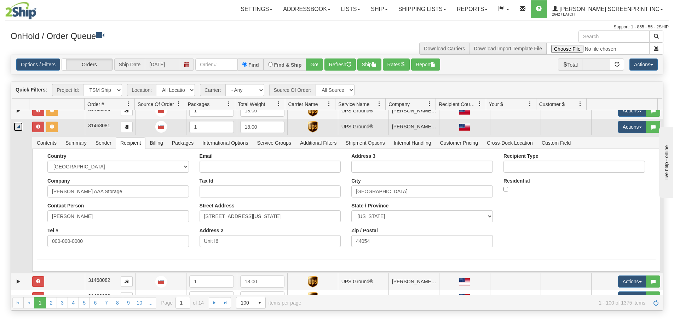
click at [16, 129] on link "Collapse" at bounding box center [18, 126] width 9 height 9
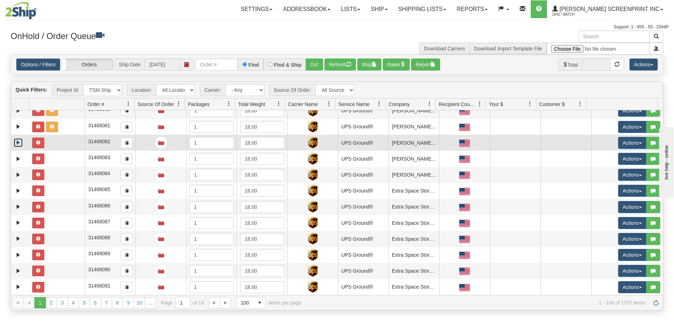
click at [18, 141] on link "Expand" at bounding box center [18, 142] width 9 height 9
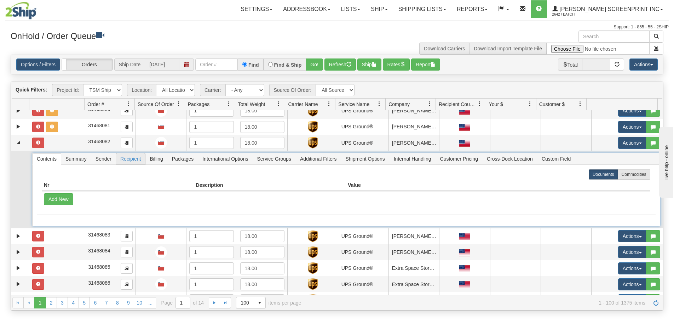
click at [123, 159] on span "Recipient" at bounding box center [130, 158] width 29 height 11
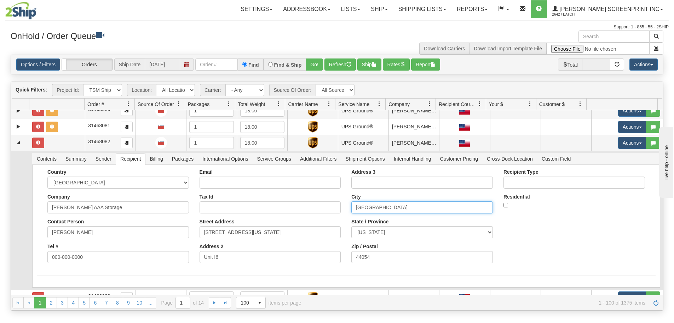
drag, startPoint x: 378, startPoint y: 205, endPoint x: 297, endPoint y: 210, distance: 80.8
click at [297, 210] on div "Country [GEOGRAPHIC_DATA] [GEOGRAPHIC_DATA] [GEOGRAPHIC_DATA] [GEOGRAPHIC_DATA]…" at bounding box center [346, 218] width 619 height 99
paste input "Village"
type input "Sheffield Village"
click at [0, 0] on button "Save" at bounding box center [0, 0] width 0 height 0
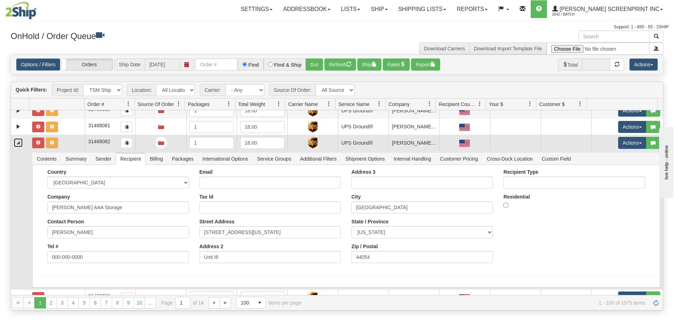
click at [16, 143] on link "Collapse" at bounding box center [18, 142] width 9 height 9
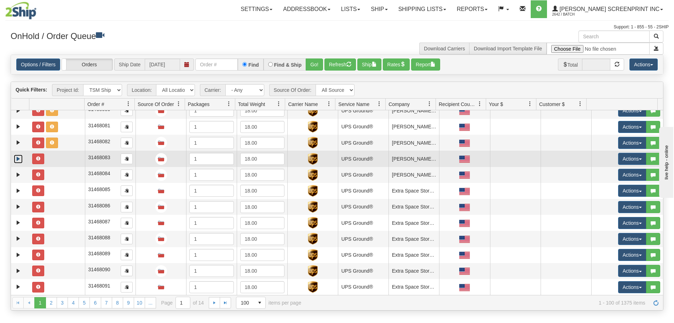
click at [17, 160] on link "Expand" at bounding box center [18, 158] width 9 height 9
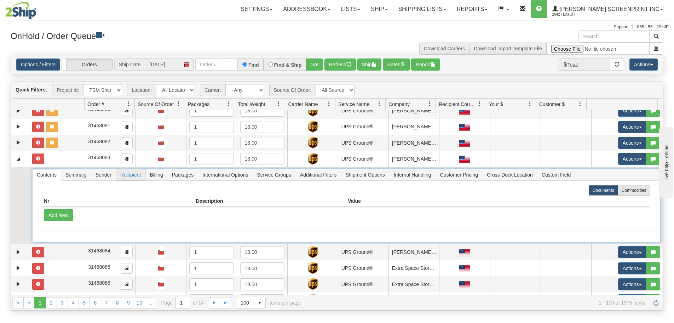
click at [132, 175] on span "Recipient" at bounding box center [130, 174] width 29 height 11
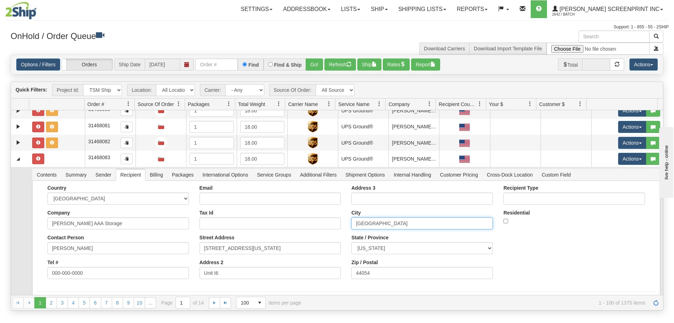
drag, startPoint x: 376, startPoint y: 222, endPoint x: 333, endPoint y: 221, distance: 42.1
click at [333, 221] on div "Country [GEOGRAPHIC_DATA] [GEOGRAPHIC_DATA] [GEOGRAPHIC_DATA] [GEOGRAPHIC_DATA]…" at bounding box center [346, 234] width 619 height 99
paste input "Village"
type input "Sheffield Village"
click at [0, 0] on button "Save" at bounding box center [0, 0] width 0 height 0
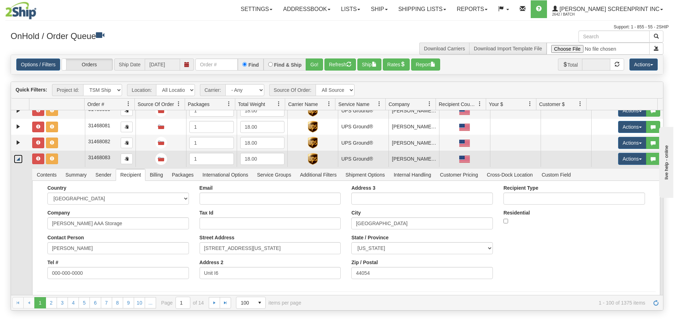
click at [19, 160] on link "Collapse" at bounding box center [18, 158] width 9 height 9
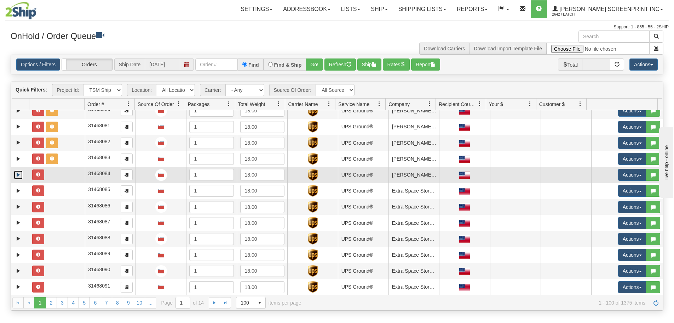
click at [19, 173] on link "Expand" at bounding box center [18, 174] width 9 height 9
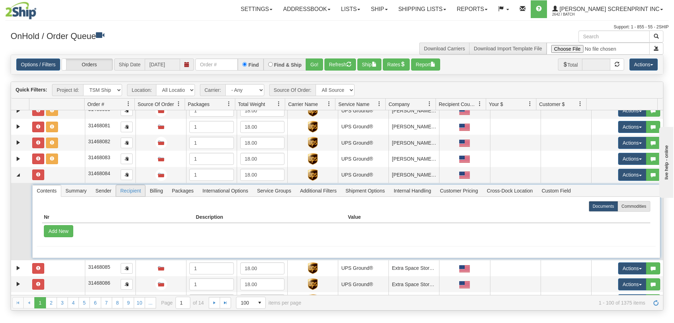
click at [126, 189] on span "Recipient" at bounding box center [130, 190] width 29 height 11
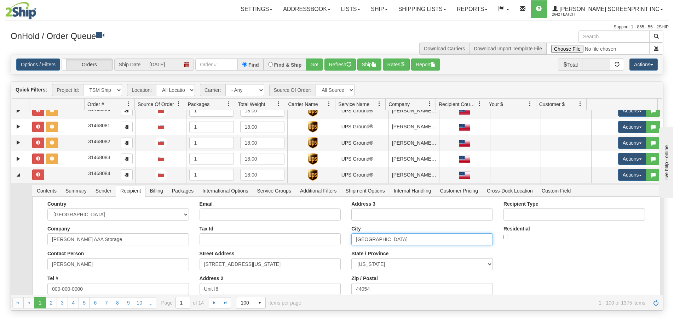
drag, startPoint x: 381, startPoint y: 241, endPoint x: 348, endPoint y: 240, distance: 32.2
click at [348, 240] on div "Address 3 City Sheffield State / Province ALABAMA ALASKA ARIZONA ARKANSAS Armed…" at bounding box center [422, 250] width 152 height 99
paste input "Village"
type input "Sheffield Village"
click at [0, 0] on button "Save" at bounding box center [0, 0] width 0 height 0
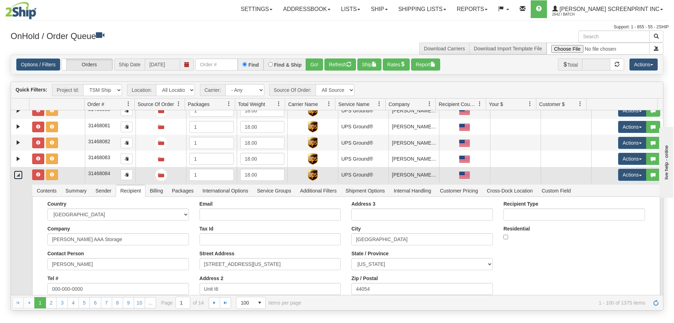
click at [18, 173] on link "Collapse" at bounding box center [18, 174] width 9 height 9
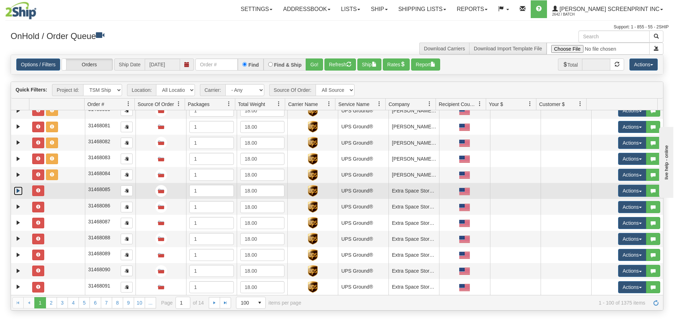
click at [16, 190] on link "Expand" at bounding box center [18, 190] width 9 height 9
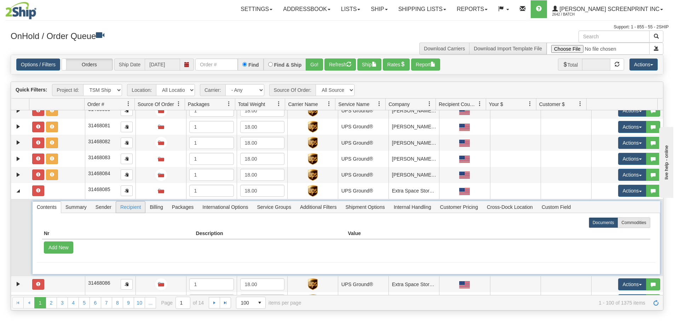
click at [125, 207] on span "Recipient" at bounding box center [130, 206] width 29 height 11
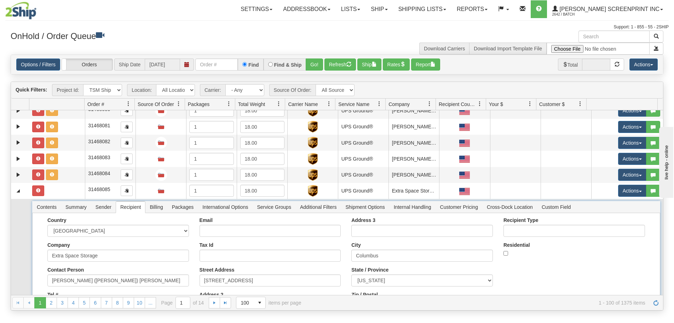
scroll to position [1010, 0]
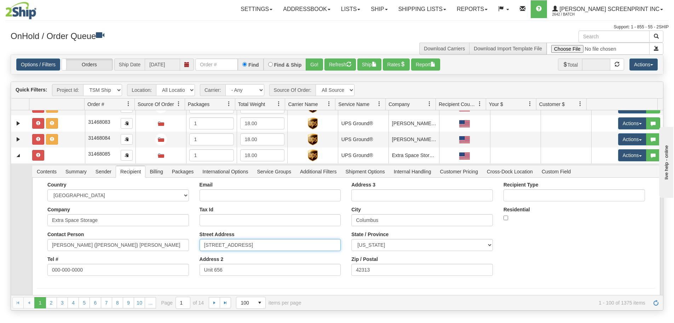
drag, startPoint x: 268, startPoint y: 246, endPoint x: 106, endPoint y: 246, distance: 162.1
click at [106, 246] on div "Country [GEOGRAPHIC_DATA] [GEOGRAPHIC_DATA] [GEOGRAPHIC_DATA] [GEOGRAPHIC_DATA]…" at bounding box center [346, 231] width 619 height 99
drag, startPoint x: 376, startPoint y: 269, endPoint x: 349, endPoint y: 269, distance: 26.9
click at [352, 269] on input "42313" at bounding box center [423, 269] width 142 height 12
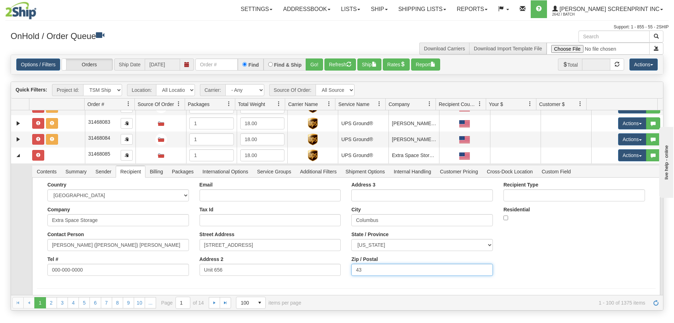
type input "4"
drag, startPoint x: 372, startPoint y: 271, endPoint x: 350, endPoint y: 269, distance: 22.4
click at [352, 269] on input "43213" at bounding box center [423, 269] width 142 height 12
type input "43213"
click at [0, 0] on button "Save" at bounding box center [0, 0] width 0 height 0
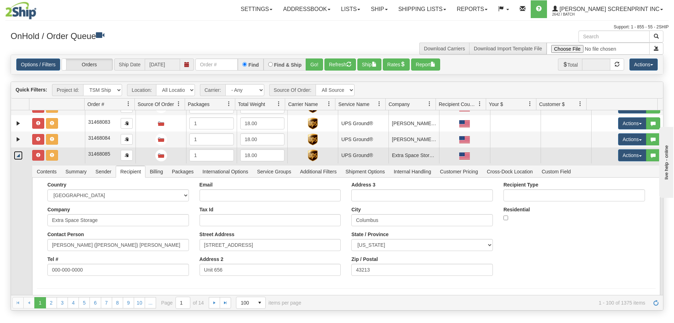
click at [19, 154] on link "Collapse" at bounding box center [18, 155] width 9 height 9
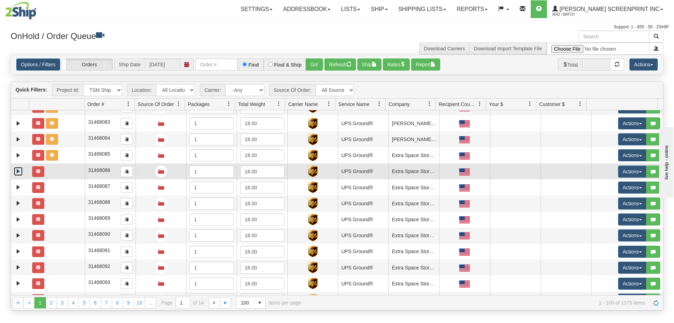
click at [19, 169] on link "Expand" at bounding box center [18, 171] width 9 height 9
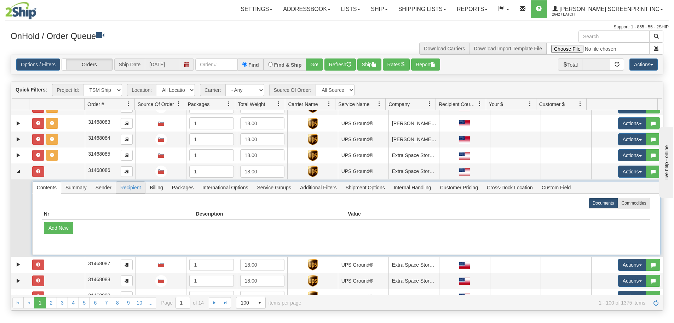
click at [129, 188] on span "Recipient" at bounding box center [130, 187] width 29 height 11
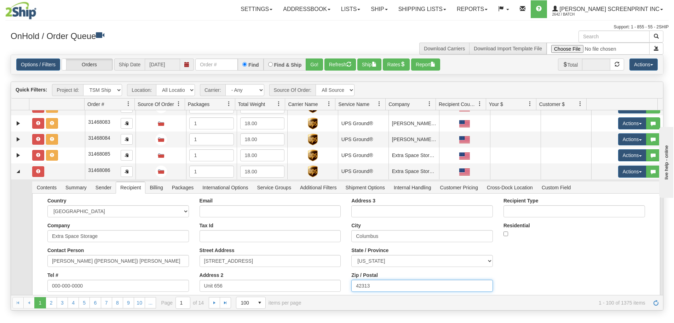
drag, startPoint x: 346, startPoint y: 287, endPoint x: 312, endPoint y: 287, distance: 34.0
click at [312, 287] on div "Country [GEOGRAPHIC_DATA] [GEOGRAPHIC_DATA] [GEOGRAPHIC_DATA] [GEOGRAPHIC_DATA]…" at bounding box center [346, 247] width 619 height 99
paste input "32"
type input "43213"
click at [0, 0] on button "Save" at bounding box center [0, 0] width 0 height 0
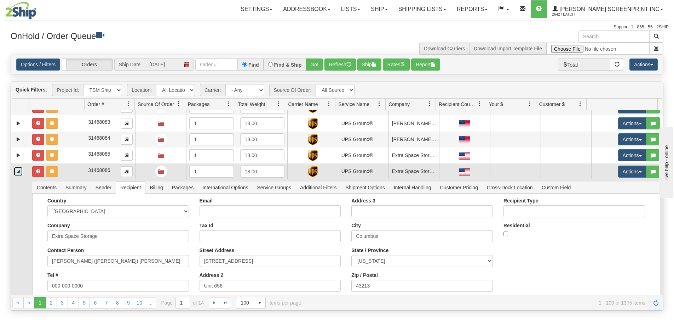
click at [20, 172] on link "Collapse" at bounding box center [18, 171] width 9 height 9
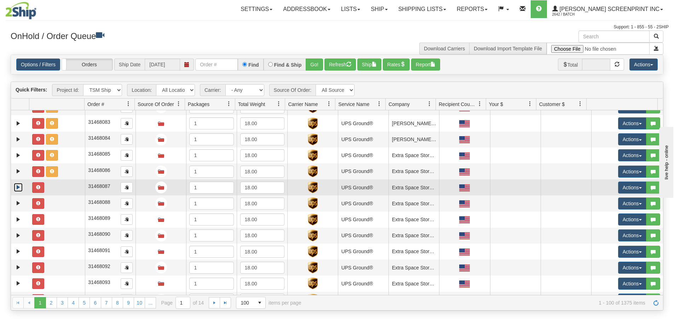
click at [18, 189] on link "Expand" at bounding box center [18, 187] width 9 height 9
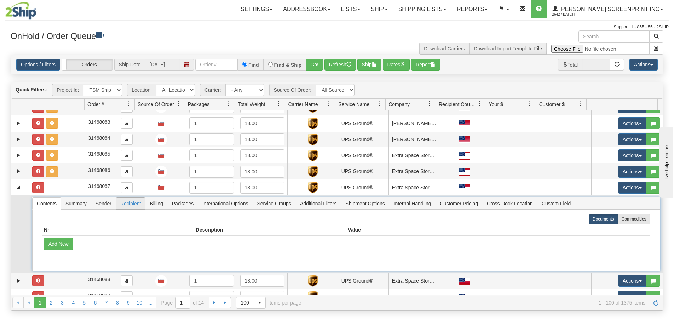
click at [130, 204] on span "Recipient" at bounding box center [130, 203] width 29 height 11
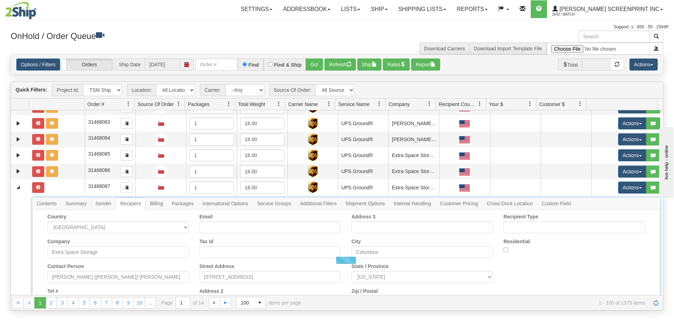
scroll to position [1116, 0]
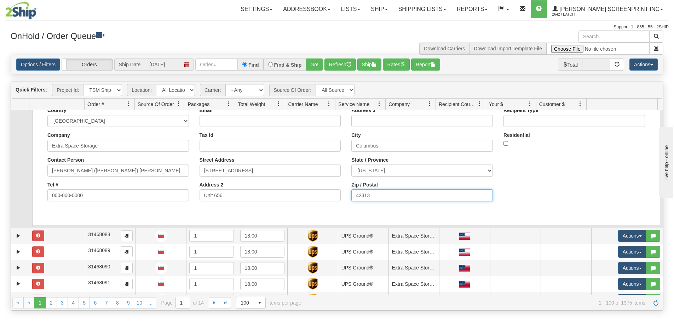
drag, startPoint x: 381, startPoint y: 195, endPoint x: 321, endPoint y: 199, distance: 60.6
click at [321, 199] on div "Country [GEOGRAPHIC_DATA] [GEOGRAPHIC_DATA] [GEOGRAPHIC_DATA] [GEOGRAPHIC_DATA]…" at bounding box center [346, 156] width 619 height 99
paste input "32"
type input "43213"
click at [0, 0] on button "Save" at bounding box center [0, 0] width 0 height 0
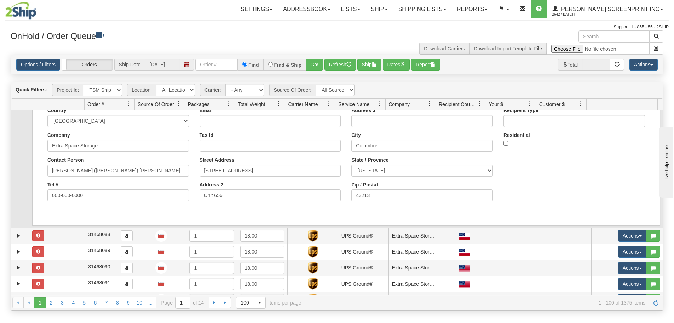
scroll to position [1081, 0]
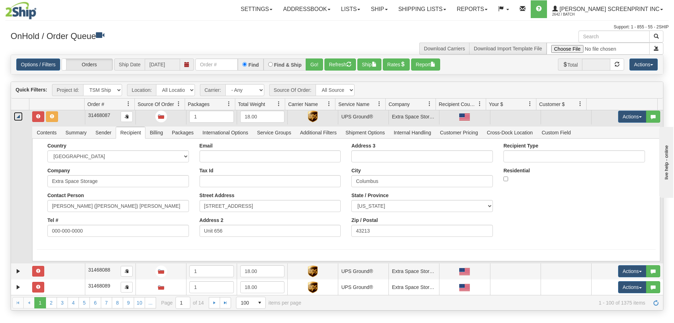
click at [18, 118] on link "Collapse" at bounding box center [18, 116] width 9 height 9
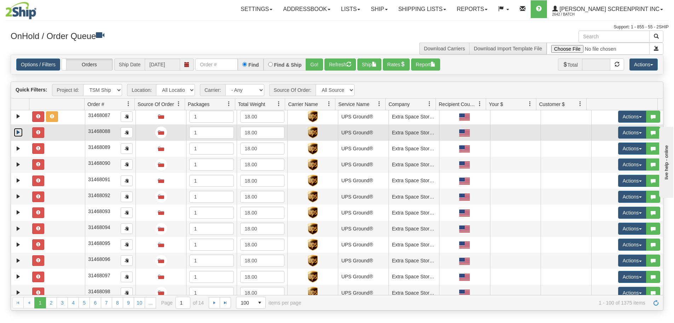
click at [18, 132] on link "Expand" at bounding box center [18, 132] width 9 height 9
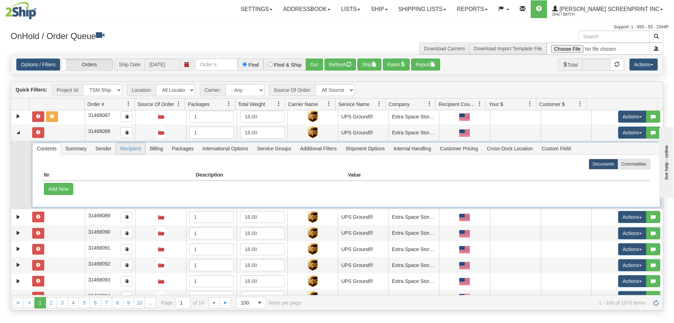
click at [128, 150] on span "Recipient" at bounding box center [130, 148] width 29 height 11
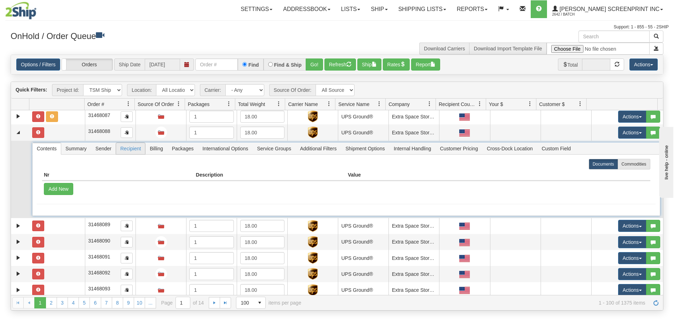
click at [129, 149] on span "Recipient" at bounding box center [130, 148] width 29 height 11
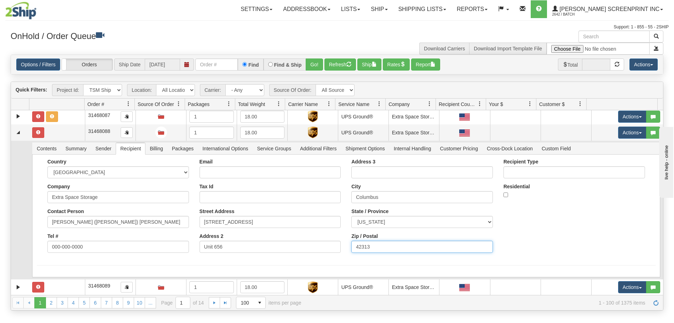
drag, startPoint x: 368, startPoint y: 247, endPoint x: 313, endPoint y: 249, distance: 54.5
click at [313, 249] on div "Country [GEOGRAPHIC_DATA] [GEOGRAPHIC_DATA] [GEOGRAPHIC_DATA] [GEOGRAPHIC_DATA]…" at bounding box center [346, 208] width 619 height 99
paste input "32"
type input "43213"
click at [0, 0] on button "Save" at bounding box center [0, 0] width 0 height 0
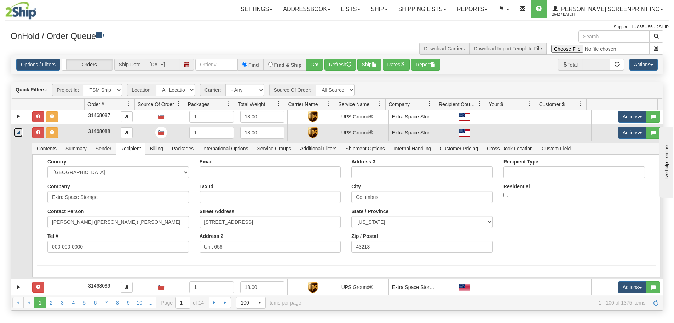
click at [19, 133] on link "Collapse" at bounding box center [18, 132] width 9 height 9
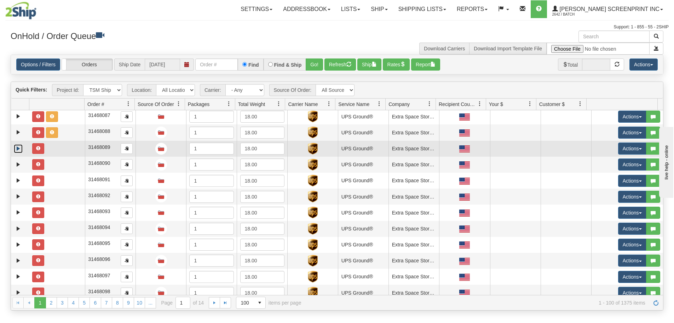
click at [17, 149] on link "Expand" at bounding box center [18, 148] width 9 height 9
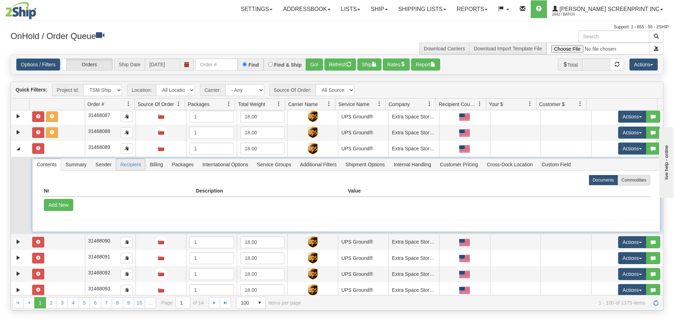
click at [136, 167] on span "Recipient" at bounding box center [130, 164] width 29 height 11
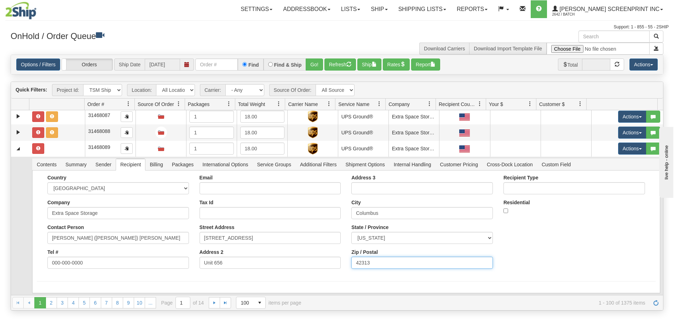
drag, startPoint x: 368, startPoint y: 261, endPoint x: 278, endPoint y: 265, distance: 90.0
click at [278, 265] on div "Country [GEOGRAPHIC_DATA] [GEOGRAPHIC_DATA] [GEOGRAPHIC_DATA] [GEOGRAPHIC_DATA]…" at bounding box center [346, 224] width 619 height 99
paste input "32"
type input "43213"
click at [0, 0] on button "Save" at bounding box center [0, 0] width 0 height 0
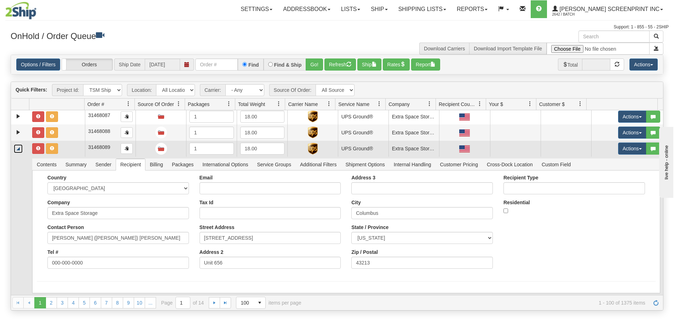
click at [21, 148] on link "Collapse" at bounding box center [18, 148] width 9 height 9
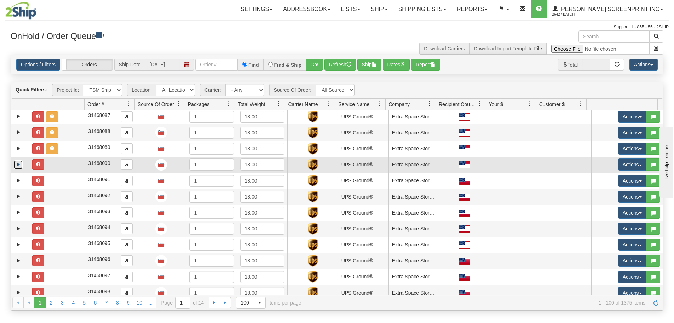
click at [18, 165] on link "Expand" at bounding box center [18, 164] width 9 height 9
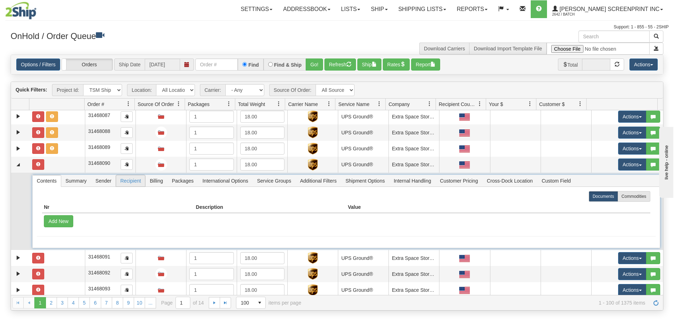
click at [137, 181] on span "Recipient" at bounding box center [130, 180] width 29 height 11
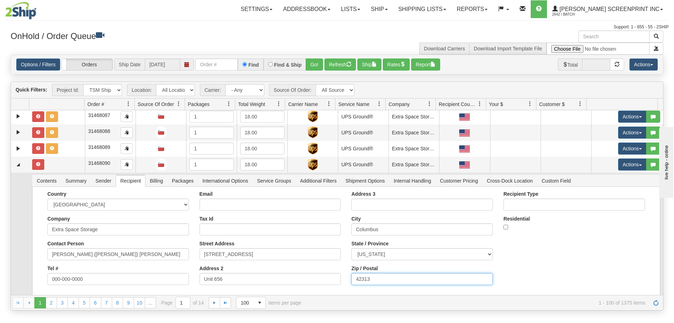
drag, startPoint x: 378, startPoint y: 277, endPoint x: 304, endPoint y: 280, distance: 73.7
click at [304, 280] on div "Country [GEOGRAPHIC_DATA] [GEOGRAPHIC_DATA] [GEOGRAPHIC_DATA] [GEOGRAPHIC_DATA]…" at bounding box center [346, 240] width 619 height 99
paste input "32"
type input "43213"
click at [0, 0] on button "Save" at bounding box center [0, 0] width 0 height 0
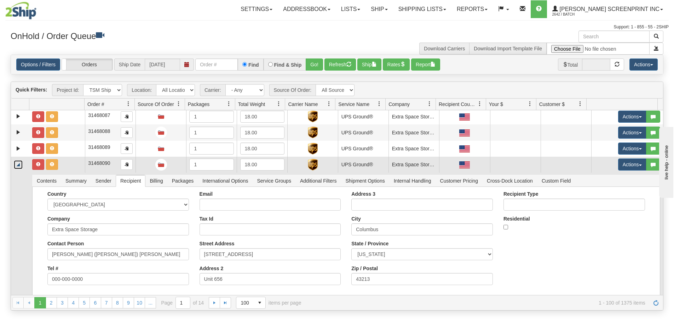
click at [17, 164] on link "Collapse" at bounding box center [18, 164] width 9 height 9
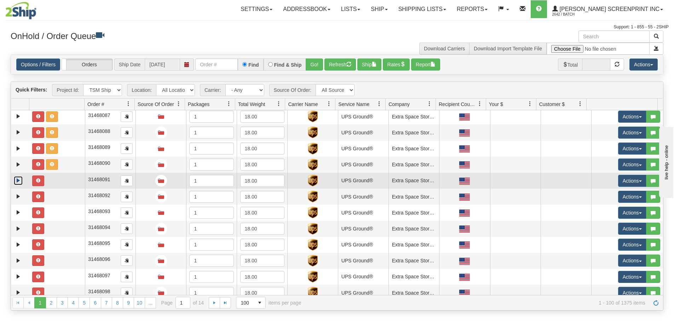
click at [19, 181] on link "Expand" at bounding box center [18, 180] width 9 height 9
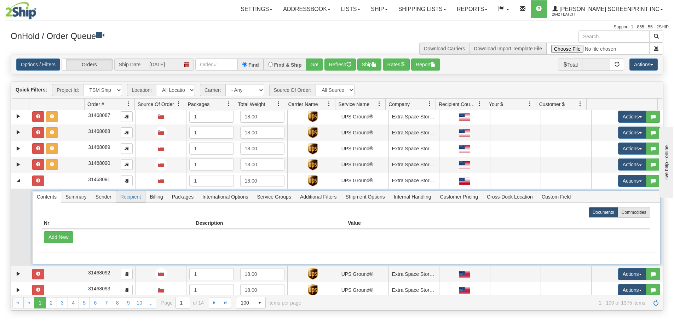
click at [128, 198] on span "Recipient" at bounding box center [130, 196] width 29 height 11
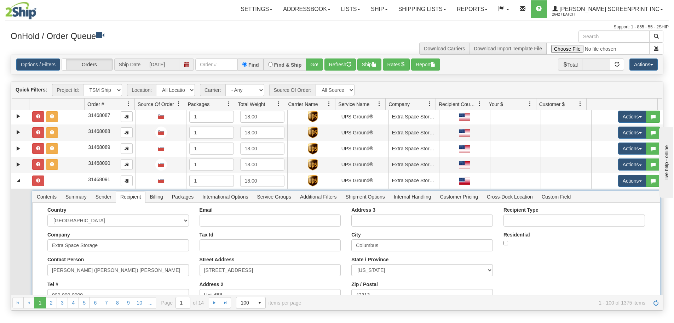
scroll to position [1116, 0]
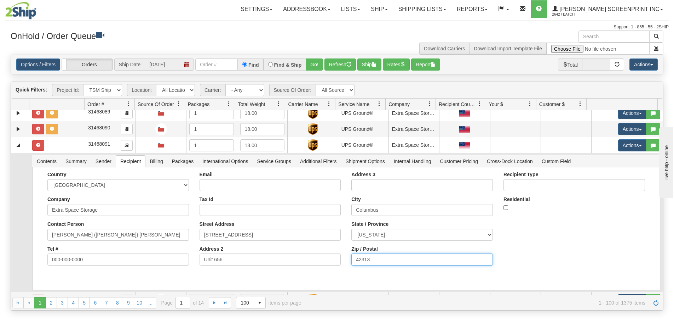
drag, startPoint x: 382, startPoint y: 254, endPoint x: 303, endPoint y: 260, distance: 79.6
click at [303, 260] on div "Country [GEOGRAPHIC_DATA] [GEOGRAPHIC_DATA] [GEOGRAPHIC_DATA] [GEOGRAPHIC_DATA]…" at bounding box center [346, 220] width 619 height 99
paste input "32"
type input "43213"
click at [0, 0] on button "Save" at bounding box center [0, 0] width 0 height 0
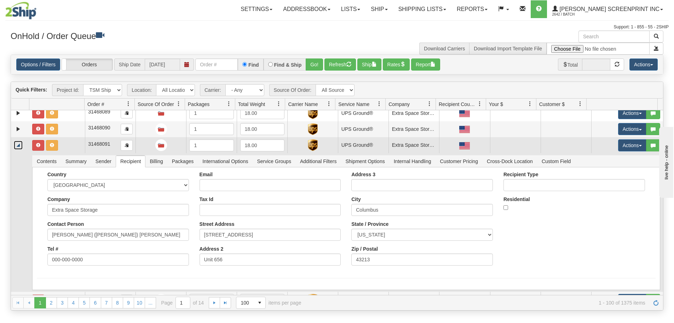
click at [20, 144] on link "Collapse" at bounding box center [18, 145] width 9 height 9
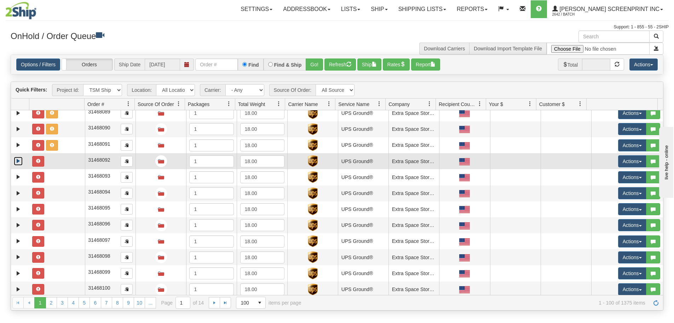
click at [17, 159] on link "Expand" at bounding box center [18, 160] width 9 height 9
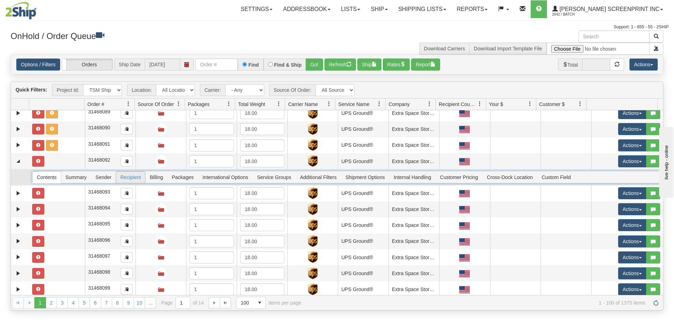
click at [133, 178] on span "Recipient" at bounding box center [130, 176] width 29 height 11
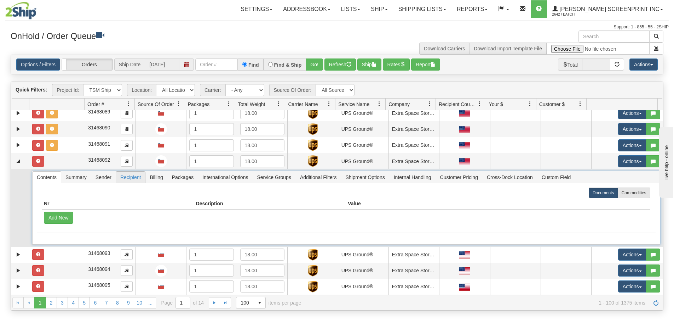
click at [133, 177] on span "Recipient" at bounding box center [130, 176] width 29 height 11
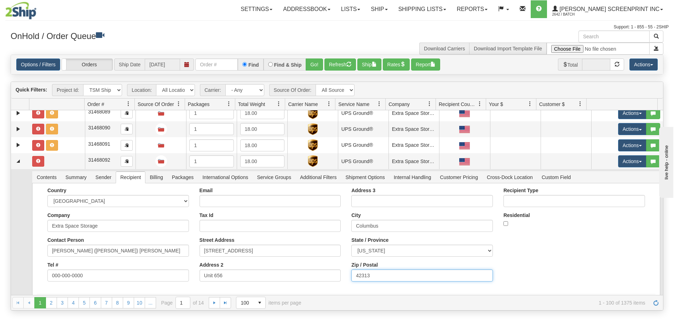
drag, startPoint x: 372, startPoint y: 274, endPoint x: 286, endPoint y: 275, distance: 85.3
click at [286, 275] on div "Country [GEOGRAPHIC_DATA] [GEOGRAPHIC_DATA] [GEOGRAPHIC_DATA] [GEOGRAPHIC_DATA]…" at bounding box center [346, 236] width 619 height 99
paste input "32"
type input "43213"
click at [0, 0] on button "Save" at bounding box center [0, 0] width 0 height 0
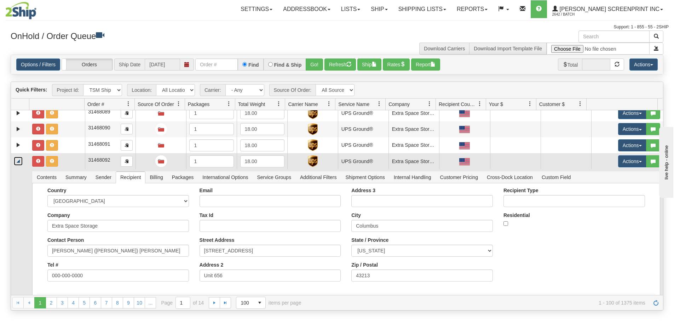
click at [17, 162] on link "Collapse" at bounding box center [18, 160] width 9 height 9
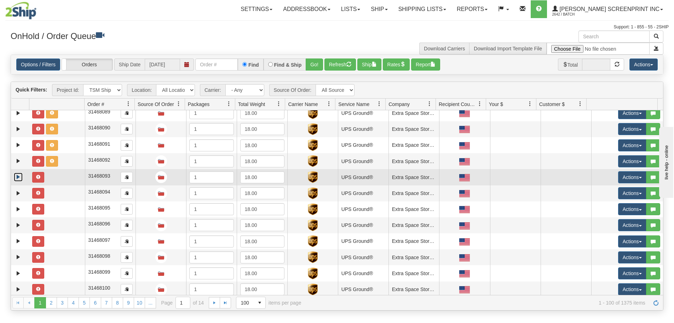
click at [18, 175] on link "Expand" at bounding box center [18, 176] width 9 height 9
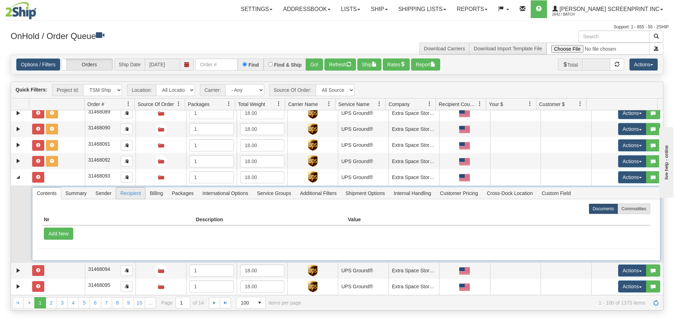
click at [130, 193] on span "Recipient" at bounding box center [130, 192] width 29 height 11
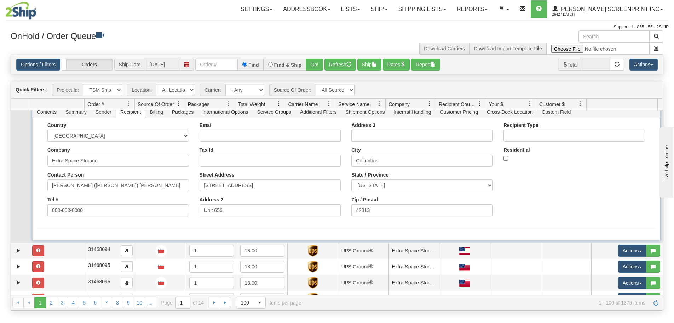
scroll to position [1258, 0]
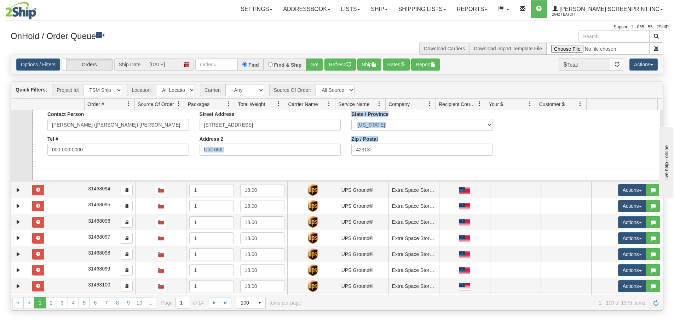
drag, startPoint x: 378, startPoint y: 143, endPoint x: 309, endPoint y: 146, distance: 69.1
click at [309, 146] on div "Country [GEOGRAPHIC_DATA] [GEOGRAPHIC_DATA] [GEOGRAPHIC_DATA] [GEOGRAPHIC_DATA]…" at bounding box center [346, 111] width 619 height 99
drag, startPoint x: 378, startPoint y: 150, endPoint x: 330, endPoint y: 150, distance: 48.5
click at [330, 150] on div "Country [GEOGRAPHIC_DATA] [GEOGRAPHIC_DATA] [GEOGRAPHIC_DATA] [GEOGRAPHIC_DATA]…" at bounding box center [346, 111] width 619 height 99
paste input "32"
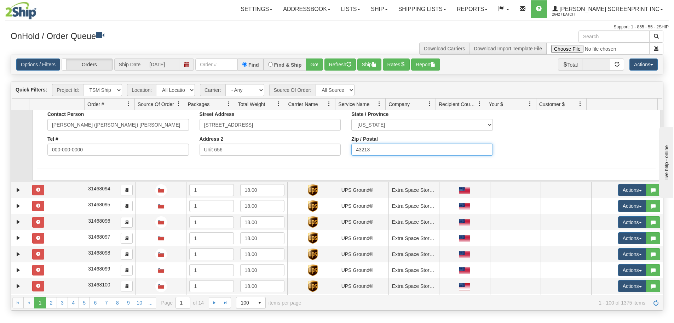
type input "43213"
click at [0, 0] on button "Save" at bounding box center [0, 0] width 0 height 0
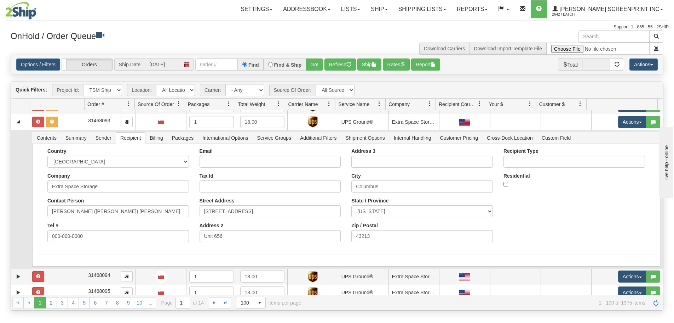
scroll to position [1152, 0]
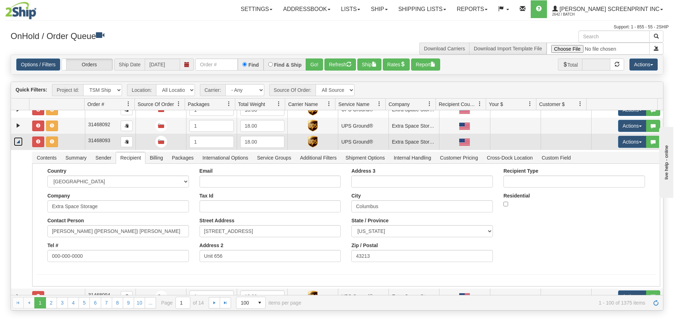
click at [22, 139] on link "Collapse" at bounding box center [18, 141] width 9 height 9
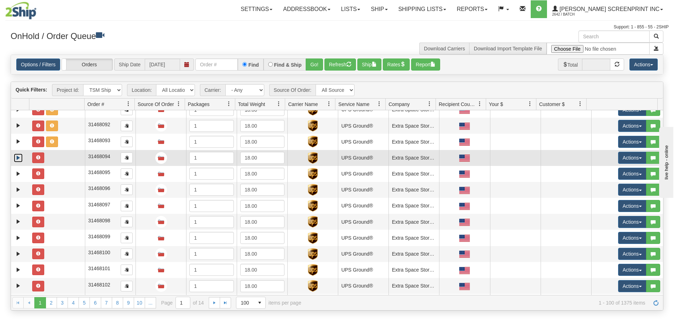
click at [17, 160] on link "Expand" at bounding box center [18, 157] width 9 height 9
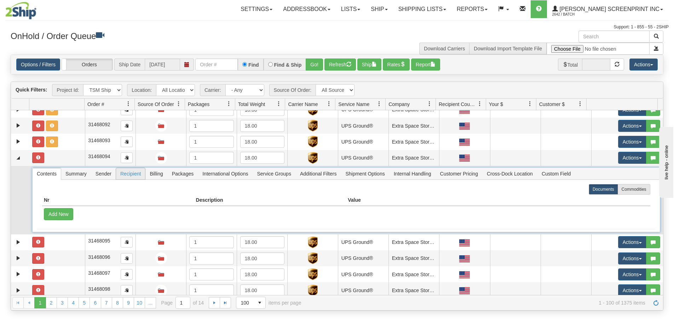
click at [136, 174] on span "Recipient" at bounding box center [130, 173] width 29 height 11
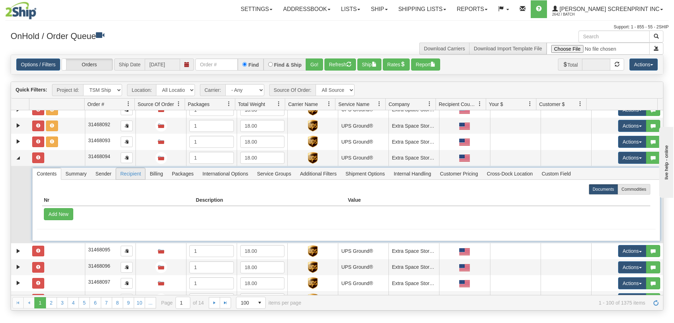
click at [136, 174] on span "Recipient" at bounding box center [130, 173] width 29 height 11
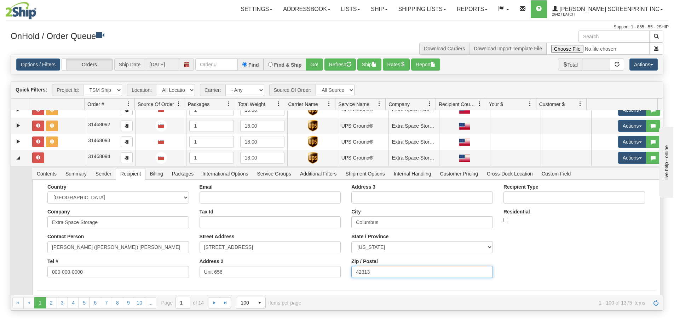
drag, startPoint x: 368, startPoint y: 272, endPoint x: 308, endPoint y: 273, distance: 60.2
click at [308, 273] on div "Country [GEOGRAPHIC_DATA] [GEOGRAPHIC_DATA] [GEOGRAPHIC_DATA] [GEOGRAPHIC_DATA]…" at bounding box center [346, 233] width 619 height 99
paste input "32"
type input "43213"
click at [0, 0] on button "Save" at bounding box center [0, 0] width 0 height 0
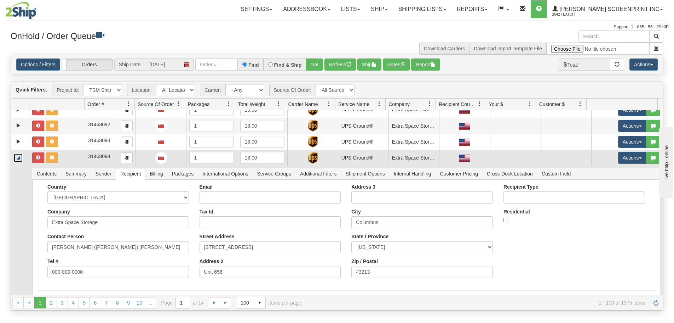
click at [20, 158] on link "Collapse" at bounding box center [18, 157] width 9 height 9
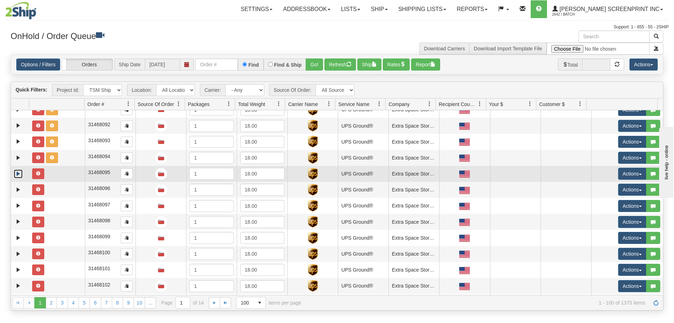
click at [17, 173] on link "Expand" at bounding box center [18, 173] width 9 height 9
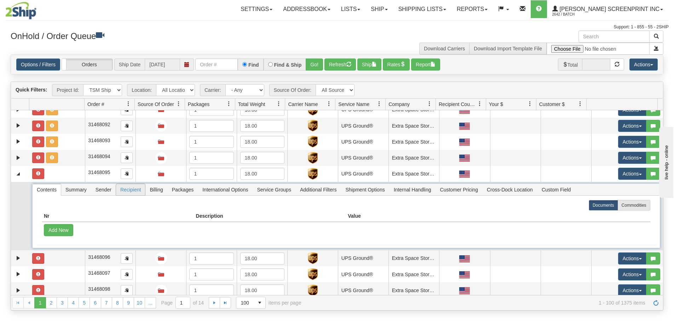
click at [133, 192] on span "Recipient" at bounding box center [130, 189] width 29 height 11
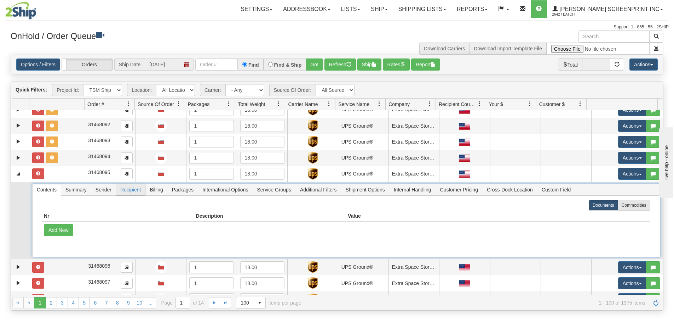
click at [133, 192] on span "Recipient" at bounding box center [130, 189] width 29 height 11
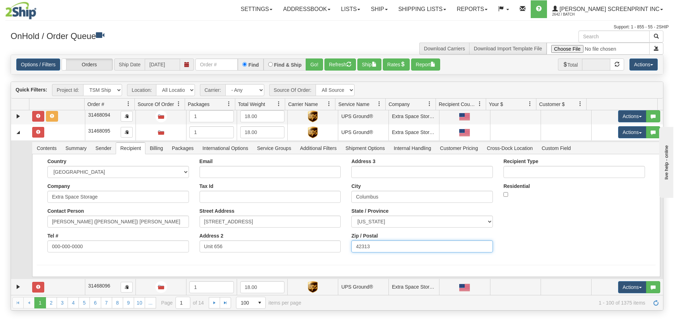
drag, startPoint x: 370, startPoint y: 291, endPoint x: 289, endPoint y: 290, distance: 80.7
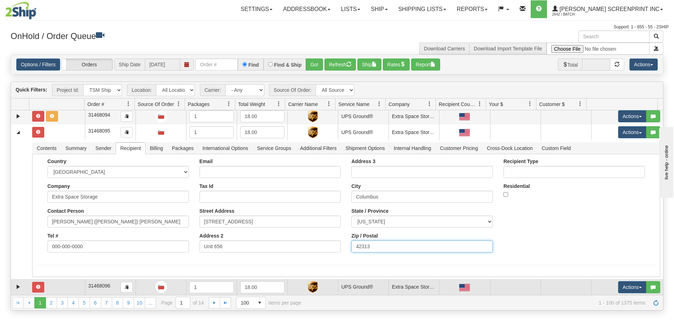
scroll to position [1196, 0]
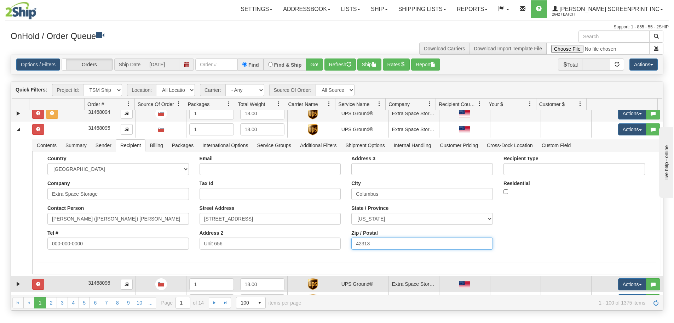
paste input "32"
type input "43213"
click at [0, 0] on button "Save" at bounding box center [0, 0] width 0 height 0
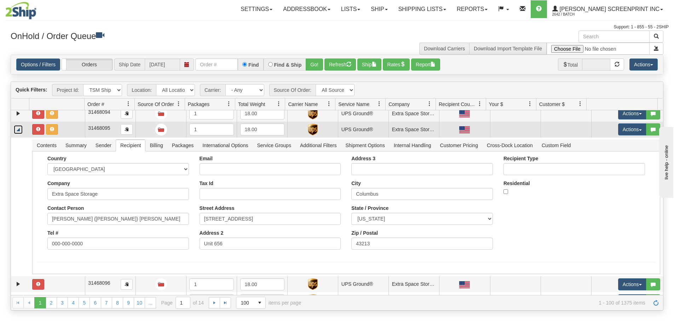
click at [17, 129] on link "Collapse" at bounding box center [18, 129] width 9 height 9
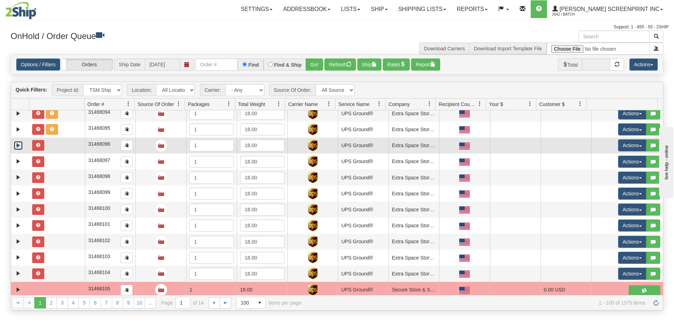
click at [20, 145] on link "Expand" at bounding box center [18, 145] width 9 height 9
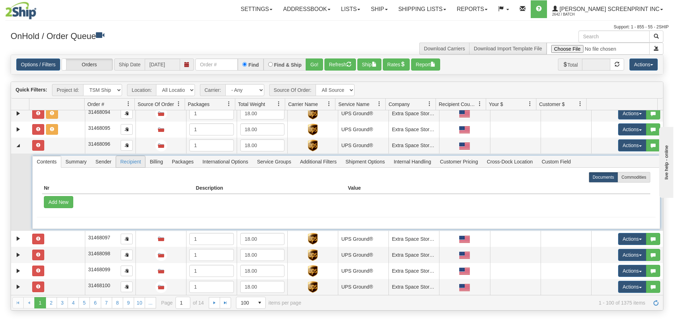
click at [135, 161] on span "Recipient" at bounding box center [130, 161] width 29 height 11
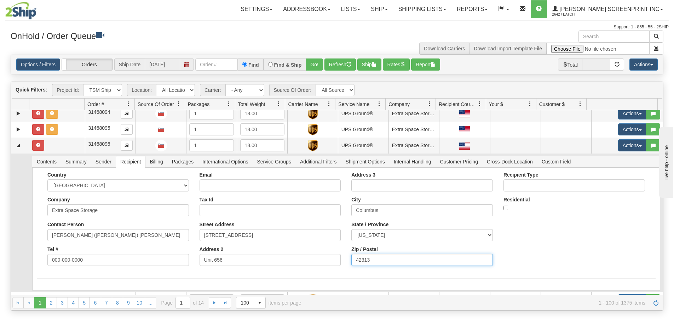
drag, startPoint x: 368, startPoint y: 258, endPoint x: 340, endPoint y: 254, distance: 28.2
click at [340, 254] on div "Country [GEOGRAPHIC_DATA] [GEOGRAPHIC_DATA] [GEOGRAPHIC_DATA] [GEOGRAPHIC_DATA]…" at bounding box center [346, 221] width 619 height 99
paste input "32"
type input "43213"
click at [0, 0] on button "Save" at bounding box center [0, 0] width 0 height 0
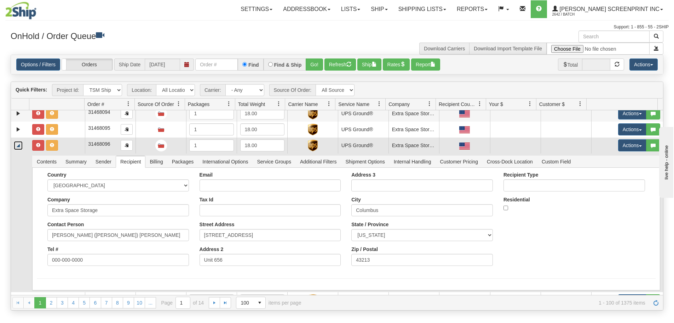
click at [16, 146] on link "Collapse" at bounding box center [18, 145] width 9 height 9
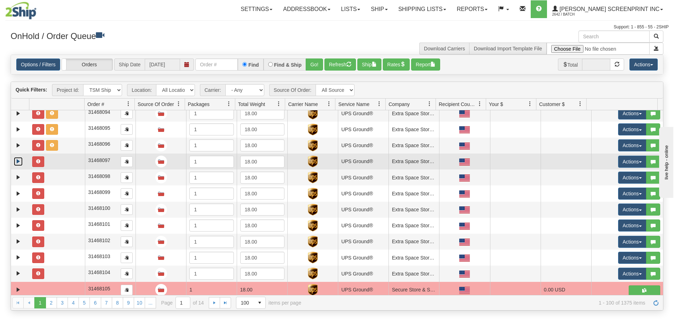
click at [18, 161] on link "Expand" at bounding box center [18, 161] width 9 height 9
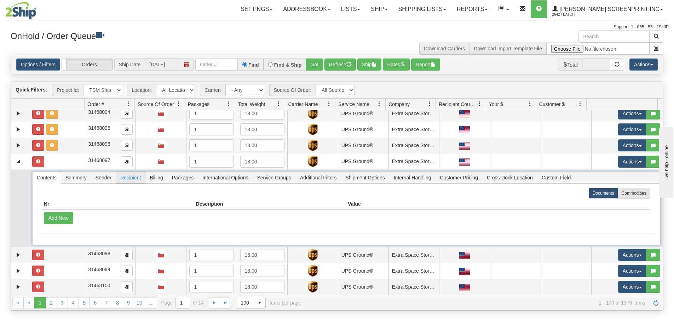
click at [125, 180] on span "Recipient" at bounding box center [130, 177] width 29 height 11
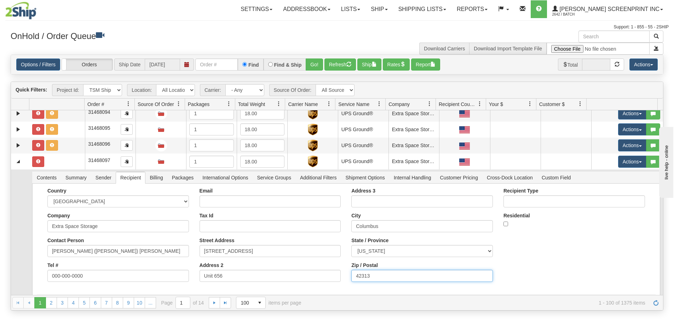
drag, startPoint x: 373, startPoint y: 275, endPoint x: 321, endPoint y: 274, distance: 52.0
click at [321, 274] on div "Country [GEOGRAPHIC_DATA] [GEOGRAPHIC_DATA] [GEOGRAPHIC_DATA] [GEOGRAPHIC_DATA]…" at bounding box center [346, 237] width 619 height 99
paste input "32"
type input "43213"
click at [0, 0] on button "Save" at bounding box center [0, 0] width 0 height 0
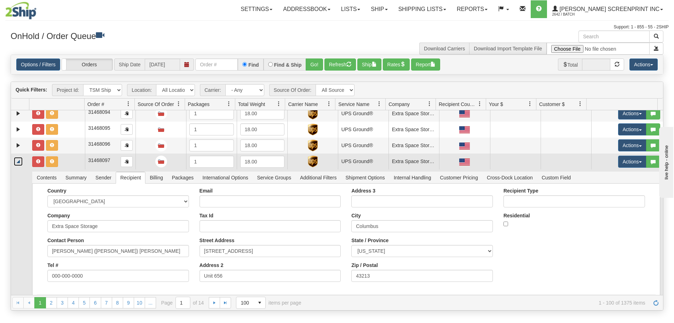
click at [19, 162] on link "Collapse" at bounding box center [18, 161] width 9 height 9
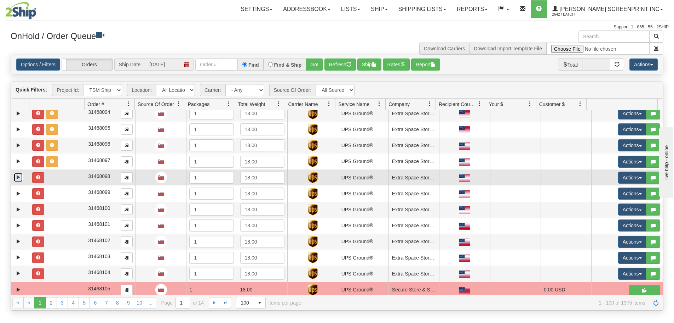
click at [17, 179] on link "Expand" at bounding box center [18, 177] width 9 height 9
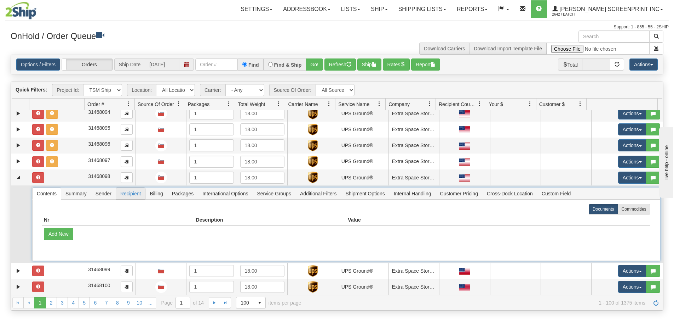
click at [129, 194] on span "Recipient" at bounding box center [130, 193] width 29 height 11
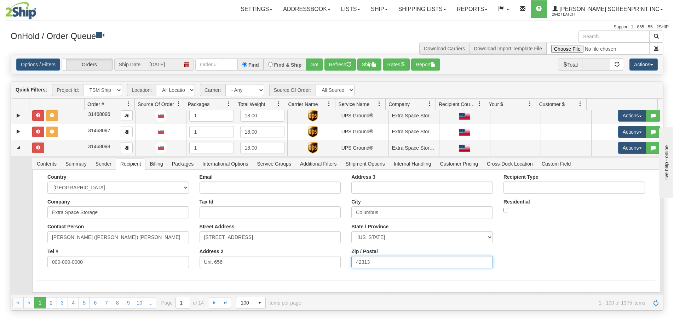
drag, startPoint x: 378, startPoint y: 288, endPoint x: 300, endPoint y: 289, distance: 77.9
click at [300, 289] on div "Country AFGHANISTAN ALAND ISLANDS ALBANIA ALGERIA AMERICAN SAMOA ANDORRA ANGOLA…" at bounding box center [346, 231] width 628 height 122
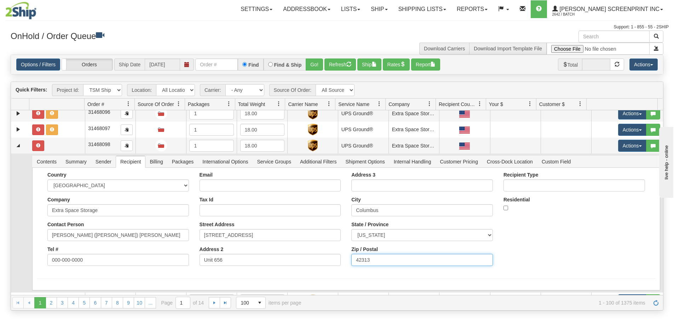
paste input "32"
type input "43213"
click at [0, 0] on button "Save" at bounding box center [0, 0] width 0 height 0
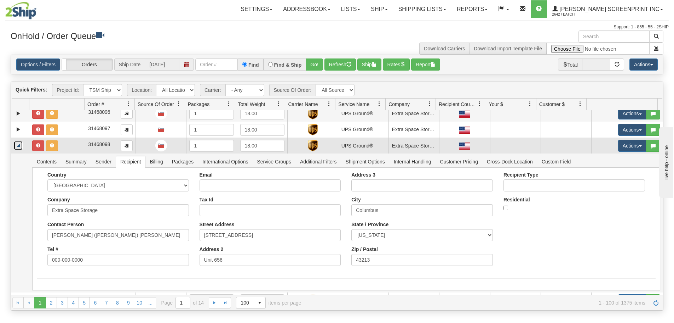
click at [18, 147] on link "Collapse" at bounding box center [18, 145] width 9 height 9
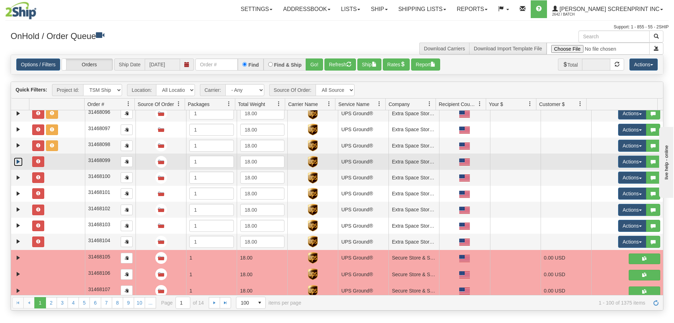
click at [16, 162] on link "Expand" at bounding box center [18, 161] width 9 height 9
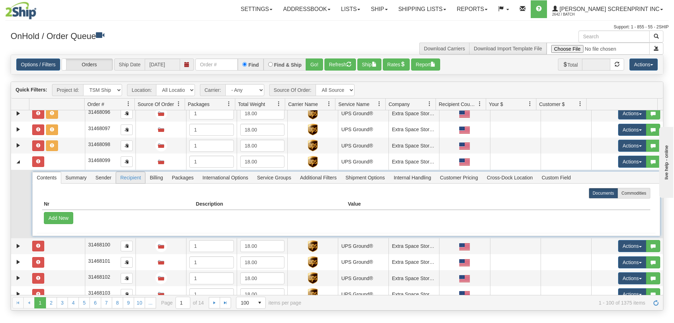
click at [124, 176] on span "Recipient" at bounding box center [130, 177] width 29 height 11
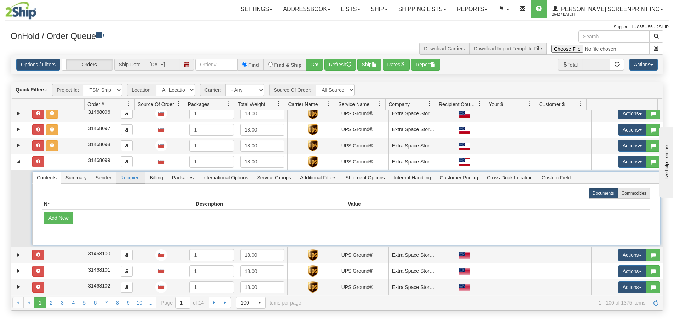
click at [124, 176] on span "Recipient" at bounding box center [130, 177] width 29 height 11
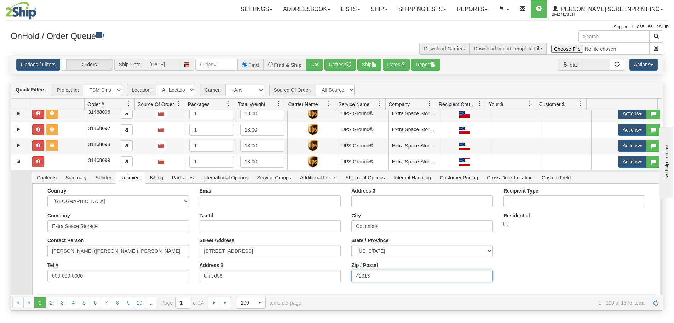
drag, startPoint x: 368, startPoint y: 274, endPoint x: 311, endPoint y: 276, distance: 57.0
click at [311, 276] on div "Country [GEOGRAPHIC_DATA] [GEOGRAPHIC_DATA] [GEOGRAPHIC_DATA] [GEOGRAPHIC_DATA]…" at bounding box center [346, 237] width 619 height 99
paste input "32"
type input "43213"
click at [0, 0] on button "Save" at bounding box center [0, 0] width 0 height 0
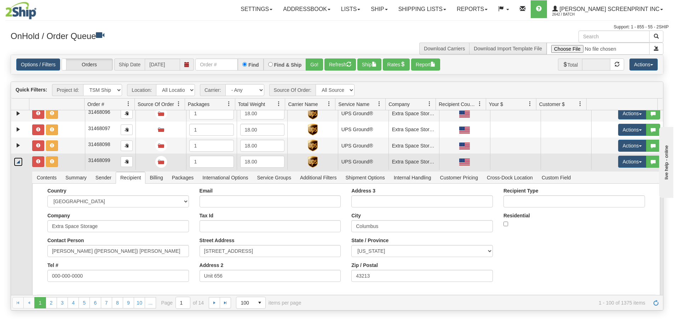
click at [16, 161] on link "Collapse" at bounding box center [18, 161] width 9 height 9
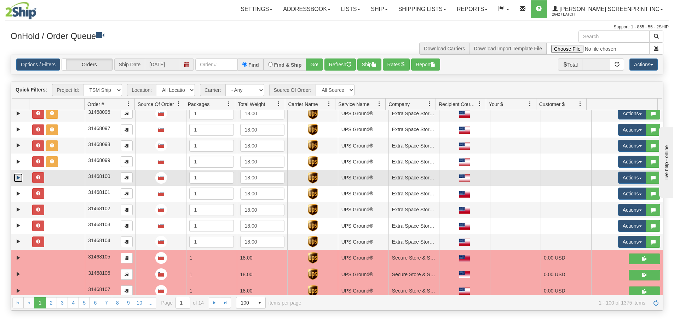
click at [18, 176] on link "Expand" at bounding box center [18, 177] width 9 height 9
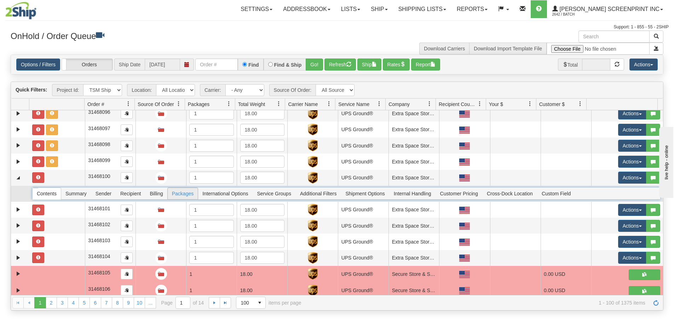
click at [136, 193] on span "Recipient" at bounding box center [130, 193] width 29 height 11
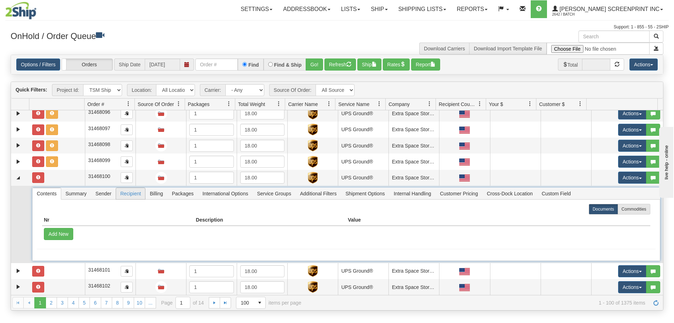
click at [136, 193] on span "Recipient" at bounding box center [130, 193] width 29 height 11
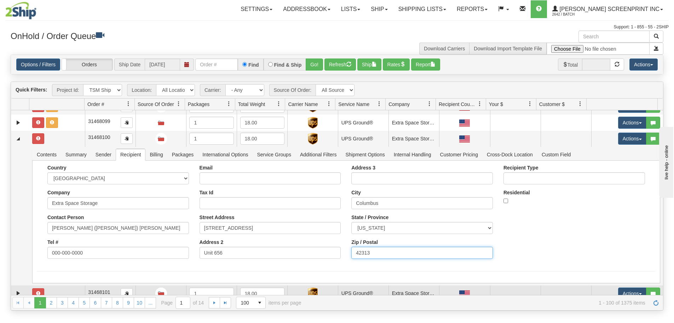
scroll to position [1315, 0]
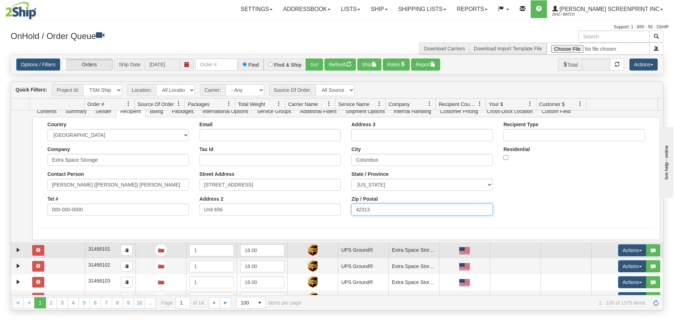
drag, startPoint x: 377, startPoint y: 288, endPoint x: 303, endPoint y: 293, distance: 74.2
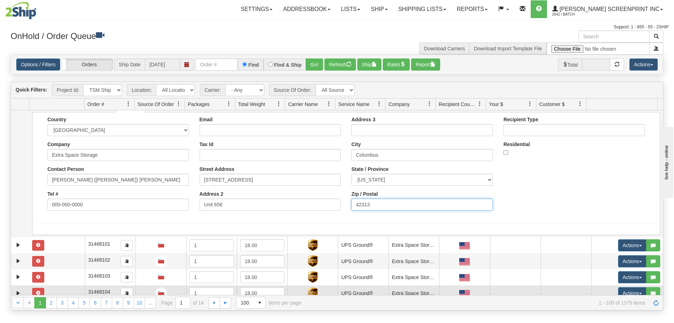
paste input "32"
type input "43213"
click at [0, 0] on button "Save" at bounding box center [0, 0] width 0 height 0
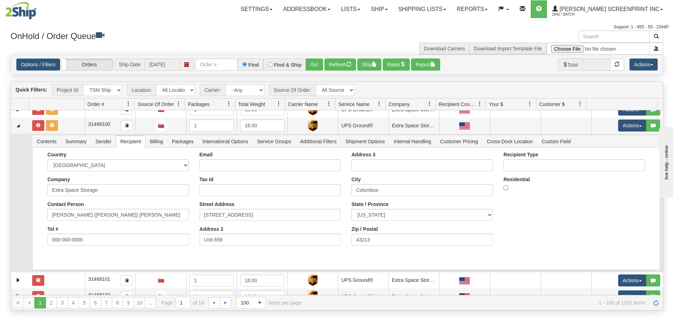
scroll to position [1279, 0]
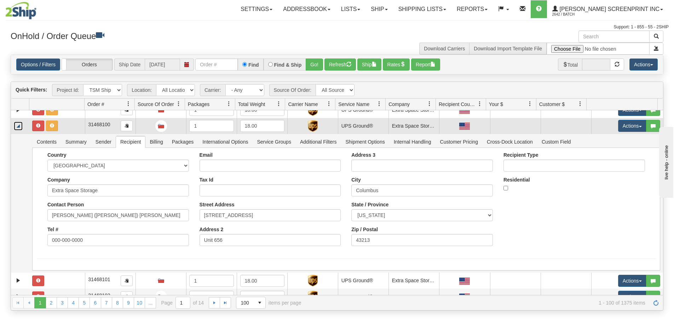
click at [19, 126] on link "Collapse" at bounding box center [18, 125] width 9 height 9
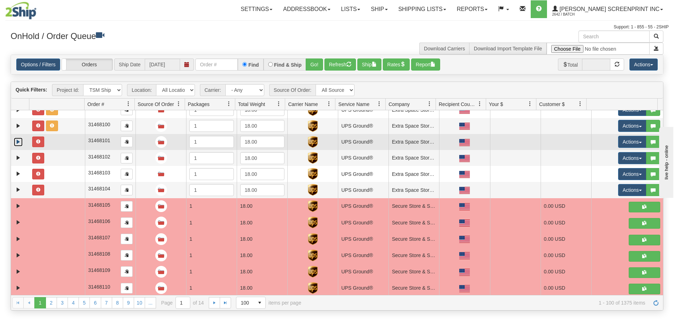
click at [17, 143] on link "Expand" at bounding box center [18, 141] width 9 height 9
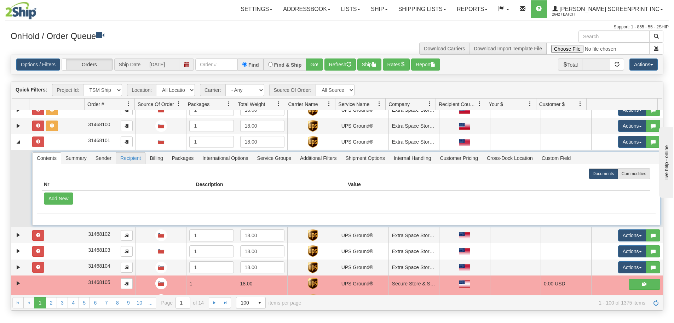
click at [133, 159] on span "Recipient" at bounding box center [130, 157] width 29 height 11
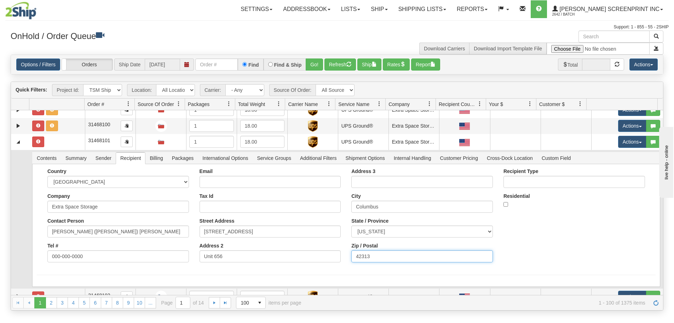
drag, startPoint x: 324, startPoint y: 258, endPoint x: 309, endPoint y: 258, distance: 14.5
click at [309, 258] on div "Country [GEOGRAPHIC_DATA] [GEOGRAPHIC_DATA] [GEOGRAPHIC_DATA] [GEOGRAPHIC_DATA]…" at bounding box center [346, 217] width 619 height 99
paste input "32"
type input "43213"
click at [0, 0] on button "Save" at bounding box center [0, 0] width 0 height 0
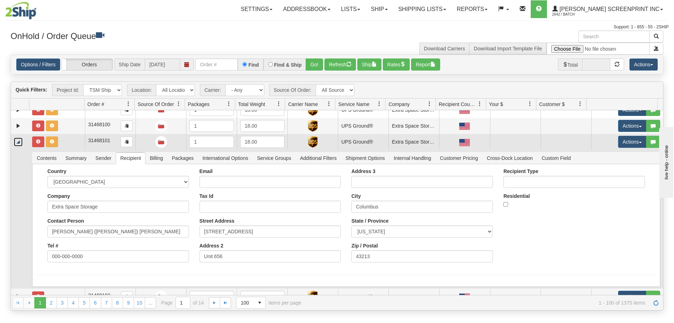
click at [15, 144] on link "Collapse" at bounding box center [18, 141] width 9 height 9
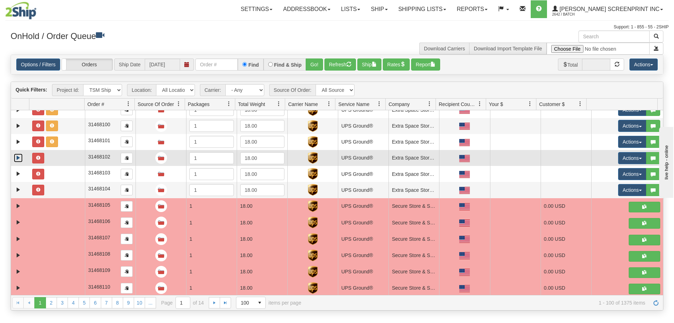
click at [18, 155] on link "Expand" at bounding box center [18, 157] width 9 height 9
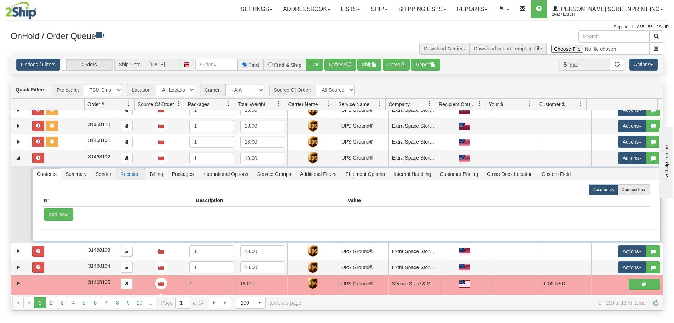
click at [129, 175] on span "Recipient" at bounding box center [130, 173] width 29 height 11
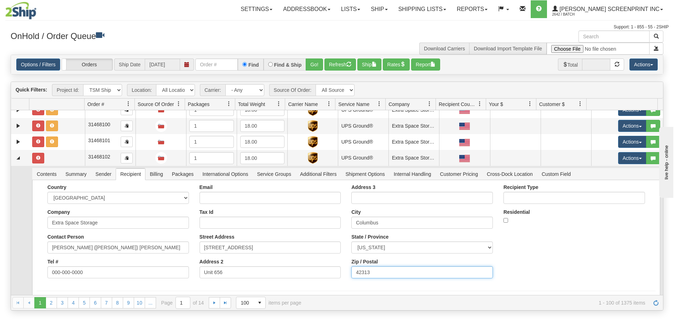
drag, startPoint x: 371, startPoint y: 269, endPoint x: 353, endPoint y: 274, distance: 19.0
click at [353, 274] on input "42313" at bounding box center [423, 272] width 142 height 12
drag, startPoint x: 386, startPoint y: 273, endPoint x: 331, endPoint y: 269, distance: 55.0
click at [331, 269] on div "Country [GEOGRAPHIC_DATA] [GEOGRAPHIC_DATA] [GEOGRAPHIC_DATA] [GEOGRAPHIC_DATA]…" at bounding box center [346, 233] width 619 height 99
type input "43213"
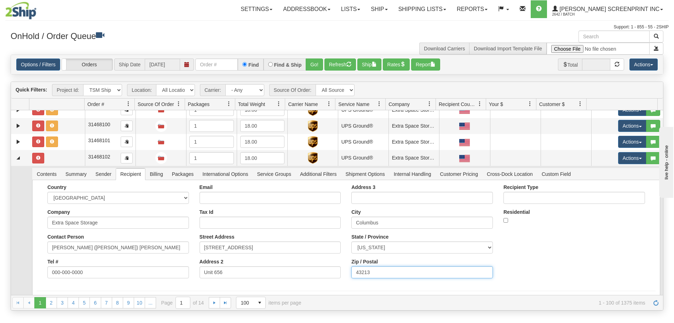
click at [0, 0] on button "Save" at bounding box center [0, 0] width 0 height 0
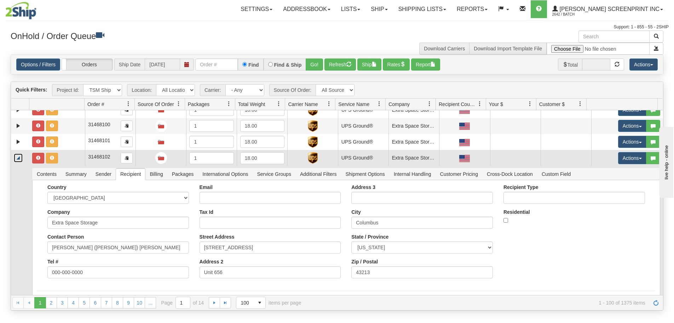
click at [19, 161] on link "Collapse" at bounding box center [18, 157] width 9 height 9
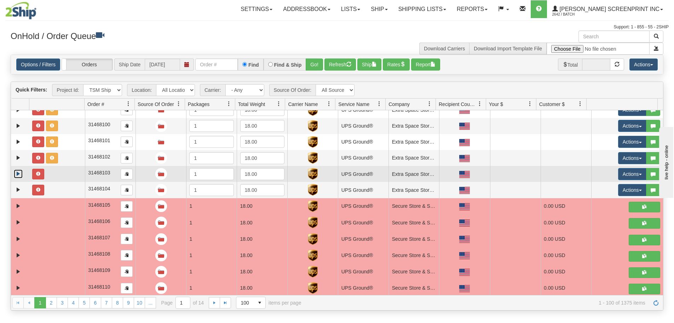
click at [17, 172] on link "Expand" at bounding box center [18, 173] width 9 height 9
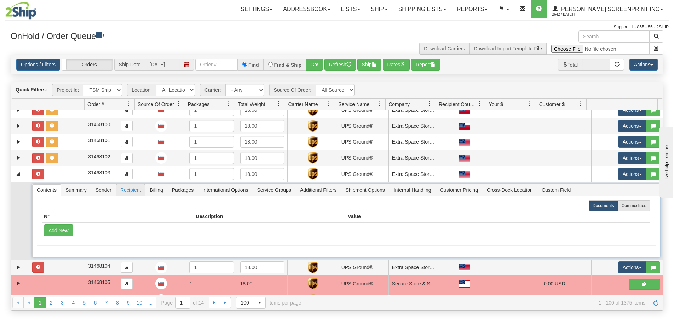
click at [137, 190] on span "Recipient" at bounding box center [130, 189] width 29 height 11
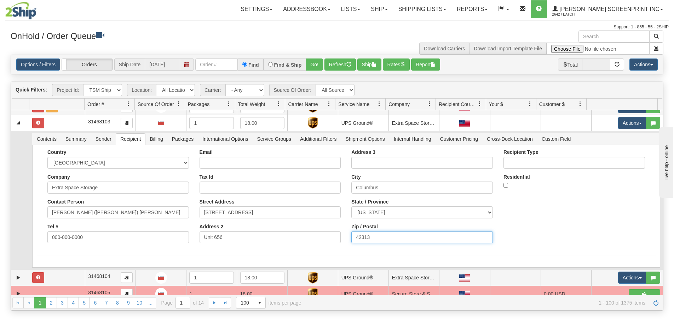
drag, startPoint x: 375, startPoint y: 285, endPoint x: 331, endPoint y: 290, distance: 43.4
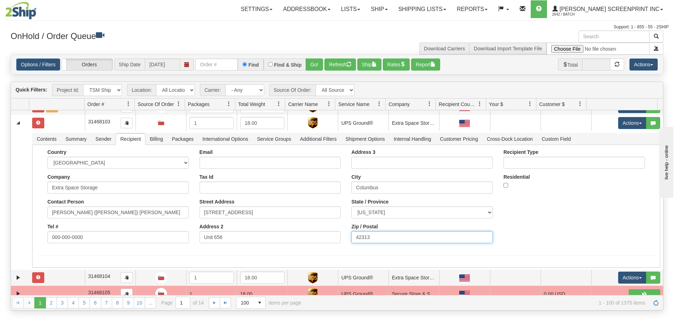
scroll to position [1343, 0]
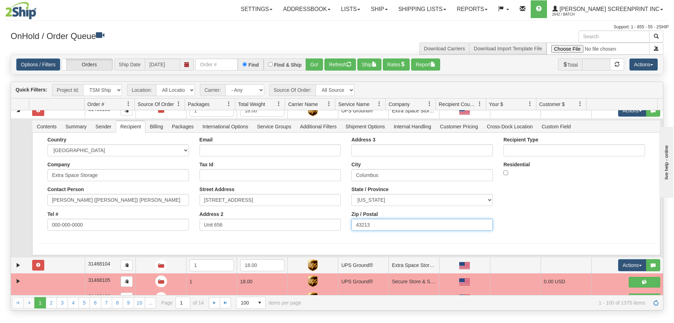
type input "43213"
click at [0, 0] on button "Save" at bounding box center [0, 0] width 0 height 0
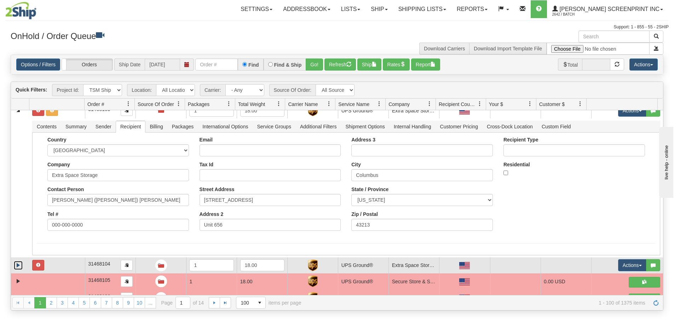
click at [18, 266] on link "Expand" at bounding box center [18, 265] width 9 height 9
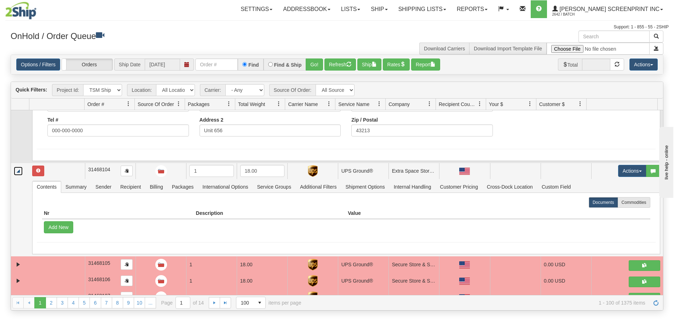
scroll to position [1414, 0]
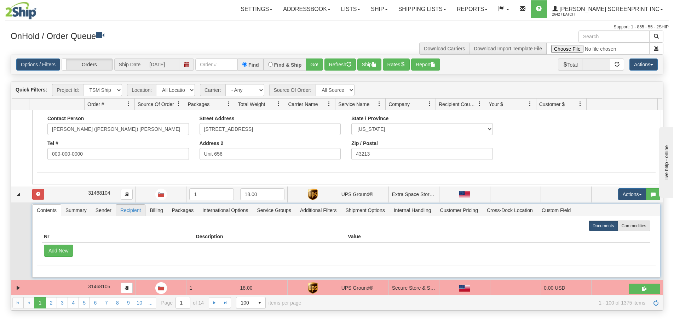
click at [132, 212] on span "Recipient" at bounding box center [130, 209] width 29 height 11
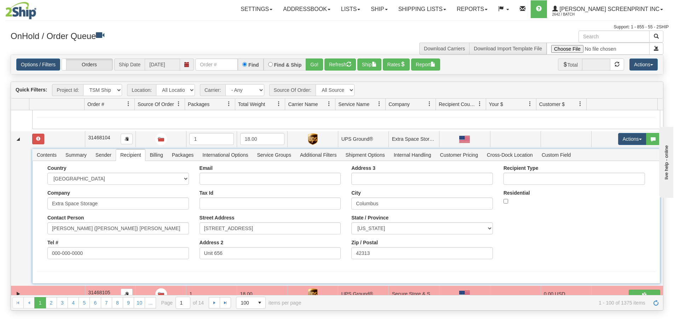
scroll to position [1484, 0]
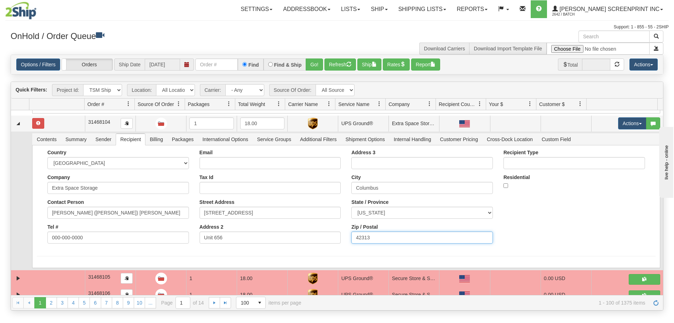
drag, startPoint x: 335, startPoint y: 236, endPoint x: 331, endPoint y: 236, distance: 4.3
click at [331, 236] on div "Country [GEOGRAPHIC_DATA] [GEOGRAPHIC_DATA] [GEOGRAPHIC_DATA] [GEOGRAPHIC_DATA]…" at bounding box center [346, 198] width 619 height 99
type input "43213"
click at [0, 0] on button "Save" at bounding box center [0, 0] width 0 height 0
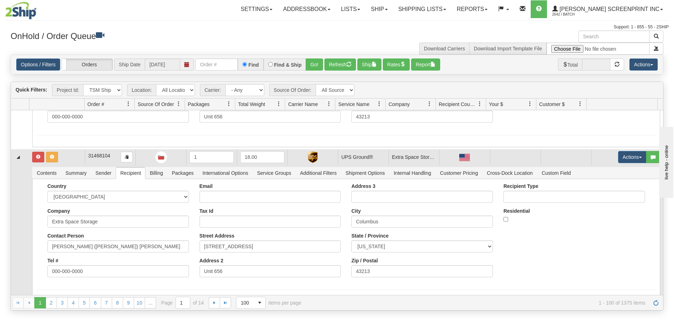
scroll to position [1343, 0]
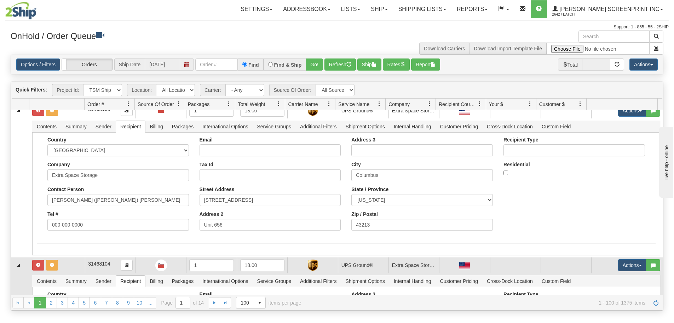
click at [68, 266] on td at bounding box center [57, 265] width 56 height 16
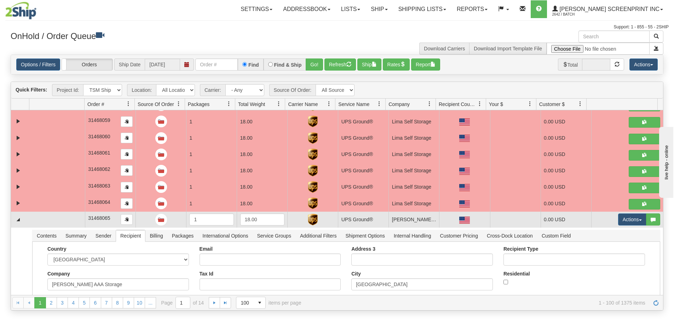
scroll to position [493, 0]
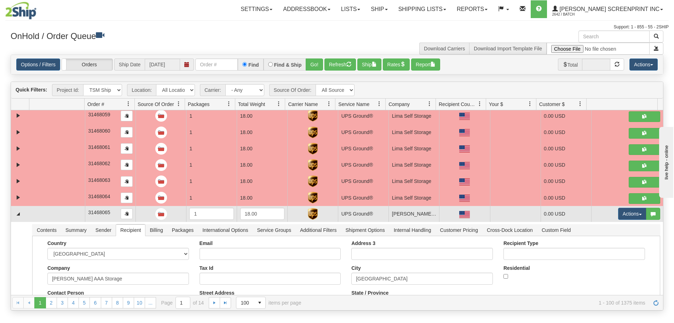
click at [70, 217] on td at bounding box center [57, 214] width 56 height 16
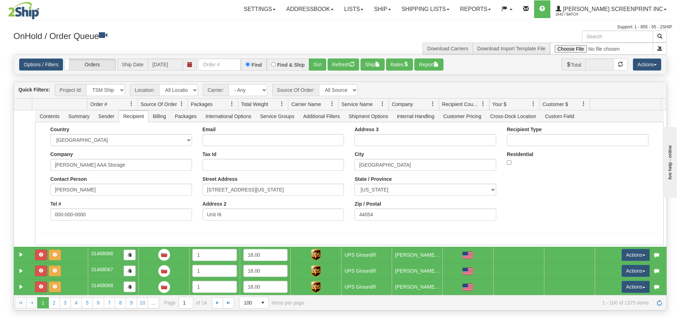
scroll to position [599, 0]
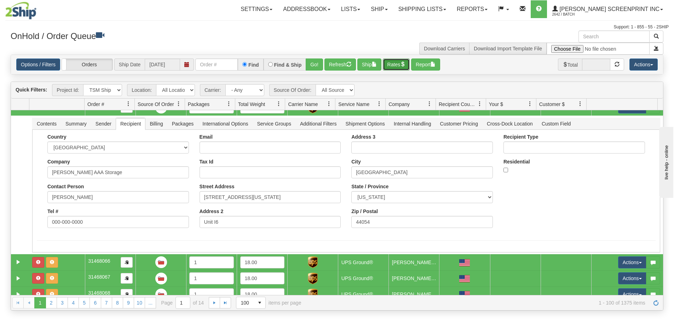
click at [404, 67] on button "Rates" at bounding box center [396, 64] width 27 height 12
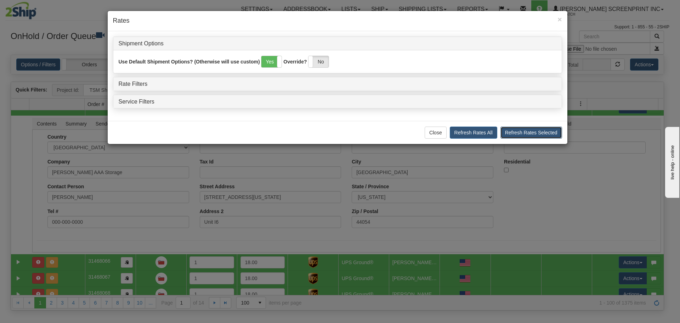
click at [519, 135] on button "Refresh Rates Selected" at bounding box center [531, 132] width 62 height 12
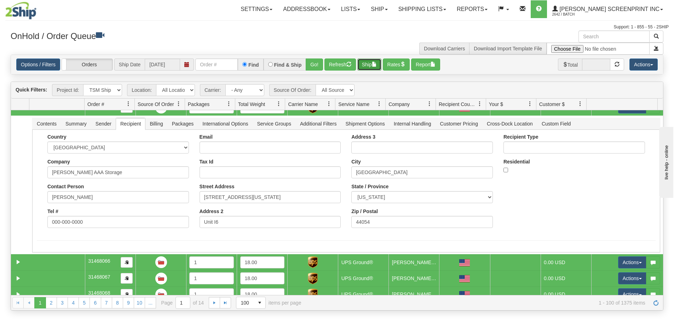
click at [377, 63] on span "button" at bounding box center [374, 64] width 5 height 5
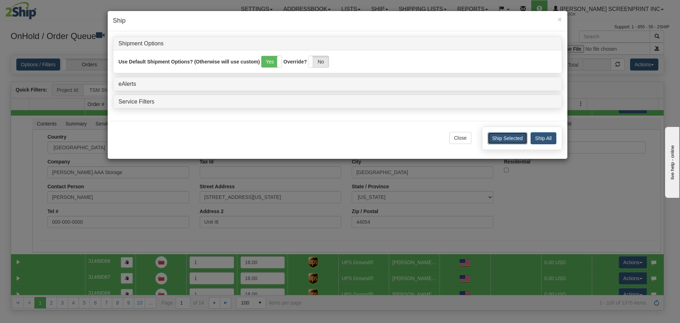
click at [514, 137] on button "Ship Selected" at bounding box center [507, 138] width 40 height 12
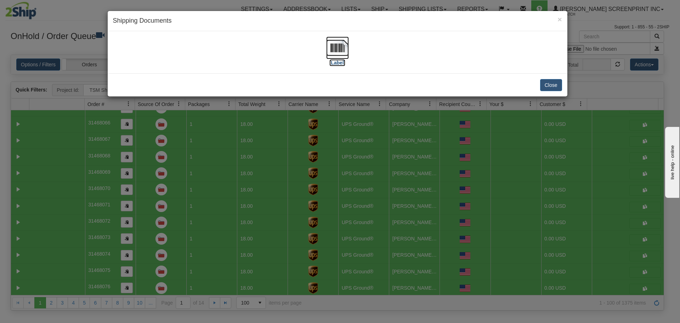
click at [337, 49] on img at bounding box center [337, 47] width 23 height 23
